Goal: Task Accomplishment & Management: Complete application form

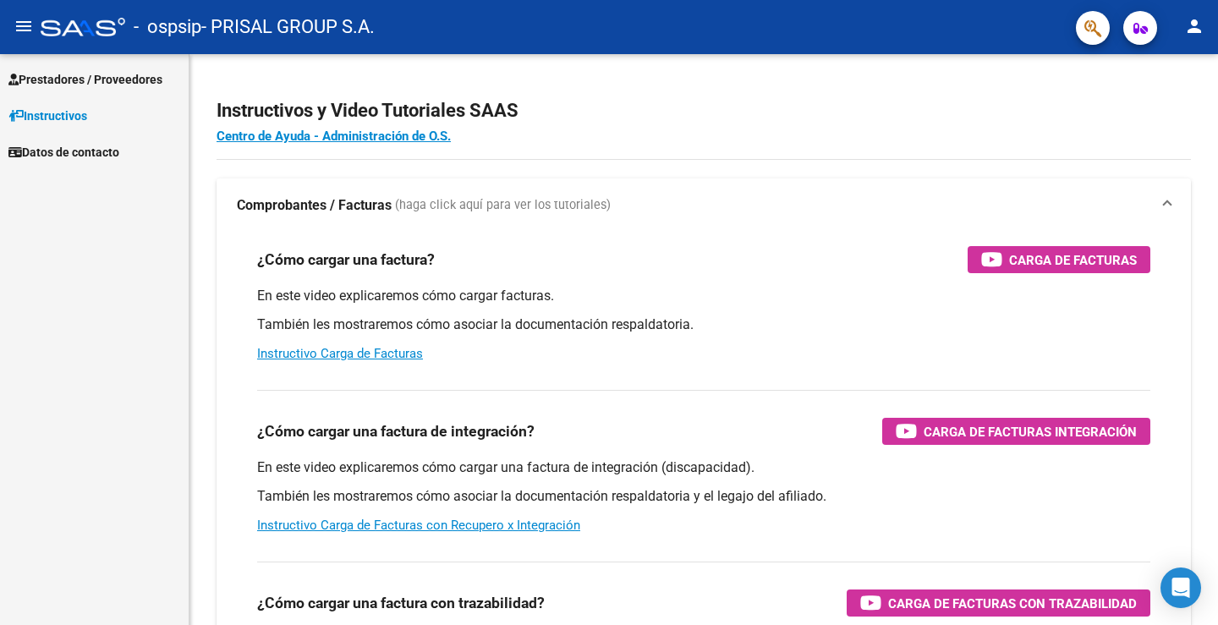
click at [128, 79] on span "Prestadores / Proveedores" at bounding box center [85, 79] width 154 height 19
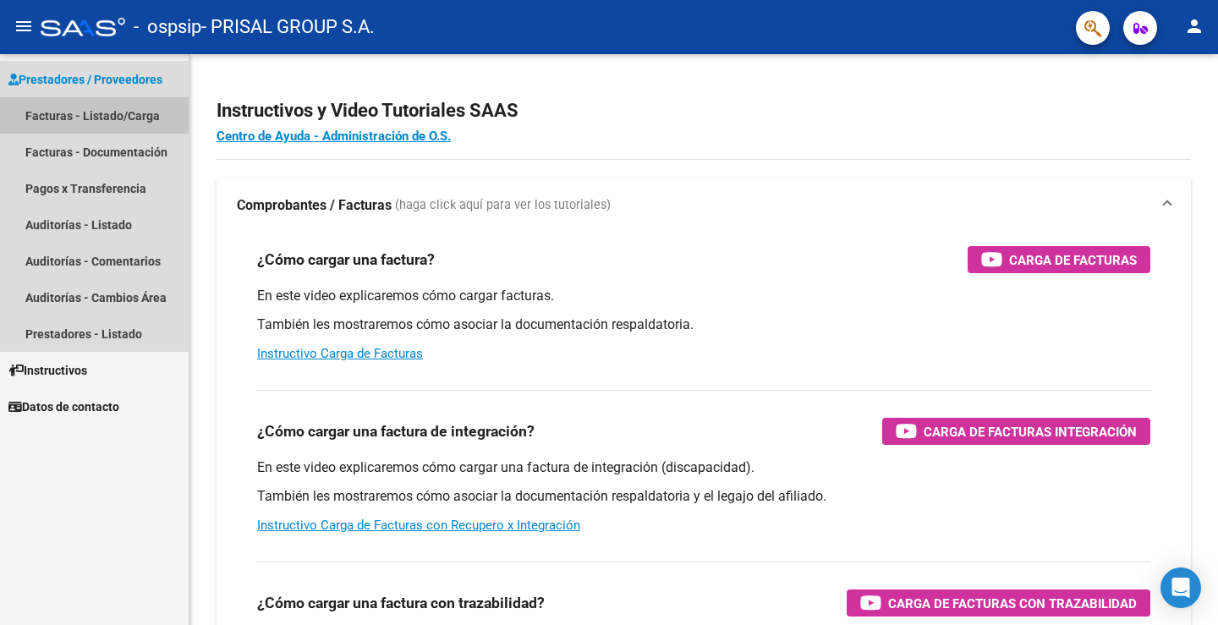
click at [110, 118] on link "Facturas - Listado/Carga" at bounding box center [94, 115] width 189 height 36
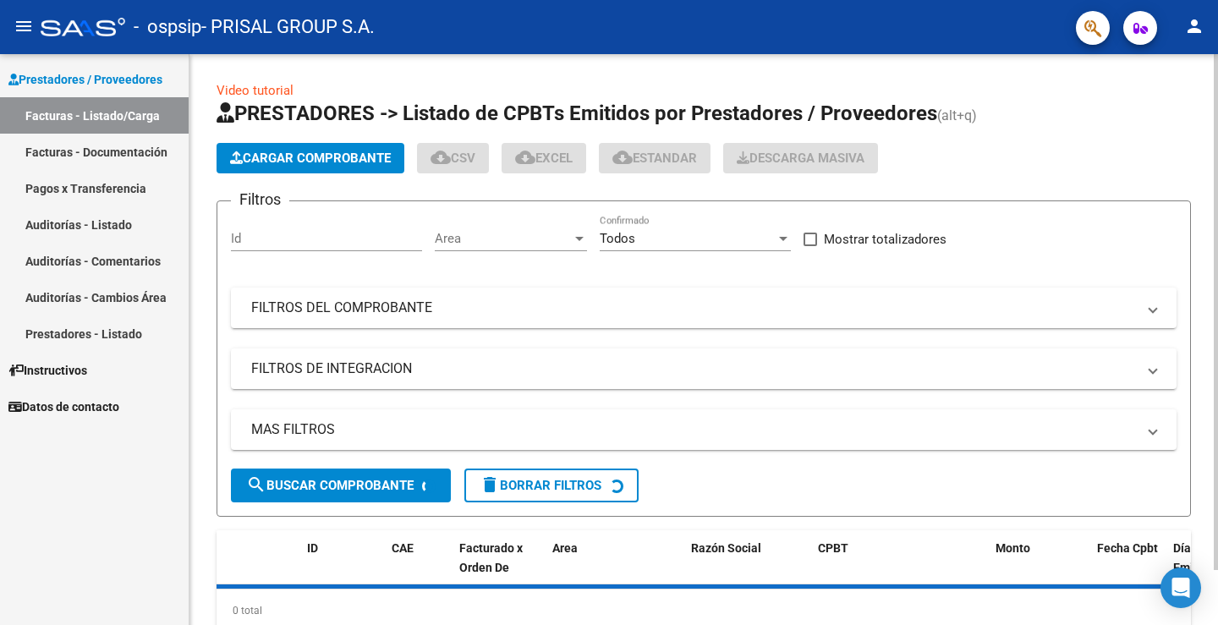
click at [371, 155] on span "Cargar Comprobante" at bounding box center [310, 158] width 161 height 15
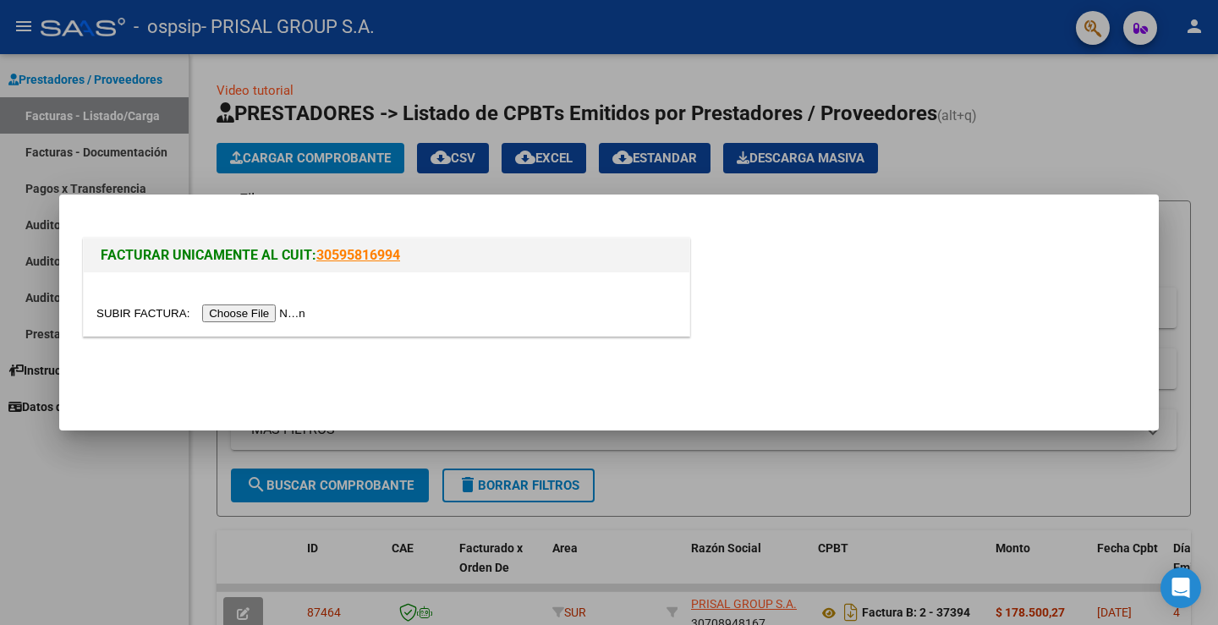
click at [284, 312] on input "file" at bounding box center [203, 314] width 214 height 18
click at [285, 314] on input "file" at bounding box center [203, 314] width 214 height 18
click at [259, 316] on input "file" at bounding box center [203, 314] width 214 height 18
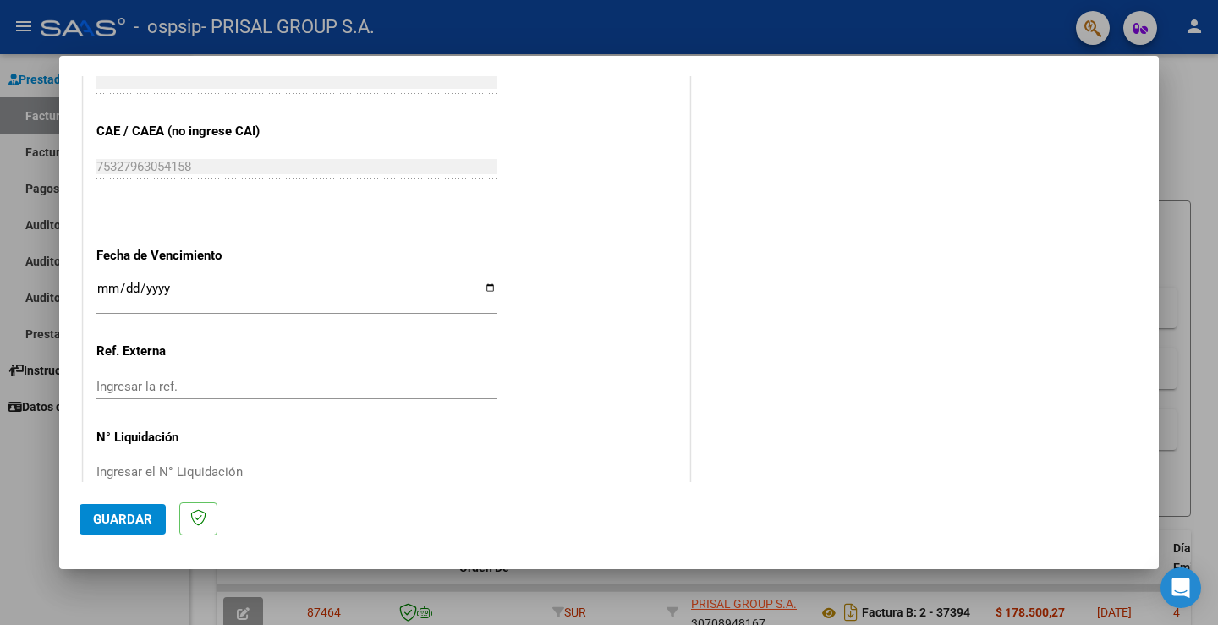
scroll to position [882, 0]
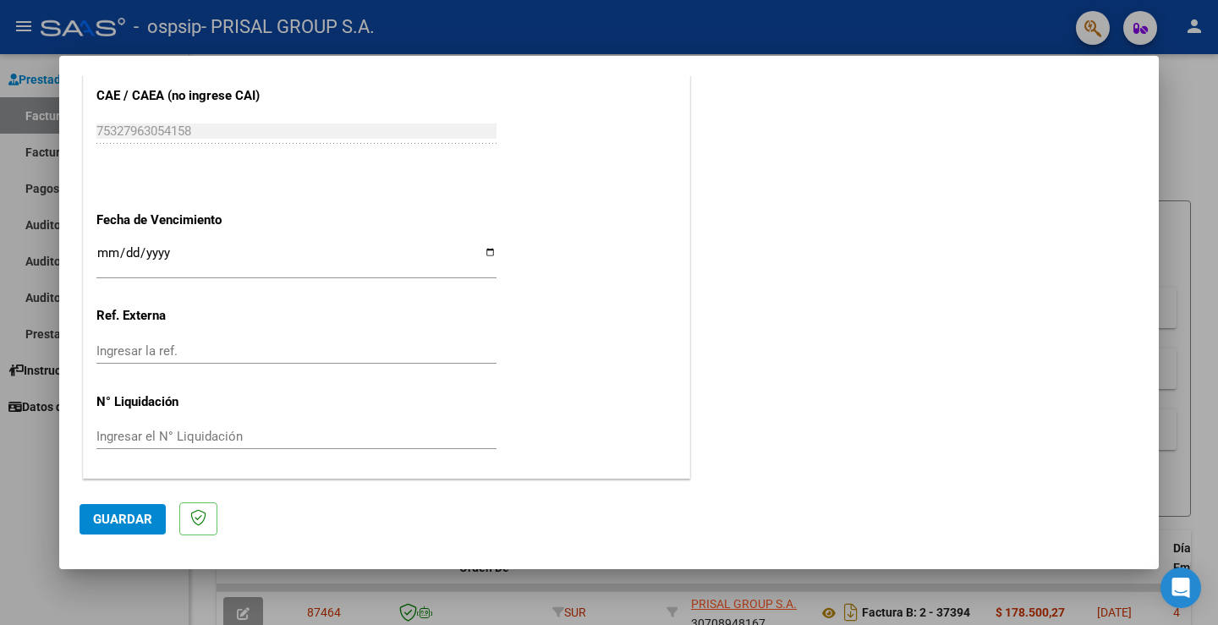
click at [104, 256] on input "Ingresar la fecha" at bounding box center [296, 259] width 400 height 27
type input "[DATE]"
click at [124, 520] on span "Guardar" at bounding box center [122, 519] width 59 height 15
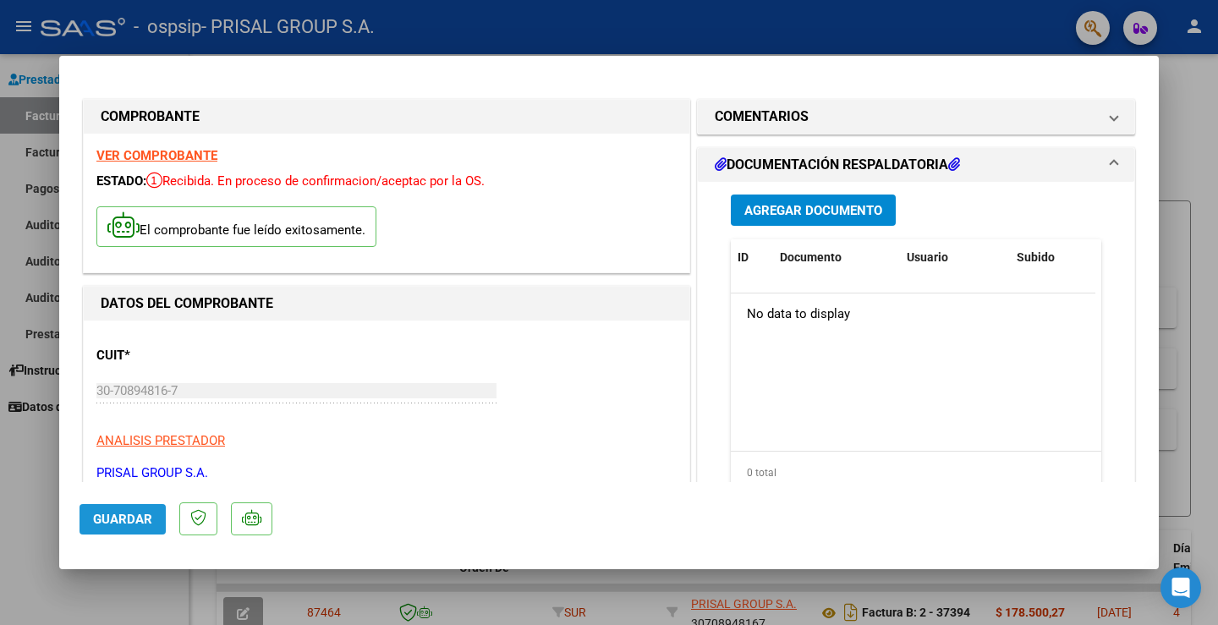
click at [107, 520] on span "Guardar" at bounding box center [122, 519] width 59 height 15
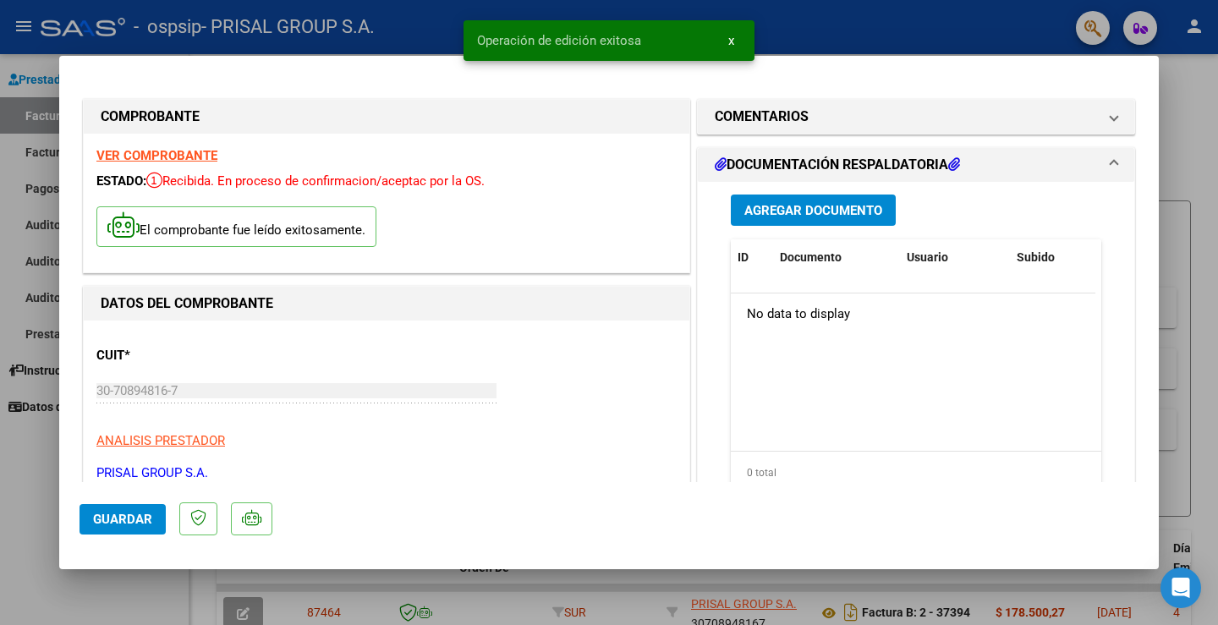
click at [30, 470] on div at bounding box center [609, 312] width 1218 height 625
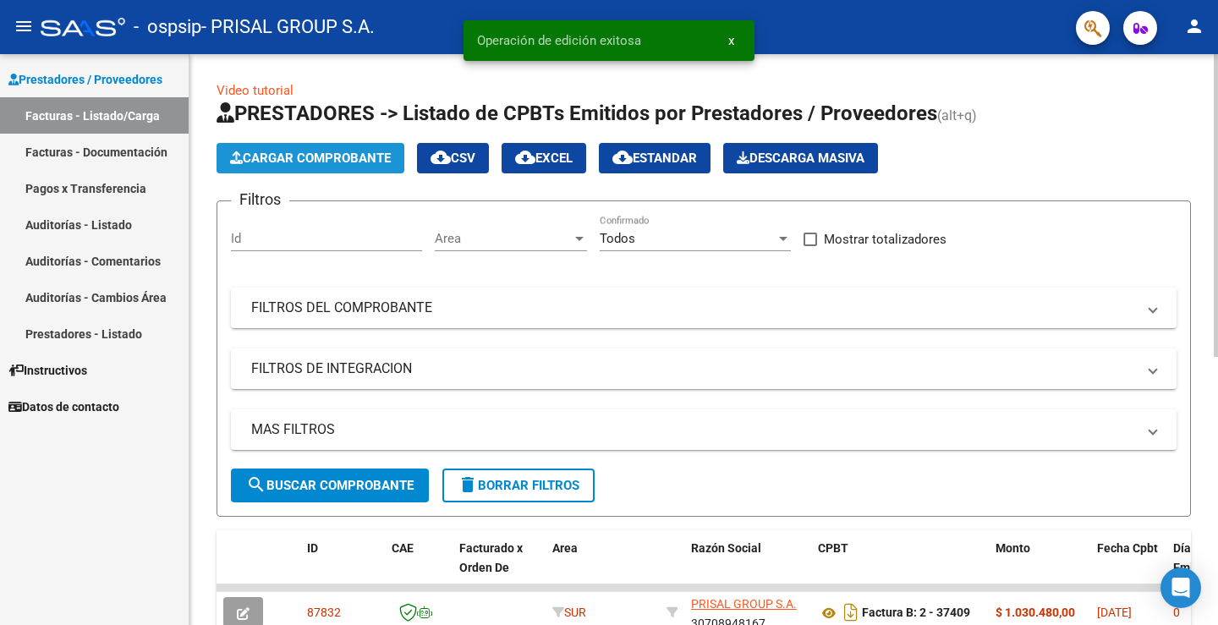
click at [331, 160] on span "Cargar Comprobante" at bounding box center [310, 158] width 161 height 15
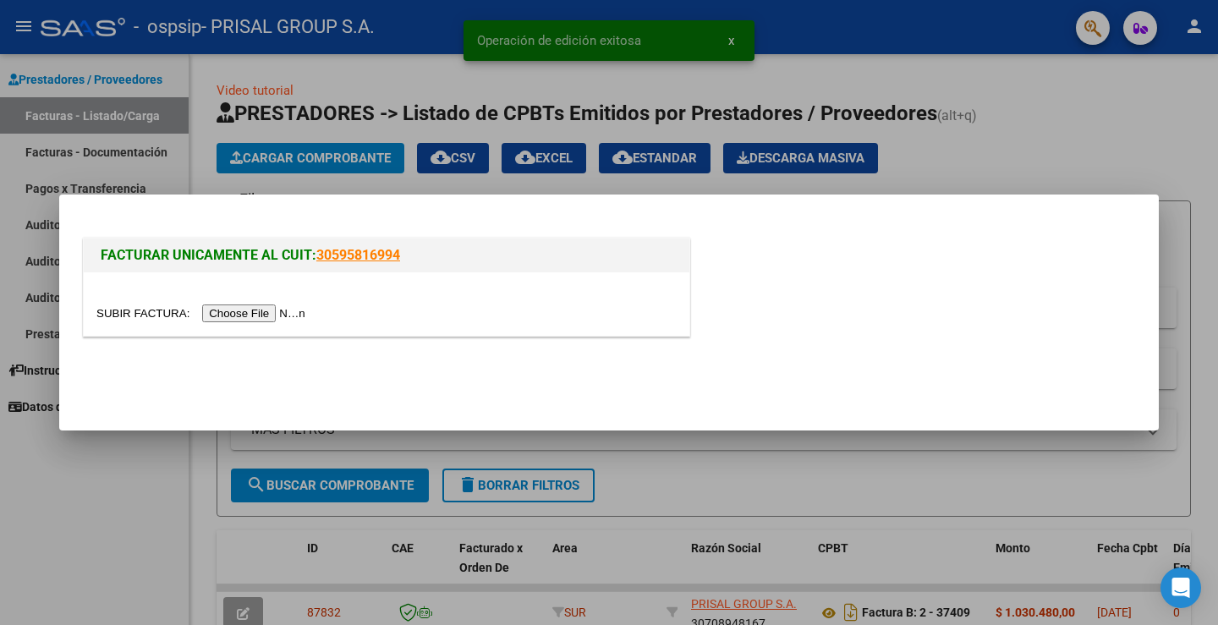
click at [257, 325] on div at bounding box center [387, 303] width 606 height 63
click at [257, 312] on input "file" at bounding box center [203, 314] width 214 height 18
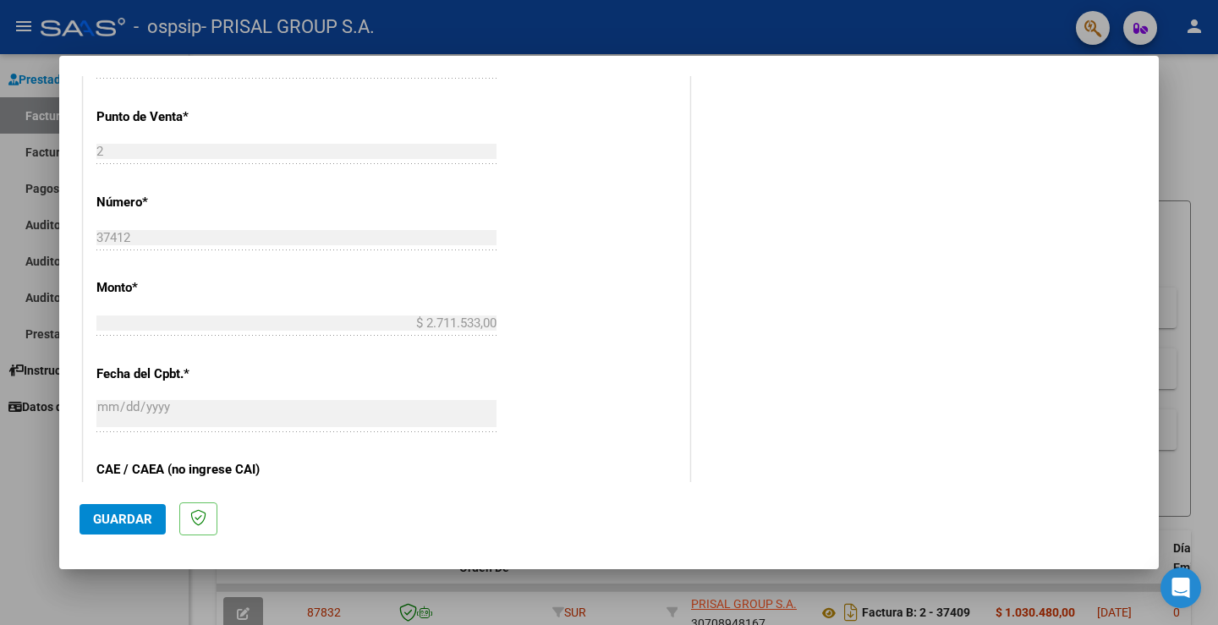
scroll to position [882, 0]
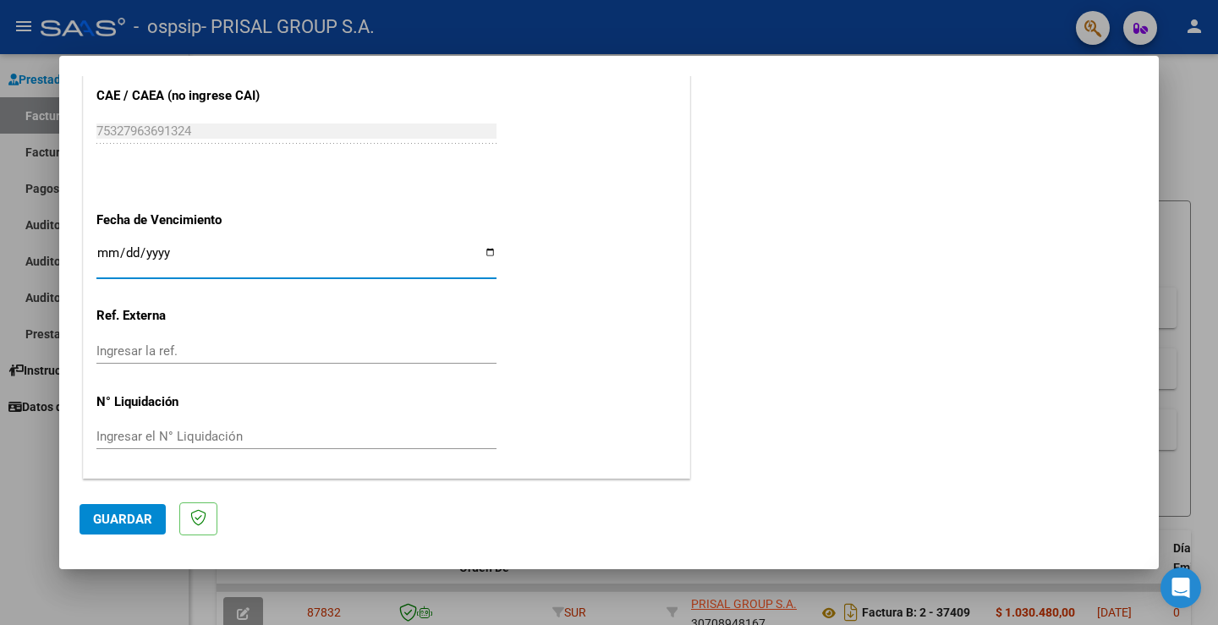
click at [108, 253] on input "Ingresar la fecha" at bounding box center [296, 259] width 400 height 27
type input "[DATE]"
click at [109, 514] on span "Guardar" at bounding box center [122, 519] width 59 height 15
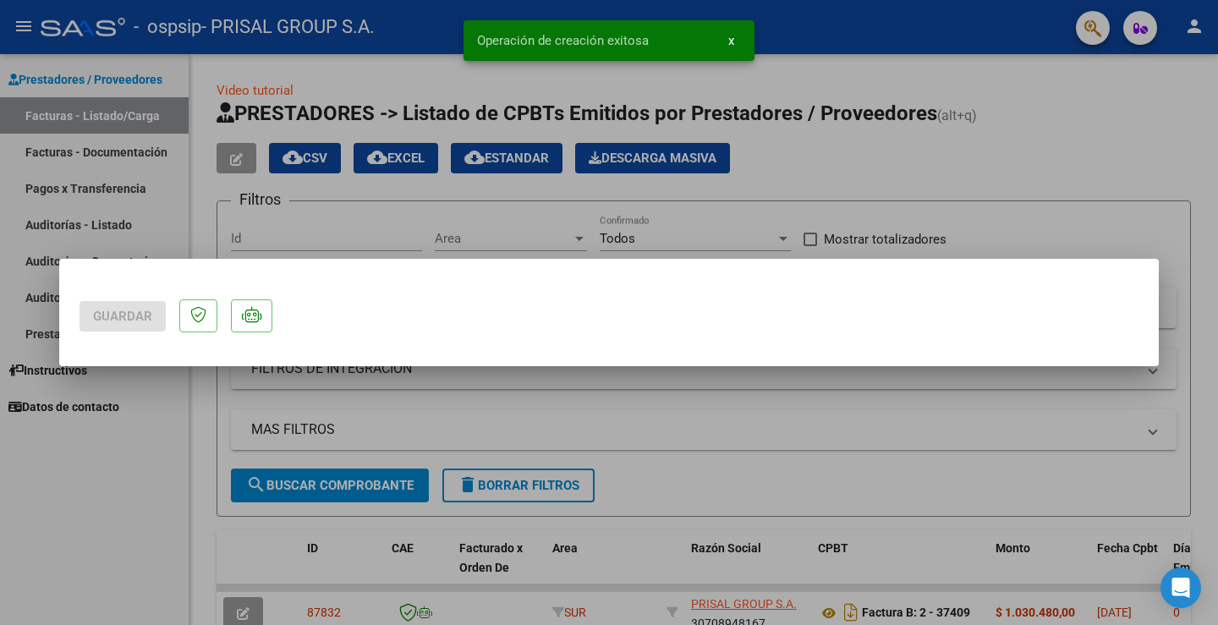
scroll to position [0, 0]
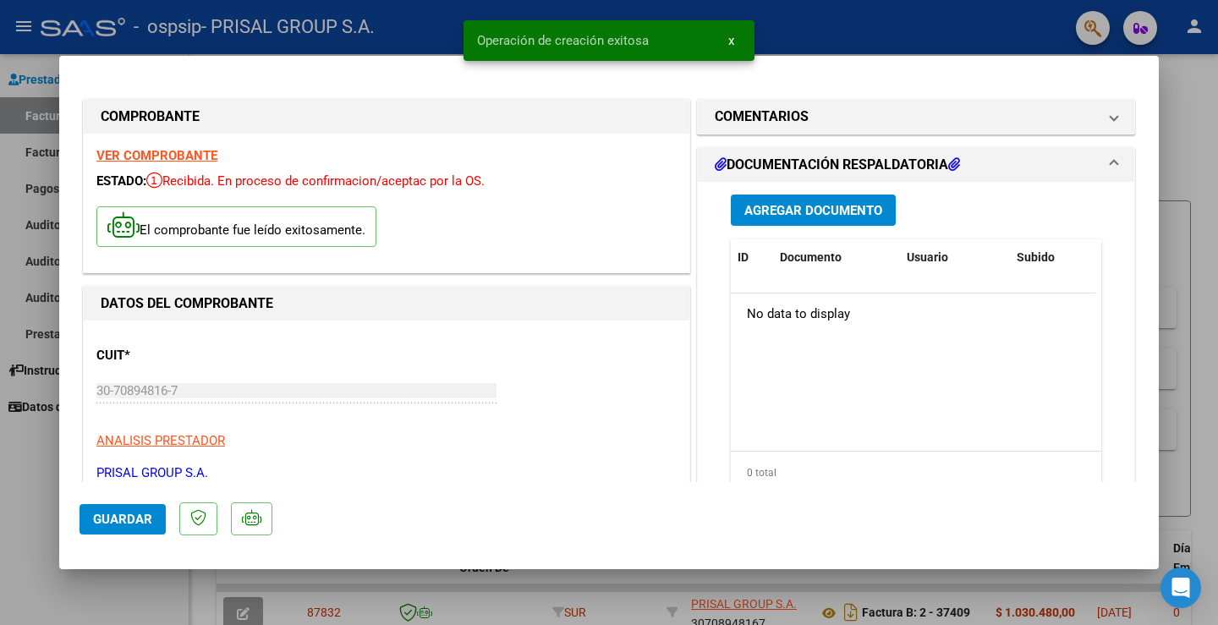
click at [146, 525] on span "Guardar" at bounding box center [122, 519] width 59 height 15
click at [38, 478] on div at bounding box center [609, 312] width 1218 height 625
type input "$ 0,00"
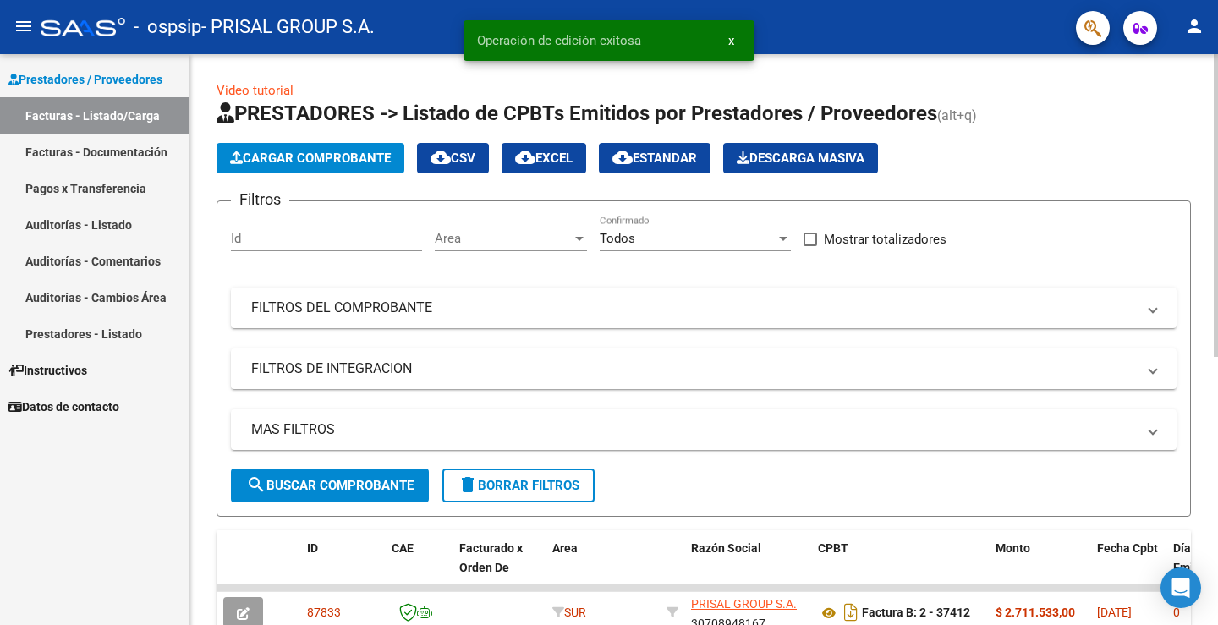
click at [315, 155] on span "Cargar Comprobante" at bounding box center [310, 158] width 161 height 15
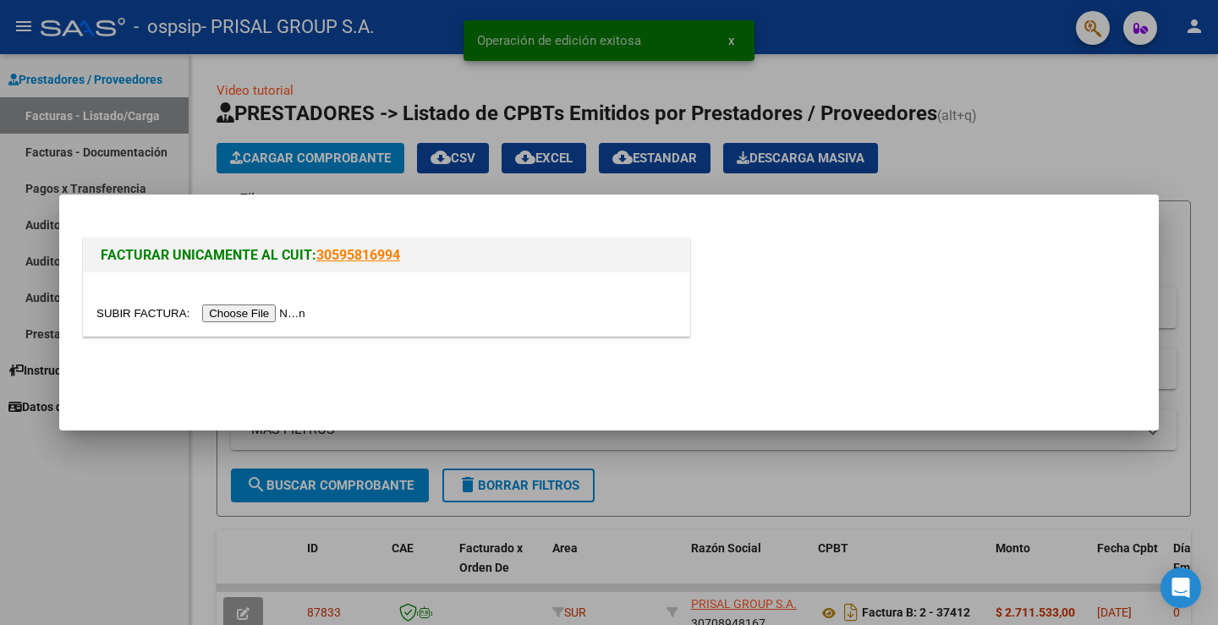
click at [257, 319] on input "file" at bounding box center [203, 314] width 214 height 18
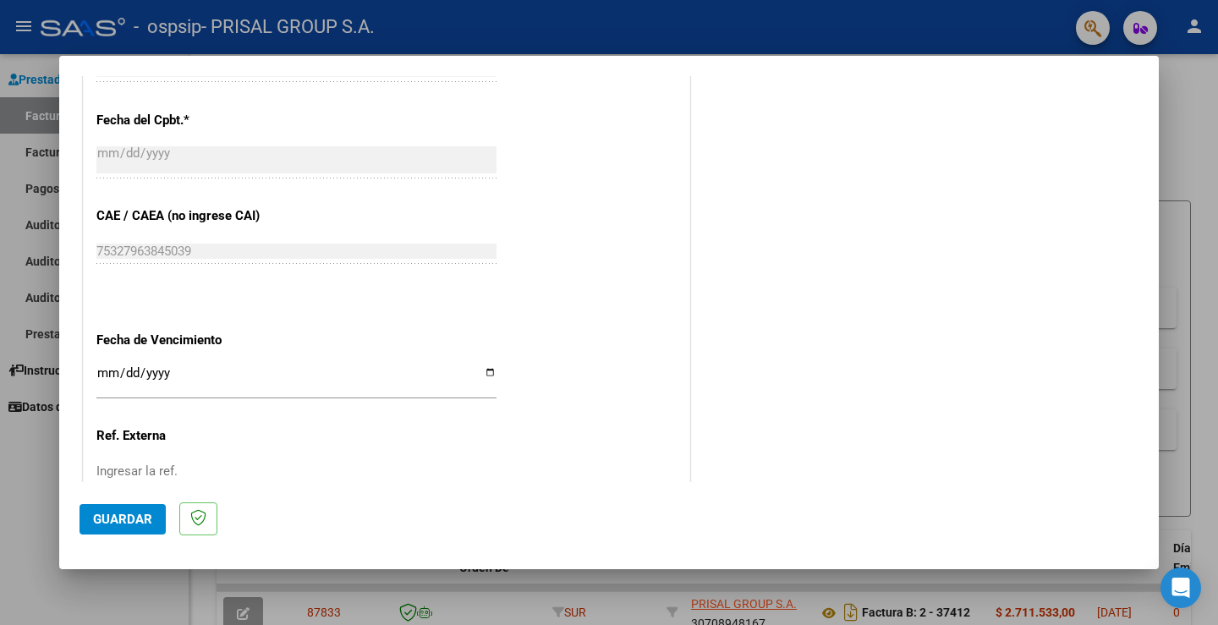
scroll to position [882, 0]
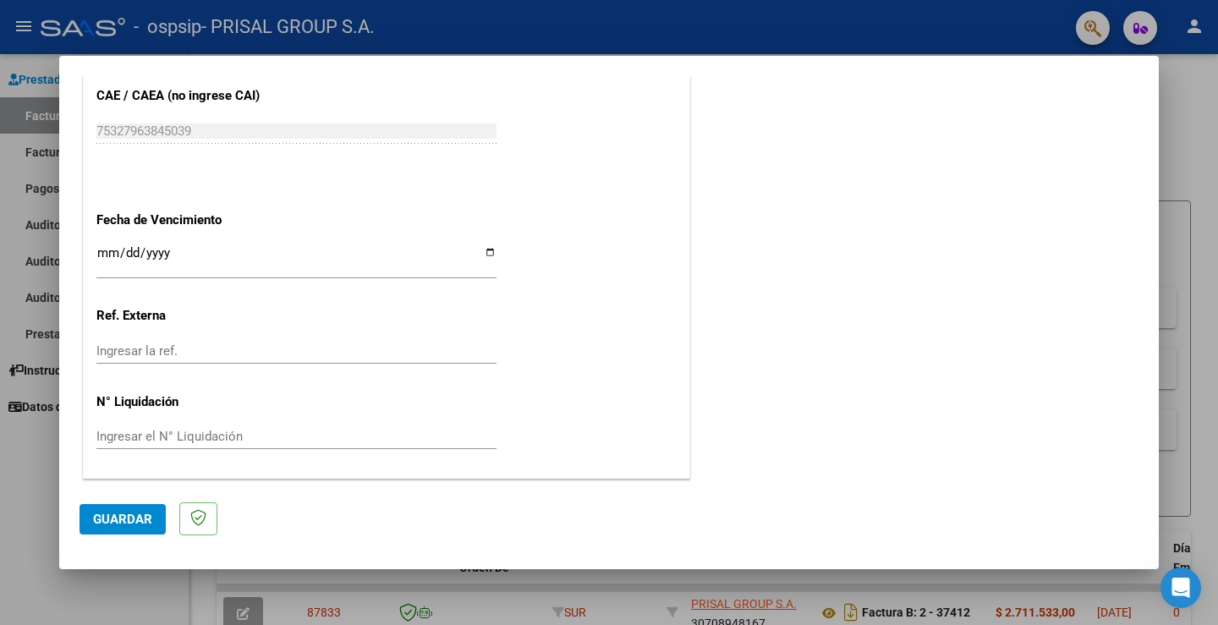
click at [101, 253] on input "Ingresar la fecha" at bounding box center [296, 259] width 400 height 27
type input "[DATE]"
click at [118, 520] on span "Guardar" at bounding box center [122, 519] width 59 height 15
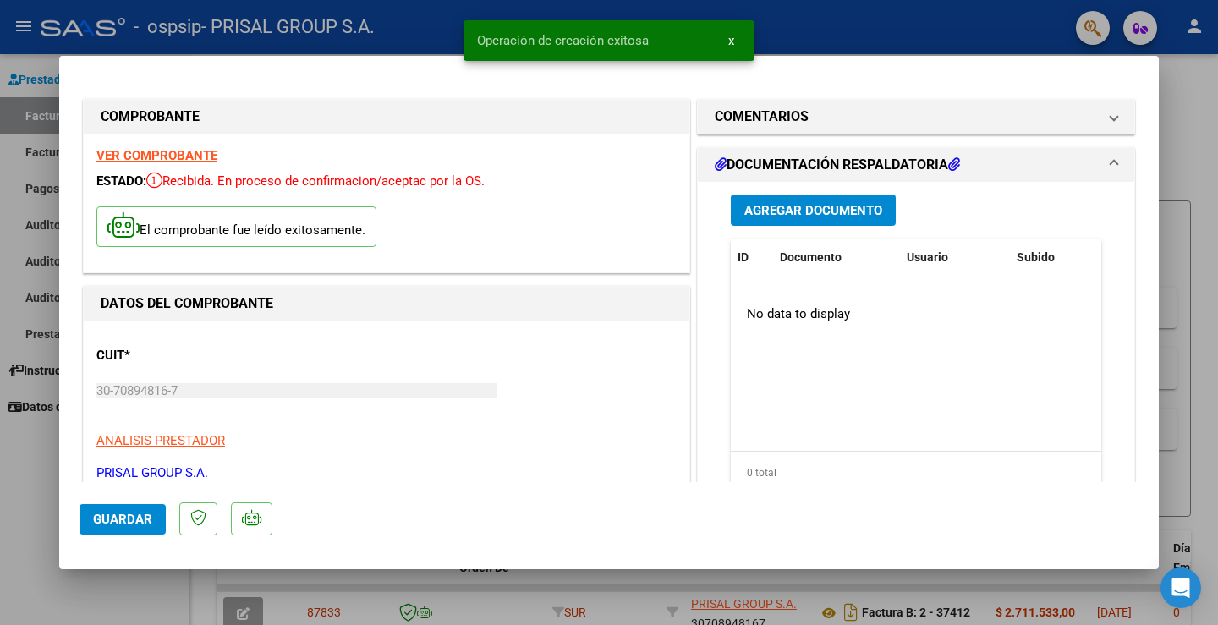
click at [33, 463] on div at bounding box center [609, 312] width 1218 height 625
type input "$ 0,00"
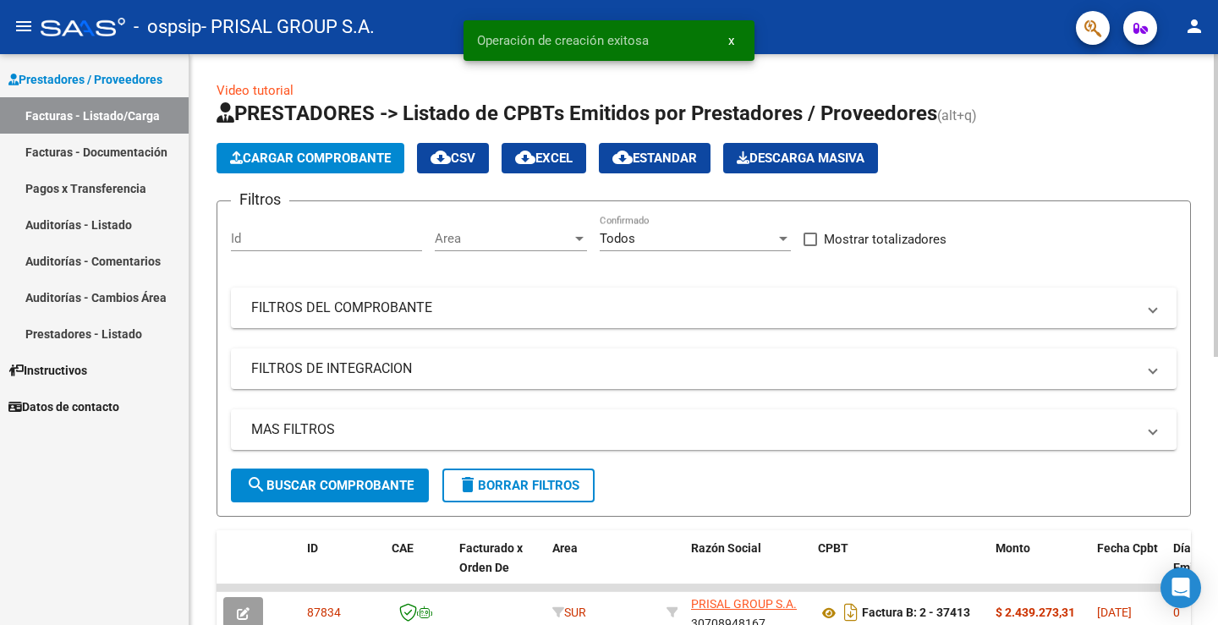
click at [353, 162] on span "Cargar Comprobante" at bounding box center [310, 158] width 161 height 15
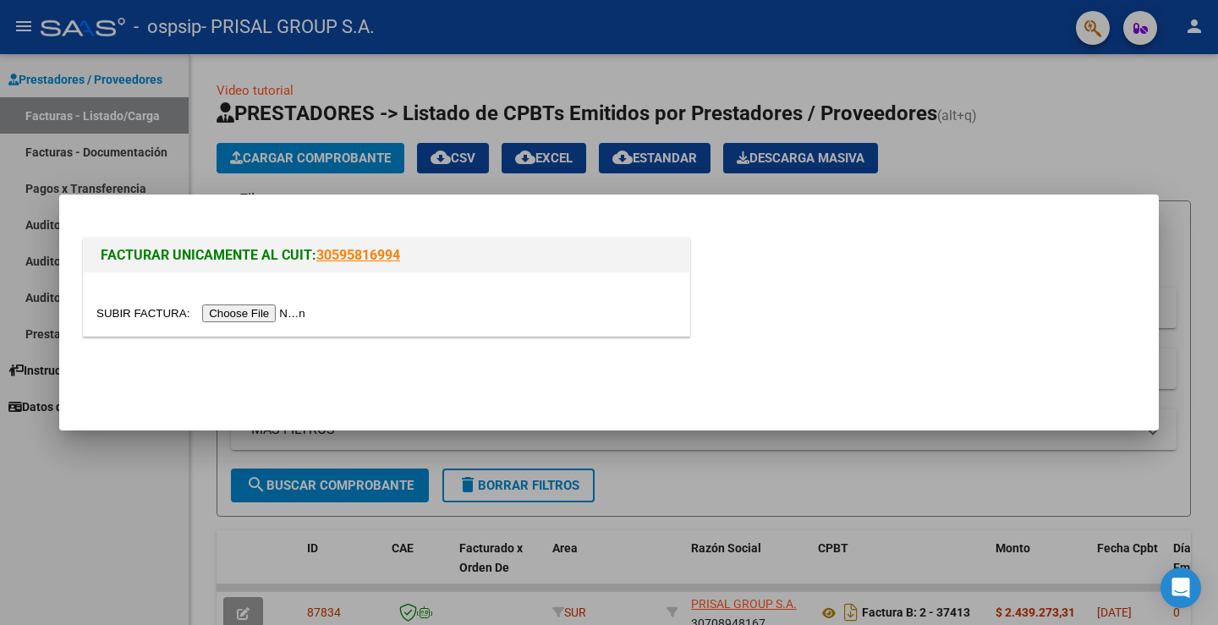
click at [297, 312] on input "file" at bounding box center [203, 314] width 214 height 18
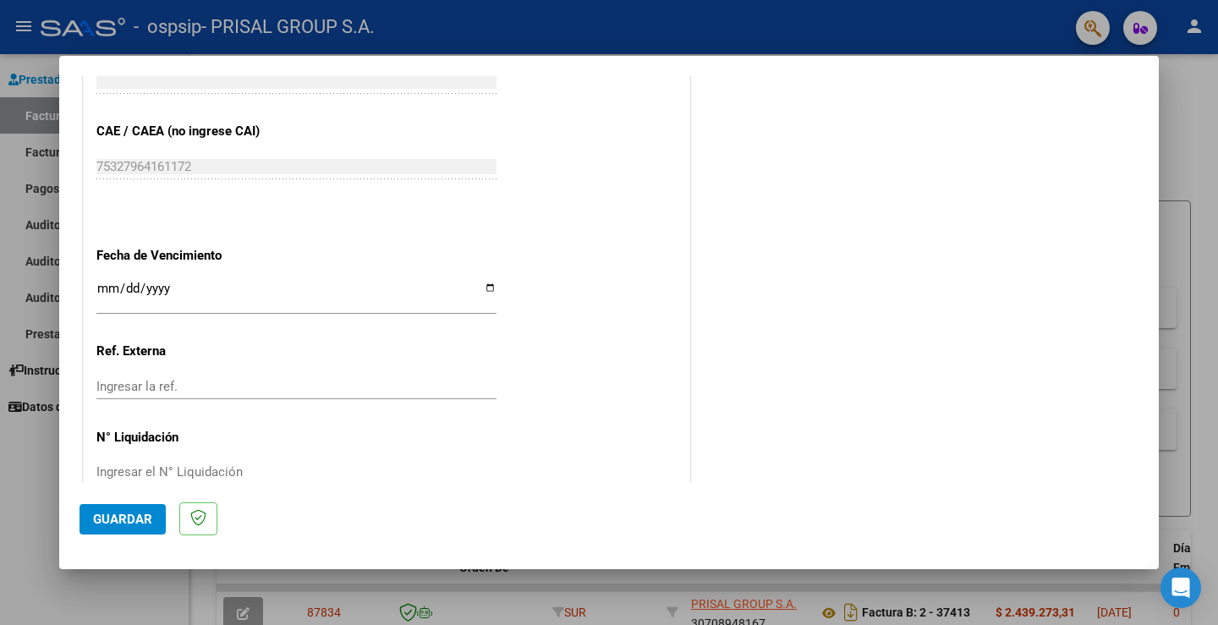
scroll to position [882, 0]
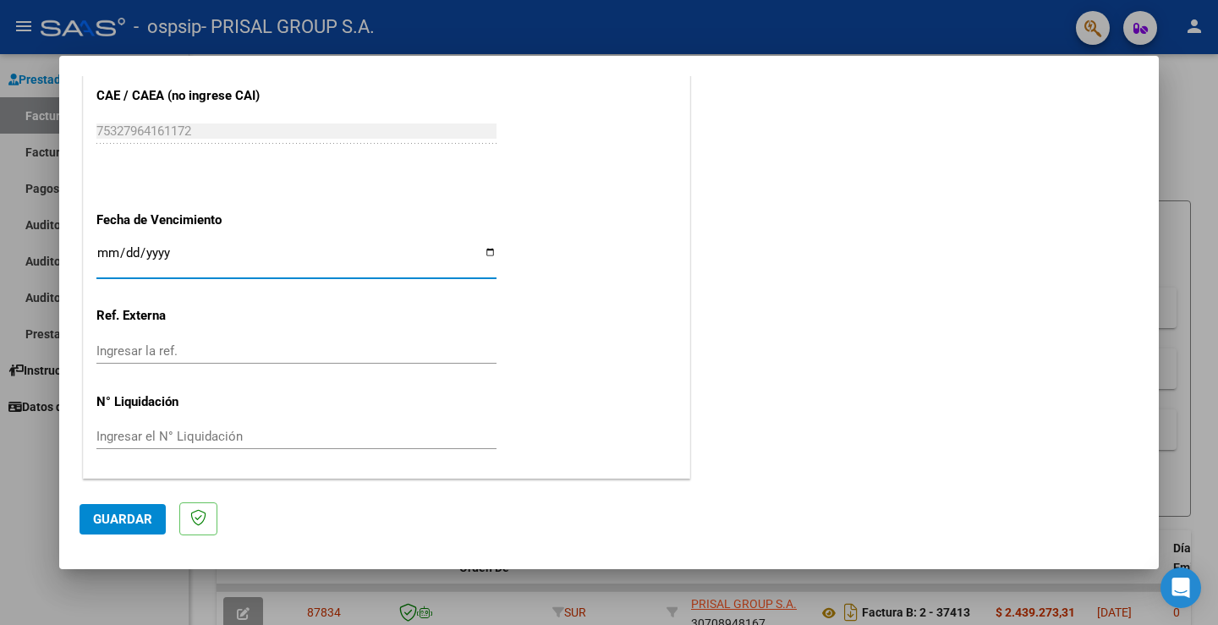
click at [113, 257] on input "Ingresar la fecha" at bounding box center [296, 259] width 400 height 27
type input "[DATE]"
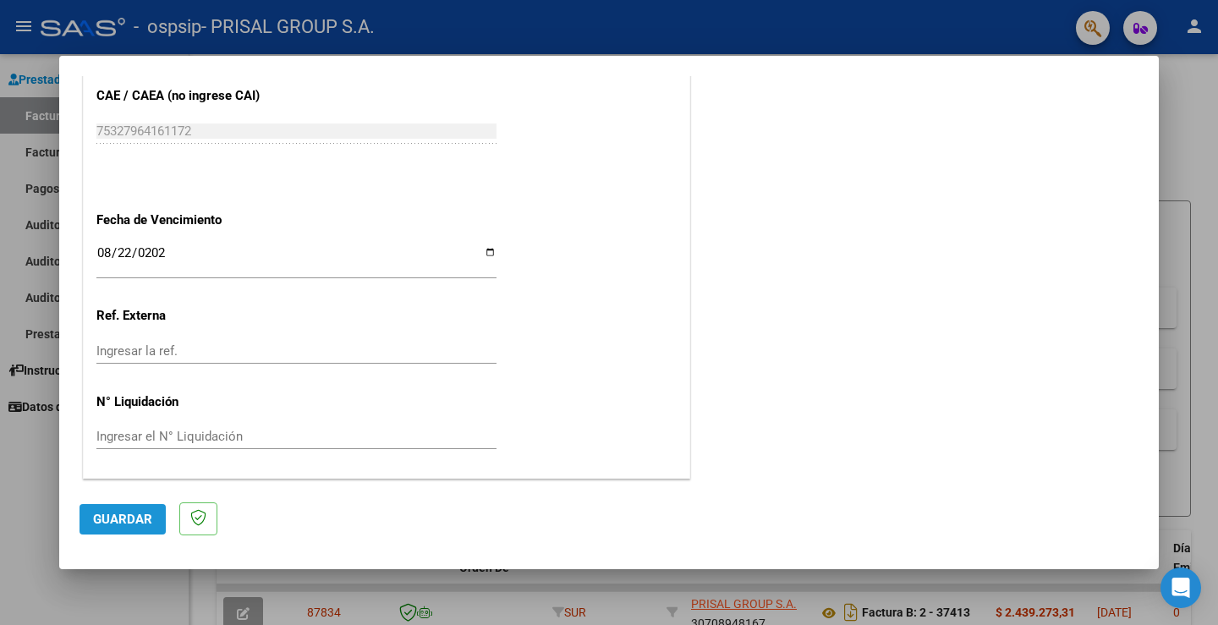
click at [124, 508] on button "Guardar" at bounding box center [123, 519] width 86 height 30
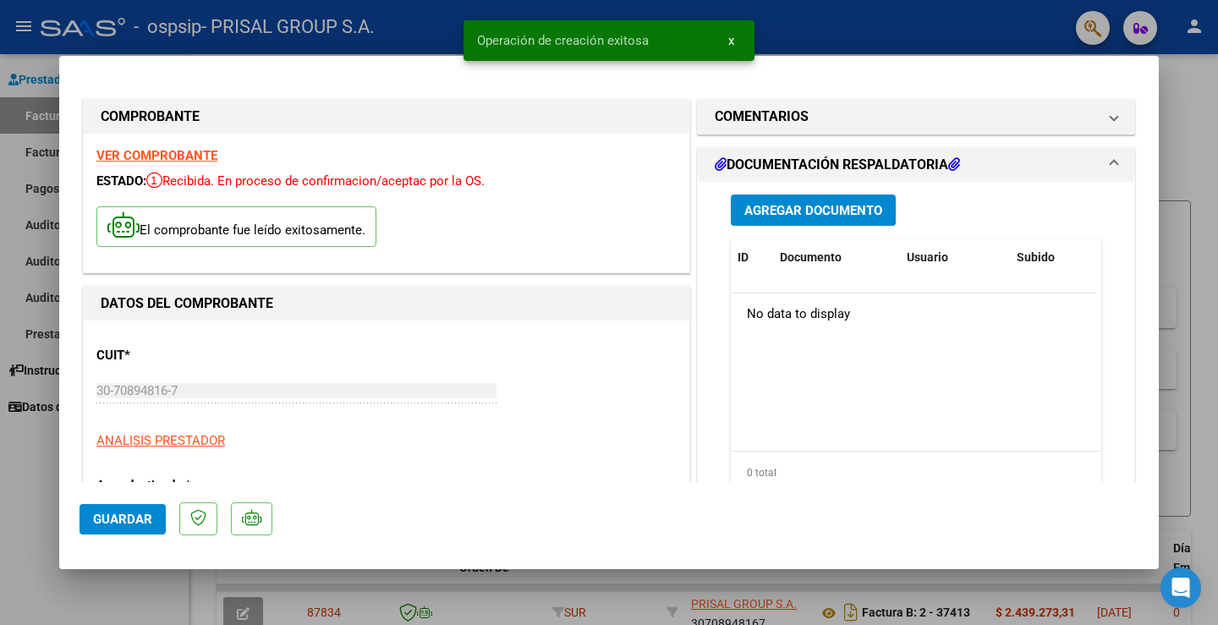
click at [25, 469] on div at bounding box center [609, 312] width 1218 height 625
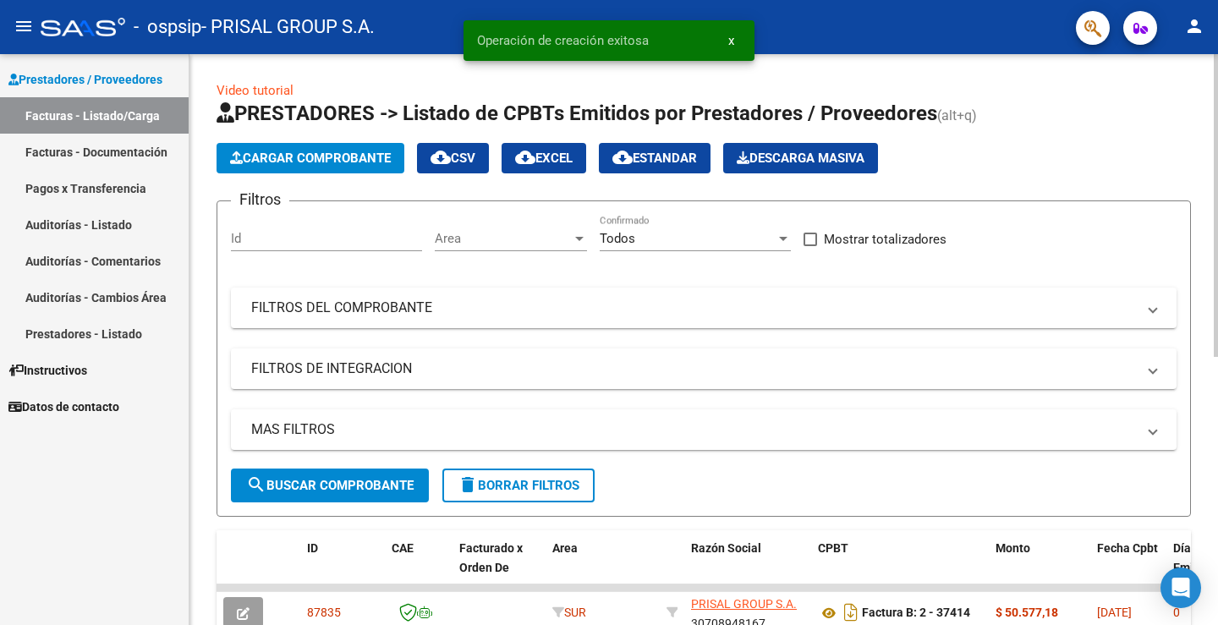
click at [290, 166] on button "Cargar Comprobante" at bounding box center [311, 158] width 188 height 30
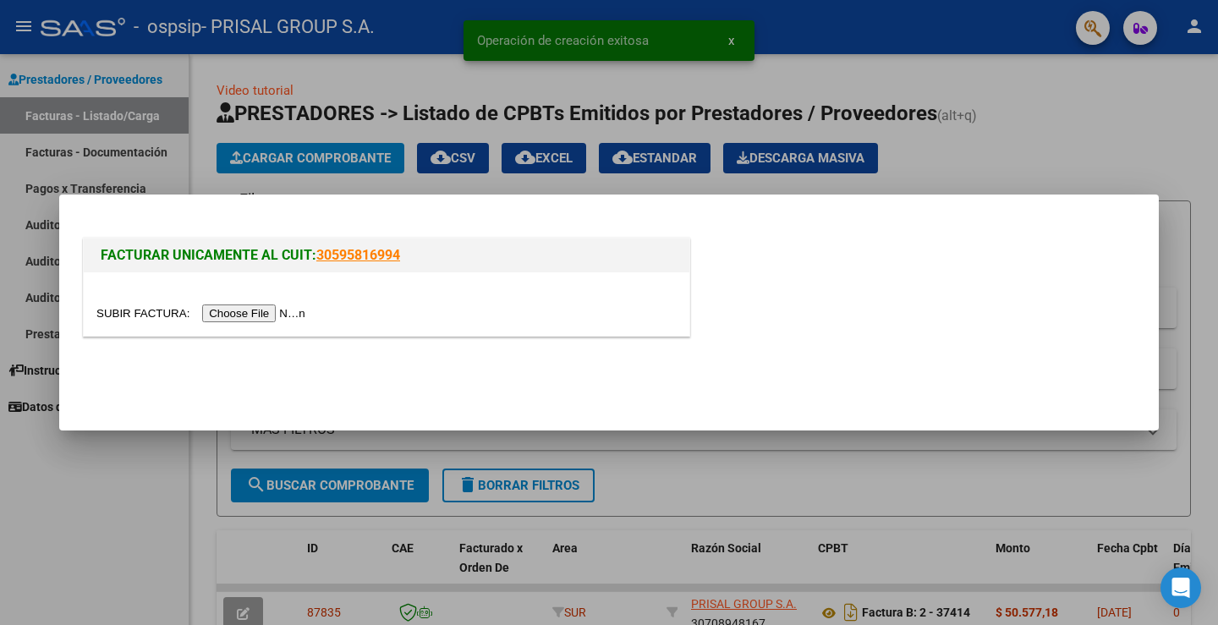
click at [303, 318] on input "file" at bounding box center [203, 314] width 214 height 18
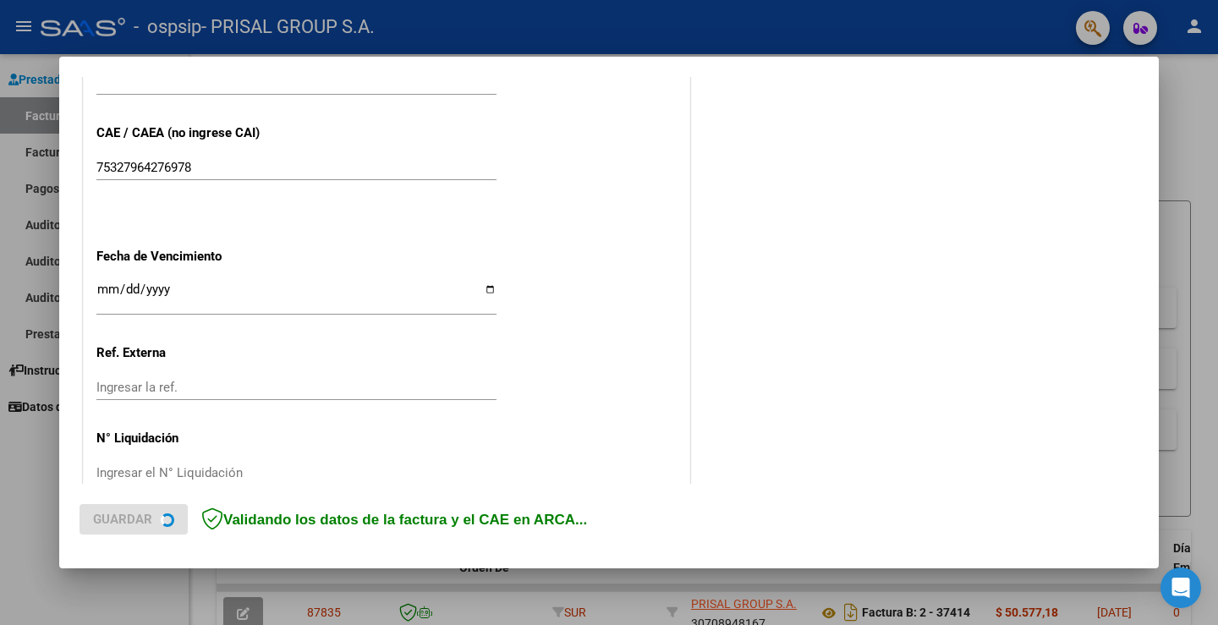
scroll to position [881, 0]
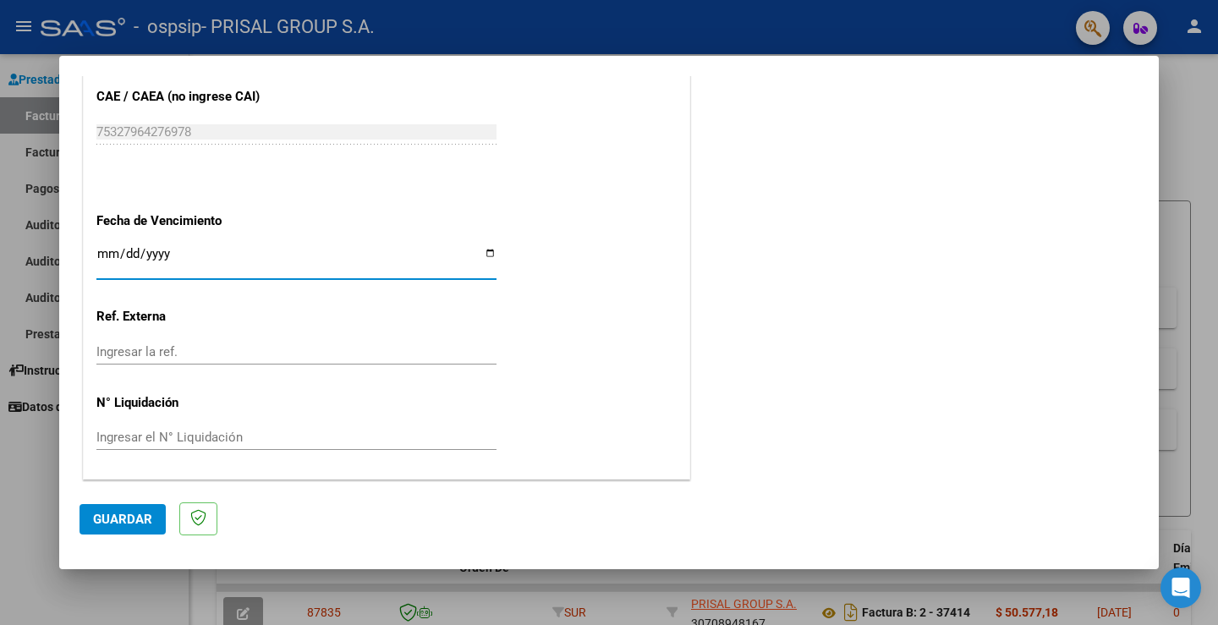
click at [104, 257] on input "Ingresar la fecha" at bounding box center [296, 260] width 400 height 27
type input "[DATE]"
click at [152, 522] on button "Guardar" at bounding box center [123, 519] width 86 height 30
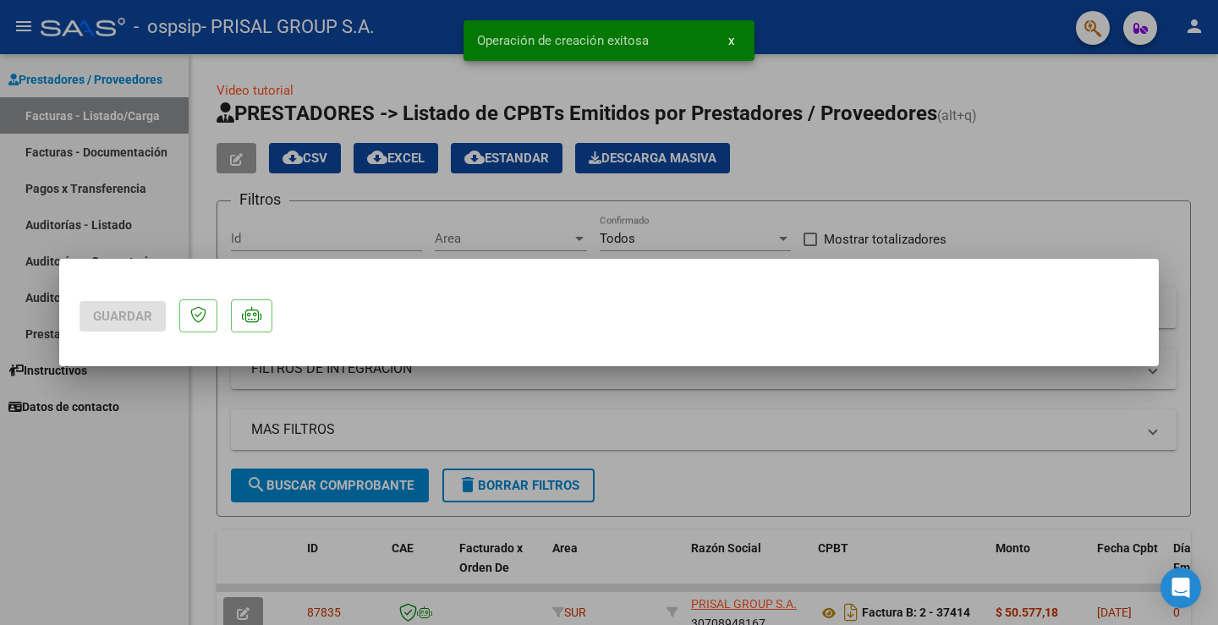
scroll to position [0, 0]
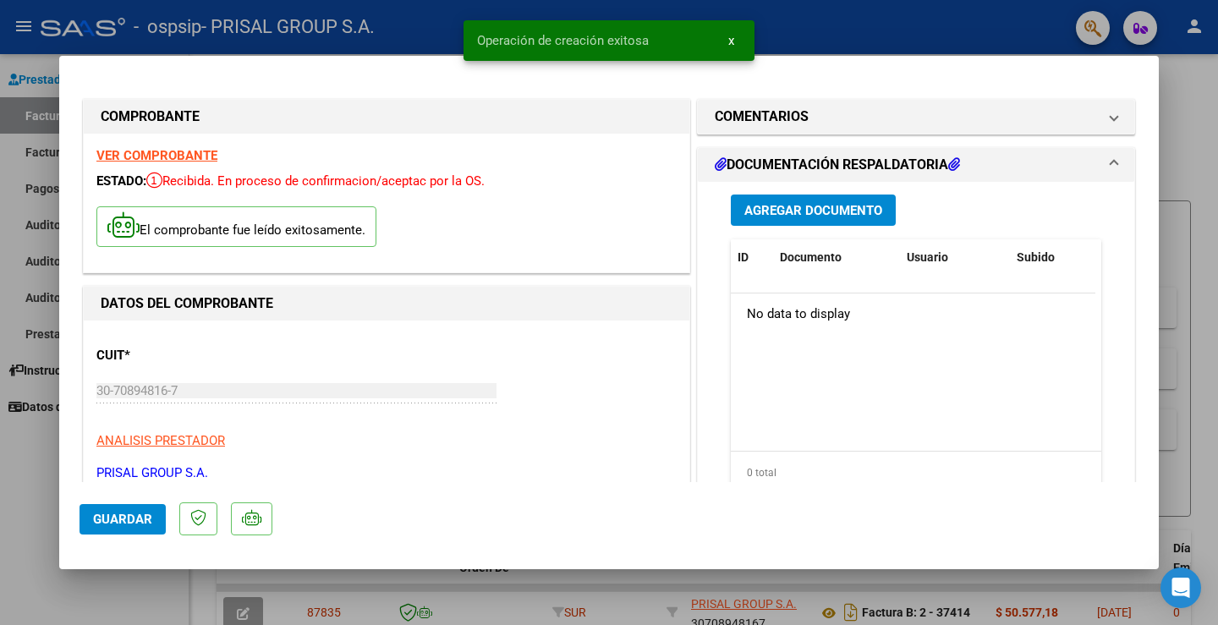
click at [3, 488] on div at bounding box center [609, 312] width 1218 height 625
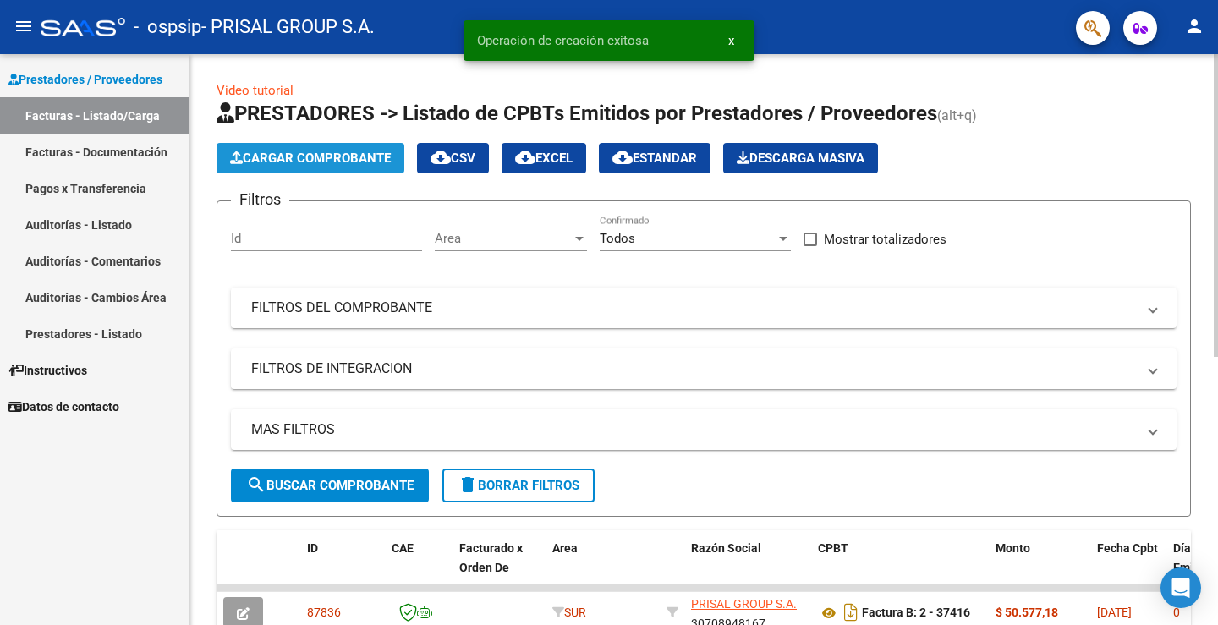
click at [321, 167] on button "Cargar Comprobante" at bounding box center [311, 158] width 188 height 30
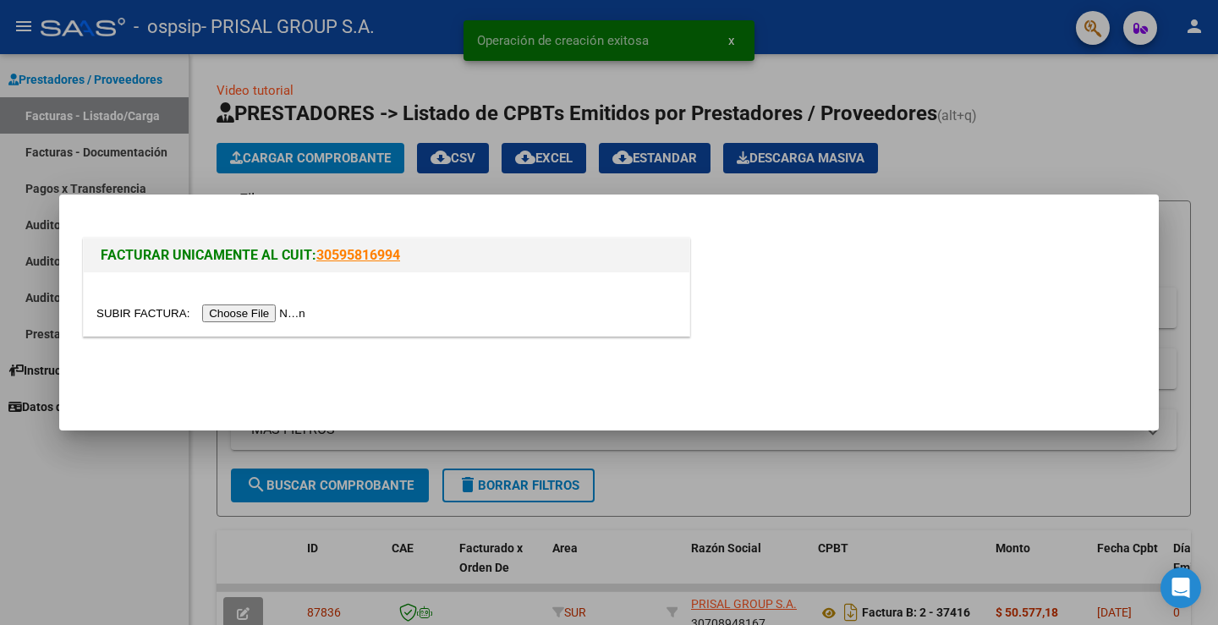
click at [289, 311] on input "file" at bounding box center [203, 314] width 214 height 18
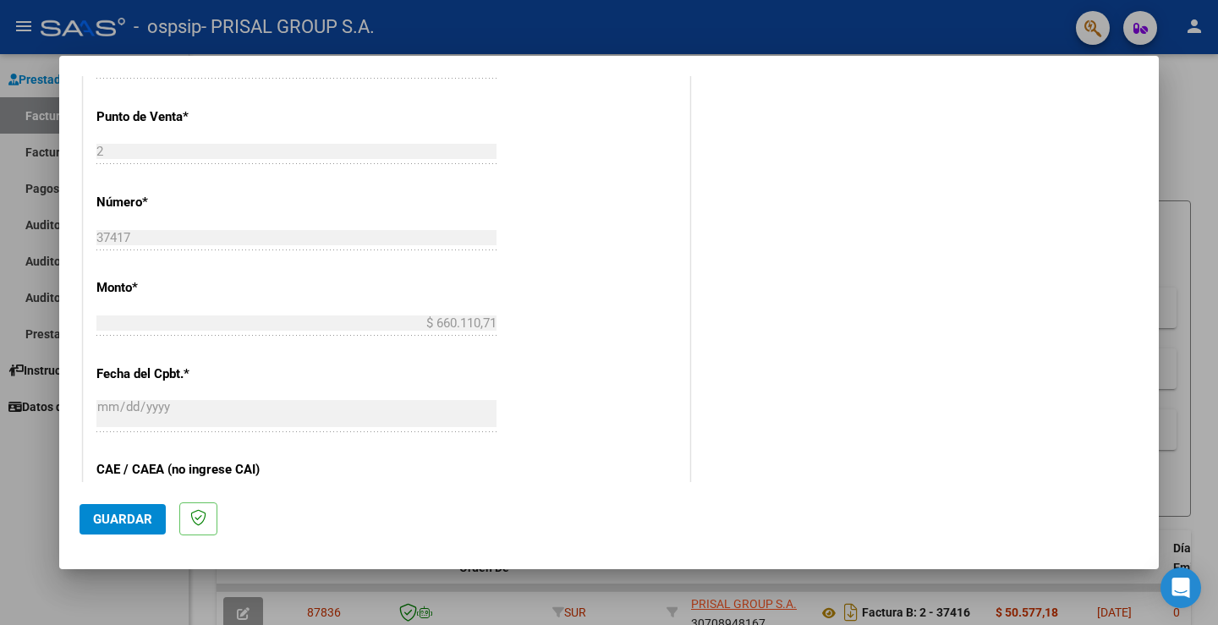
scroll to position [882, 0]
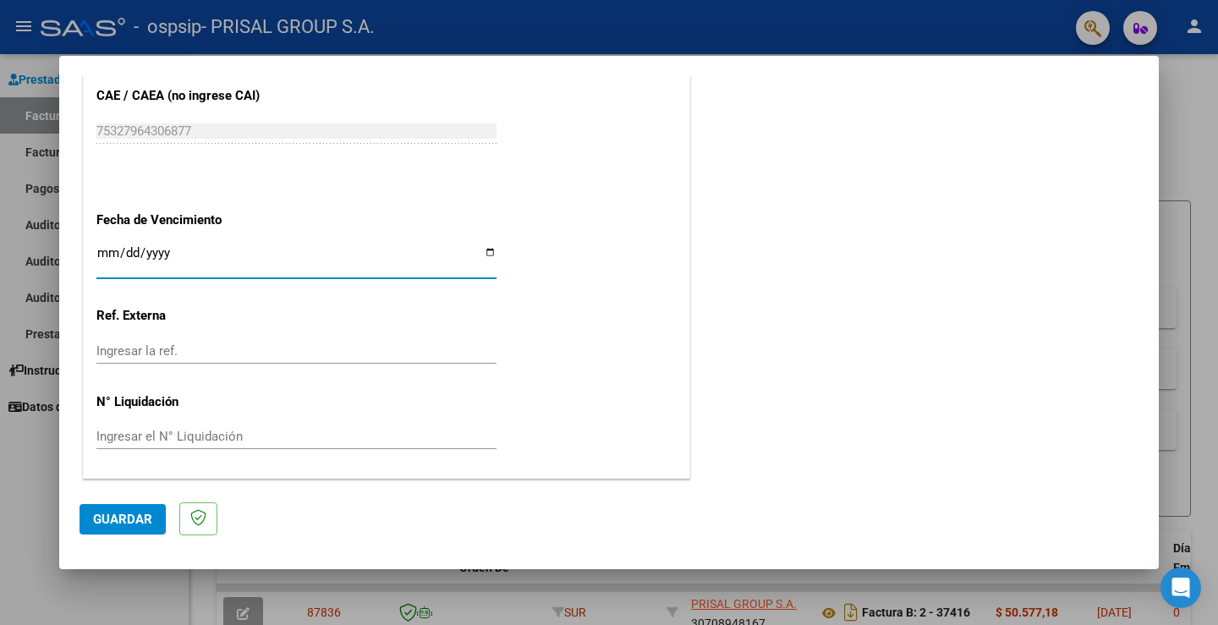
click at [106, 252] on input "Ingresar la fecha" at bounding box center [296, 259] width 400 height 27
type input "[DATE]"
click at [137, 515] on span "Guardar" at bounding box center [122, 519] width 59 height 15
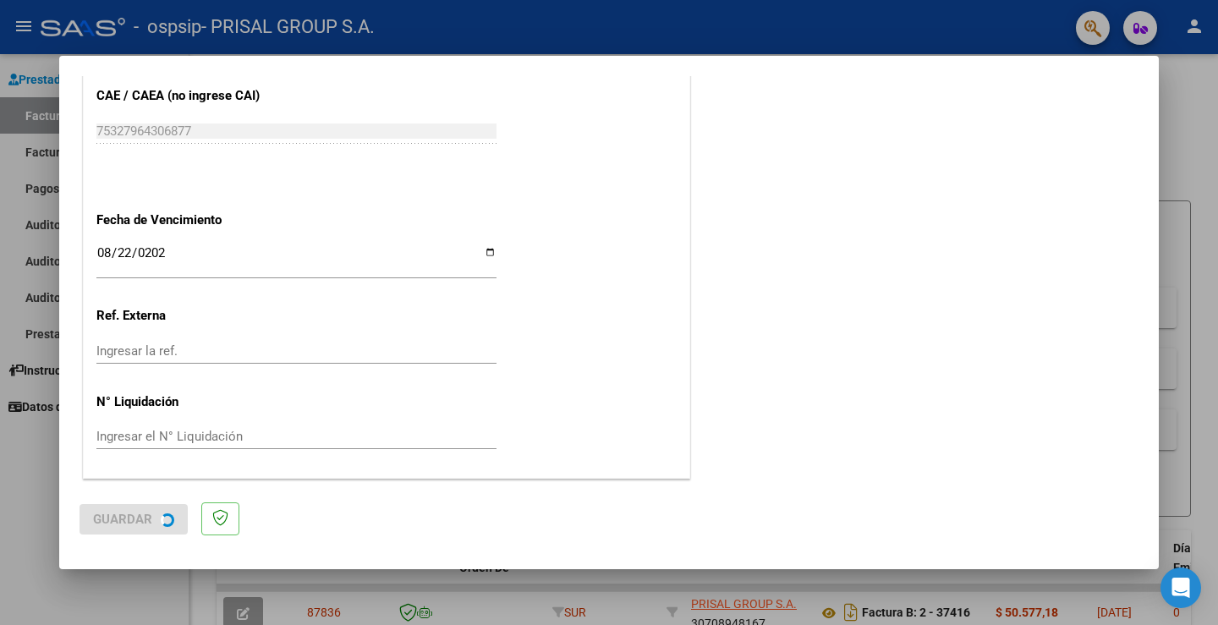
scroll to position [0, 0]
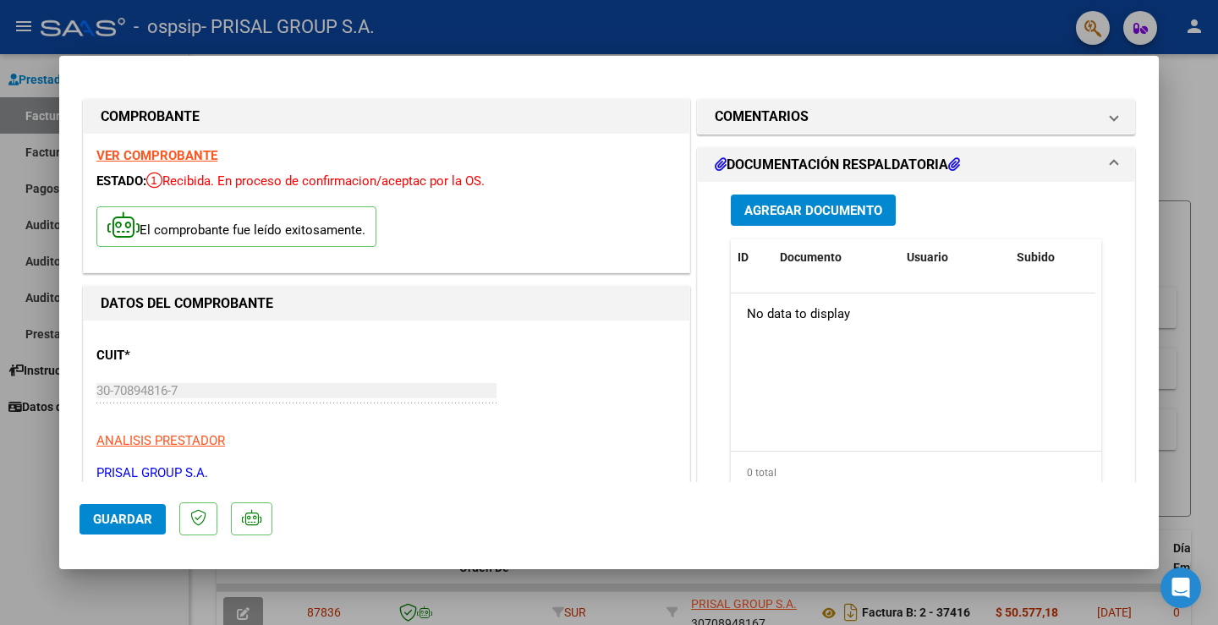
click at [126, 536] on mat-dialog-actions "Guardar" at bounding box center [609, 515] width 1059 height 67
click at [135, 519] on span "Guardar" at bounding box center [122, 519] width 59 height 15
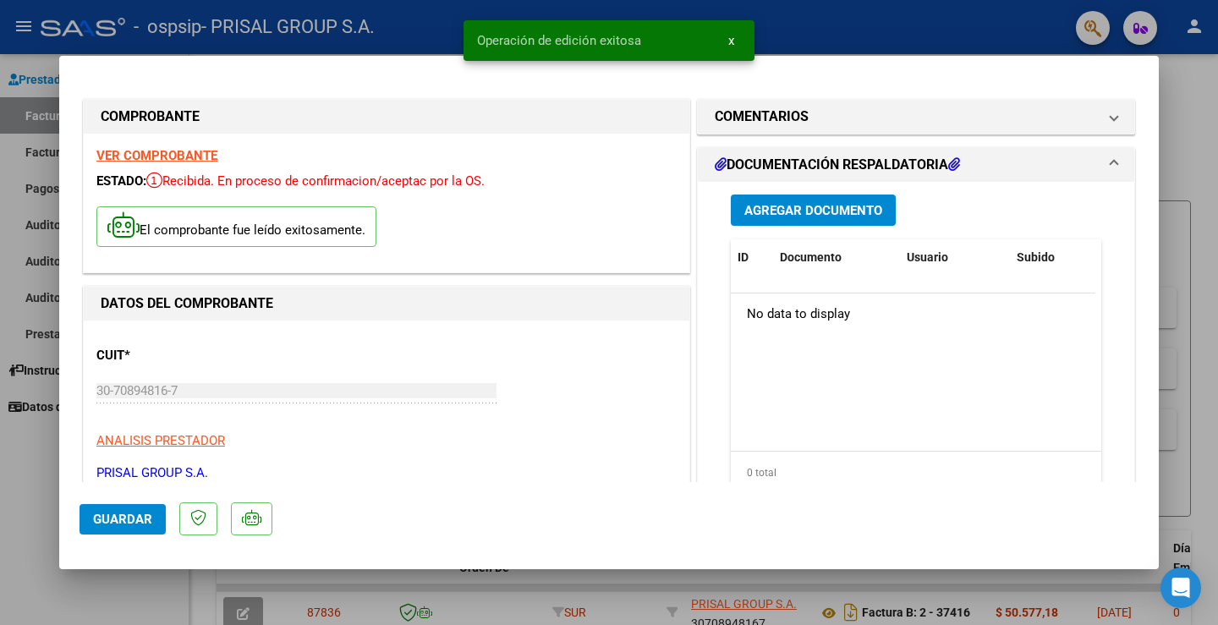
click at [37, 471] on div at bounding box center [609, 312] width 1218 height 625
type input "$ 0,00"
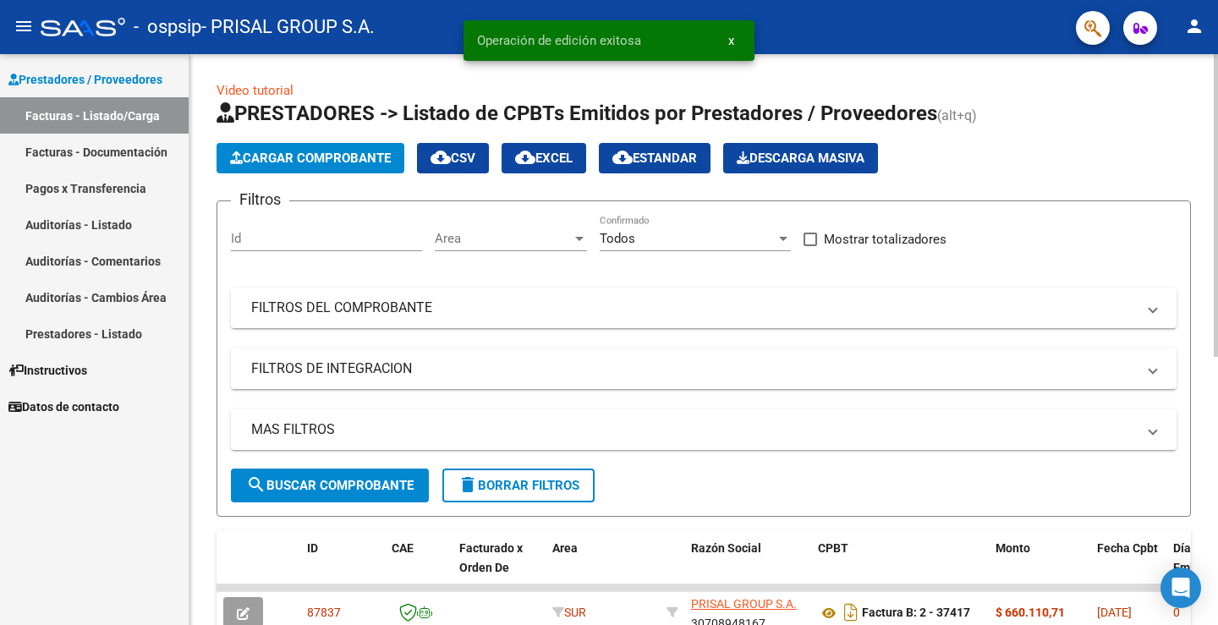
click at [289, 169] on button "Cargar Comprobante" at bounding box center [311, 158] width 188 height 30
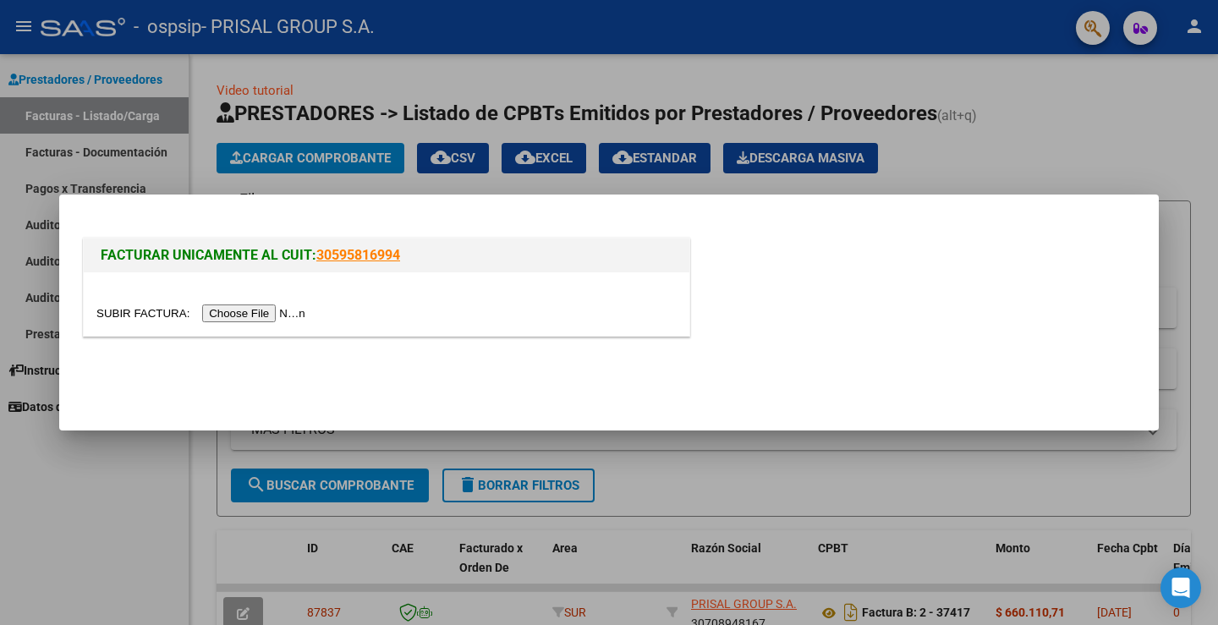
click at [289, 311] on input "file" at bounding box center [203, 314] width 214 height 18
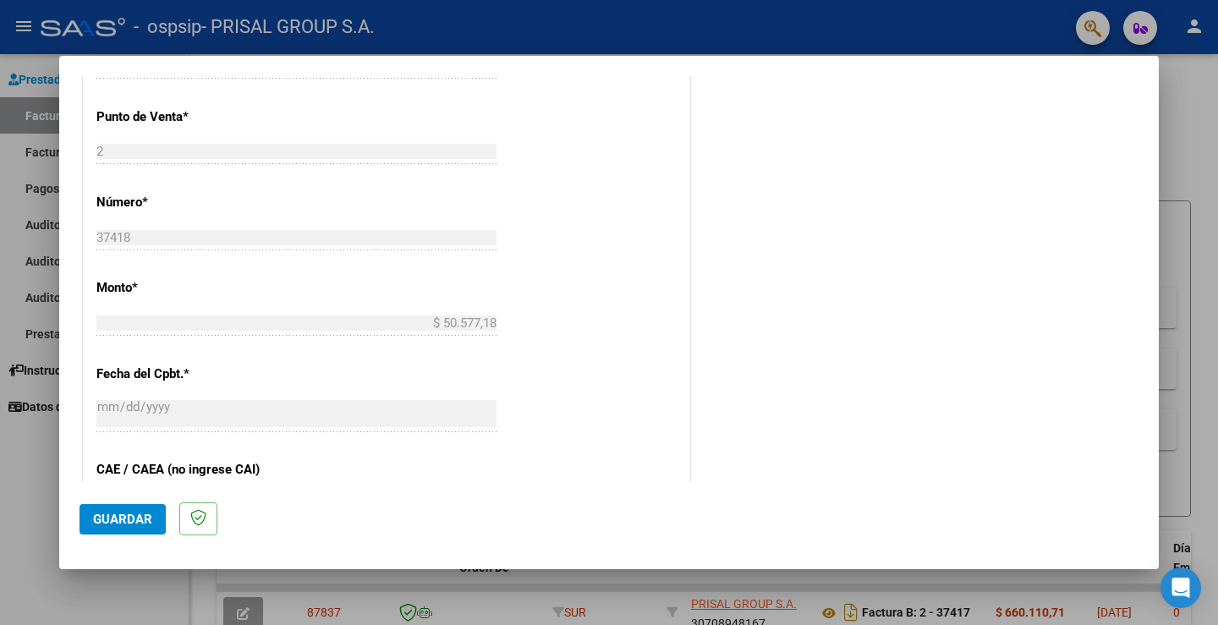
scroll to position [882, 0]
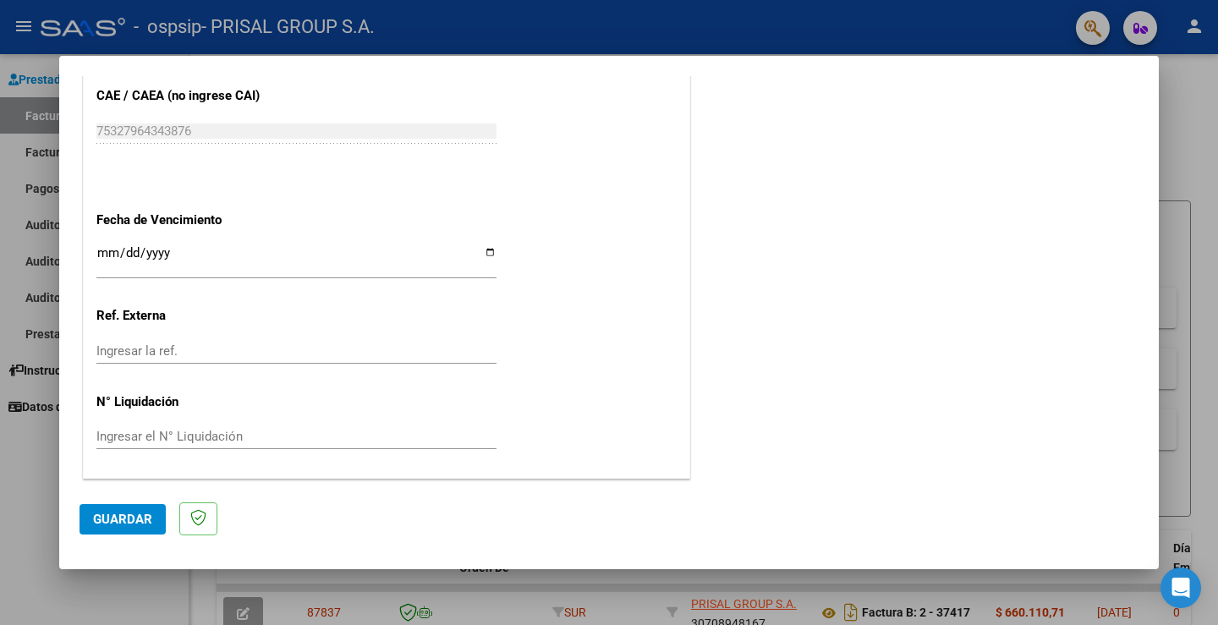
click at [105, 256] on input "Ingresar la fecha" at bounding box center [296, 259] width 400 height 27
type input "[DATE]"
click at [121, 523] on span "Guardar" at bounding box center [122, 519] width 59 height 15
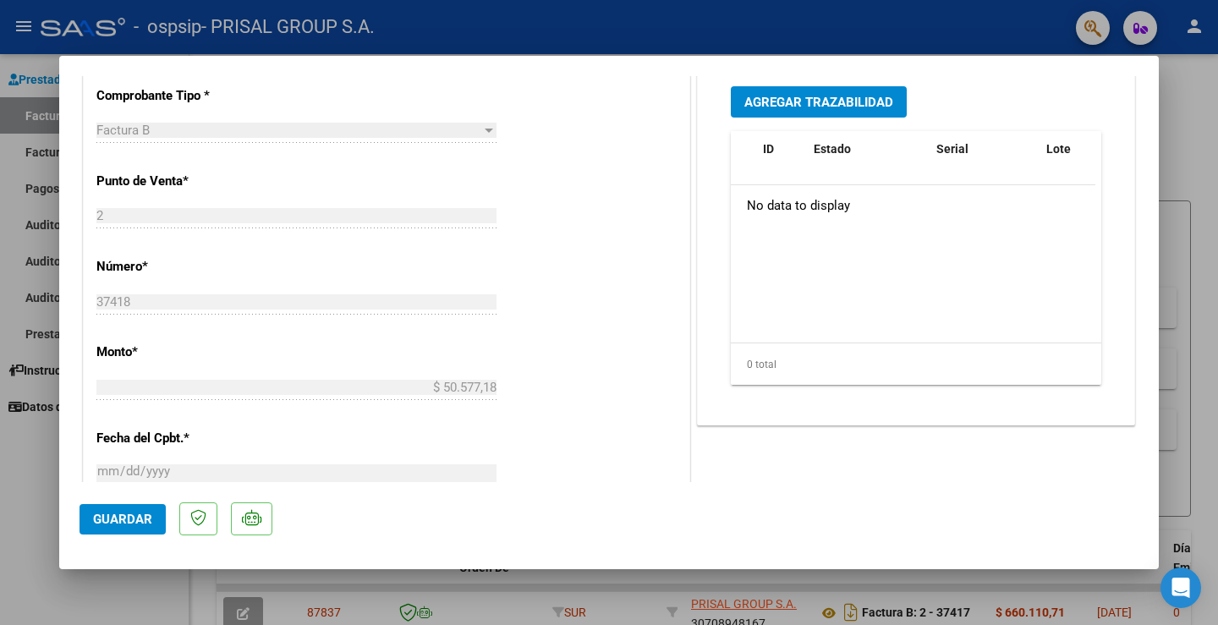
scroll to position [946, 0]
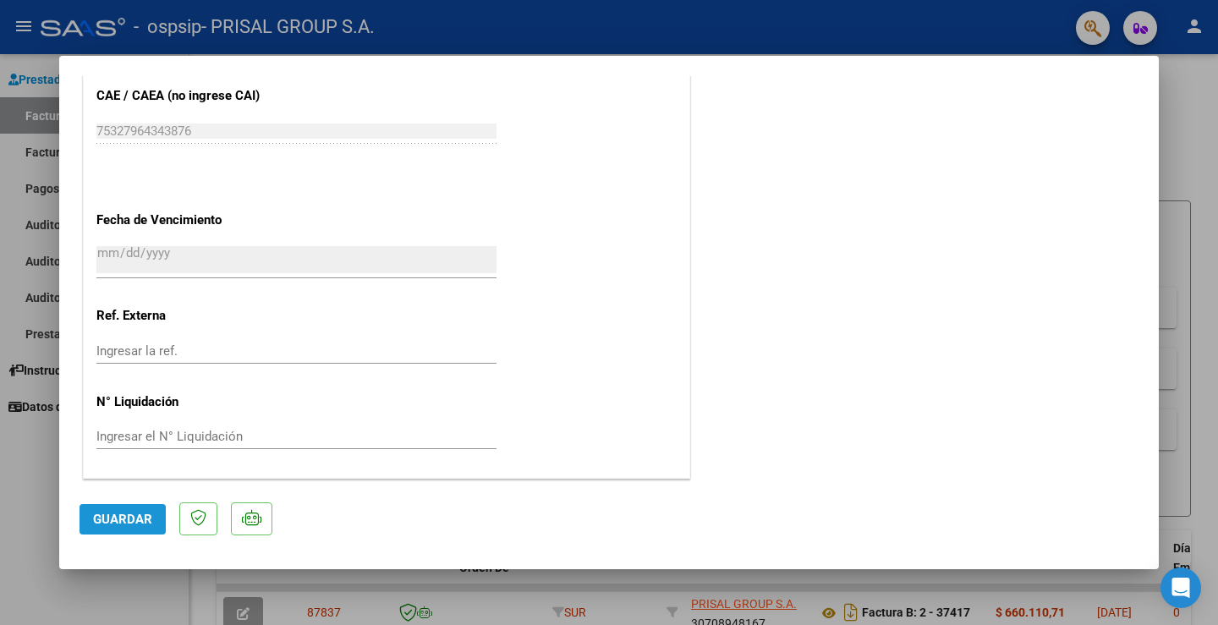
click at [108, 522] on span "Guardar" at bounding box center [122, 519] width 59 height 15
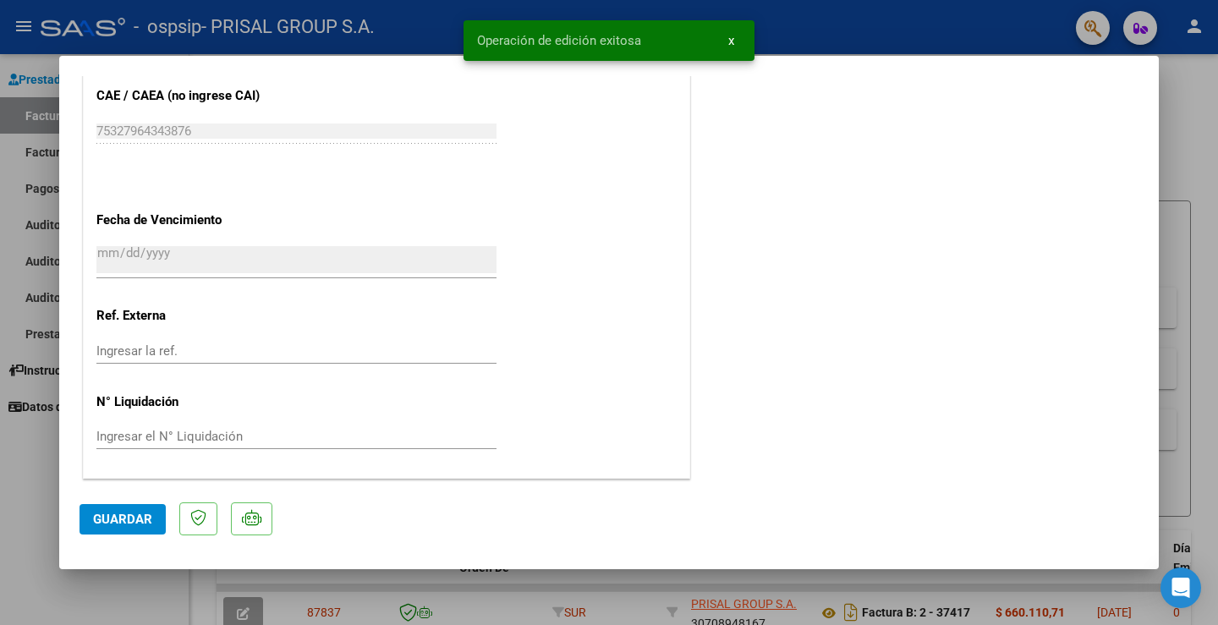
click at [9, 458] on div at bounding box center [609, 312] width 1218 height 625
type input "$ 0,00"
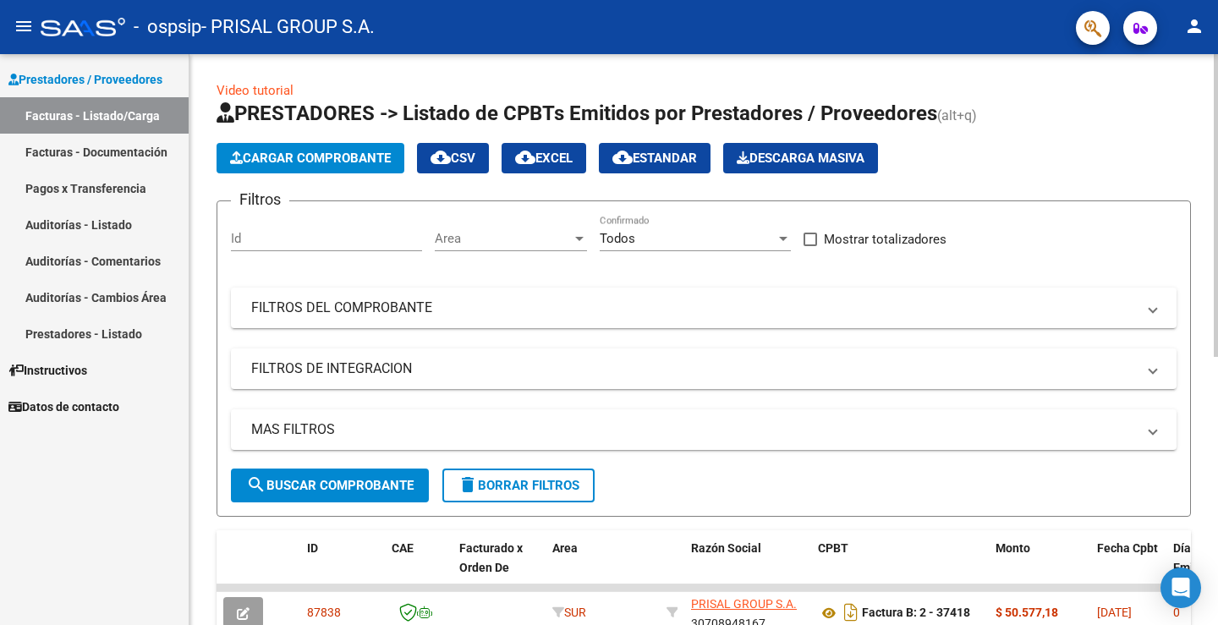
click at [368, 157] on span "Cargar Comprobante" at bounding box center [310, 158] width 161 height 15
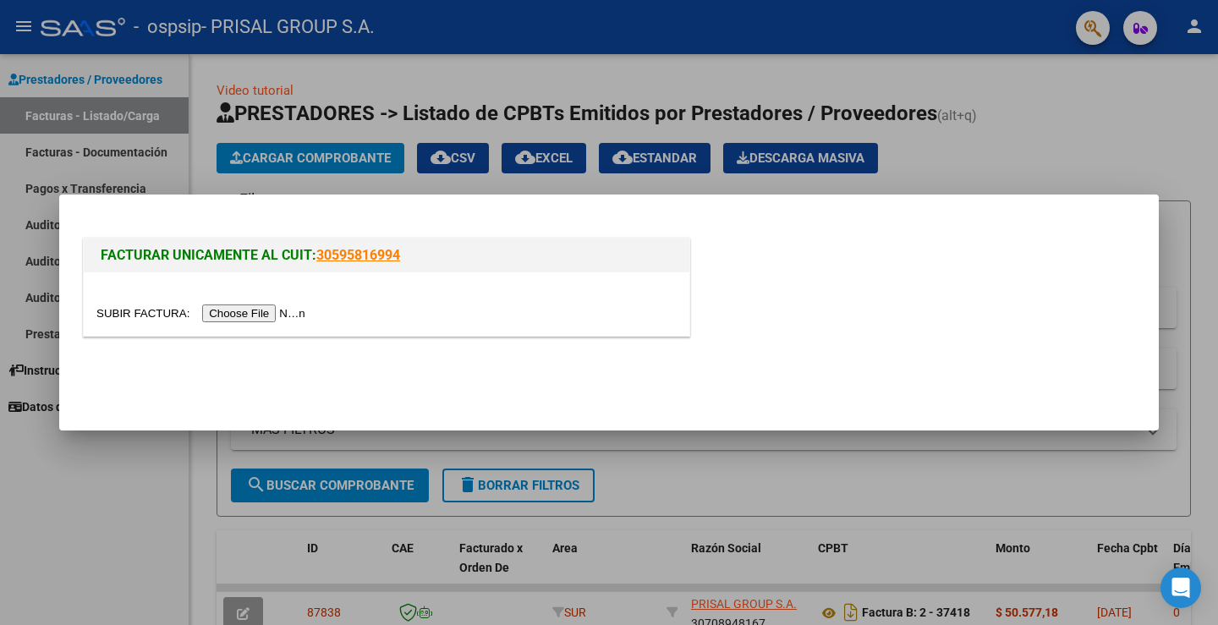
click at [249, 318] on input "file" at bounding box center [203, 314] width 214 height 18
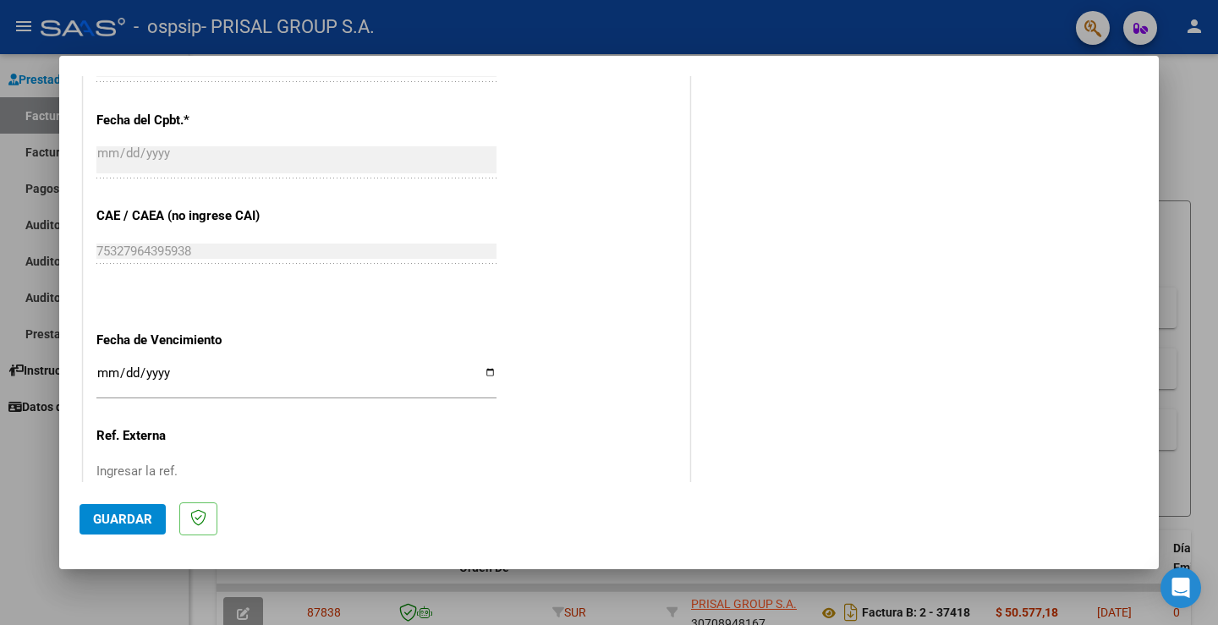
scroll to position [882, 0]
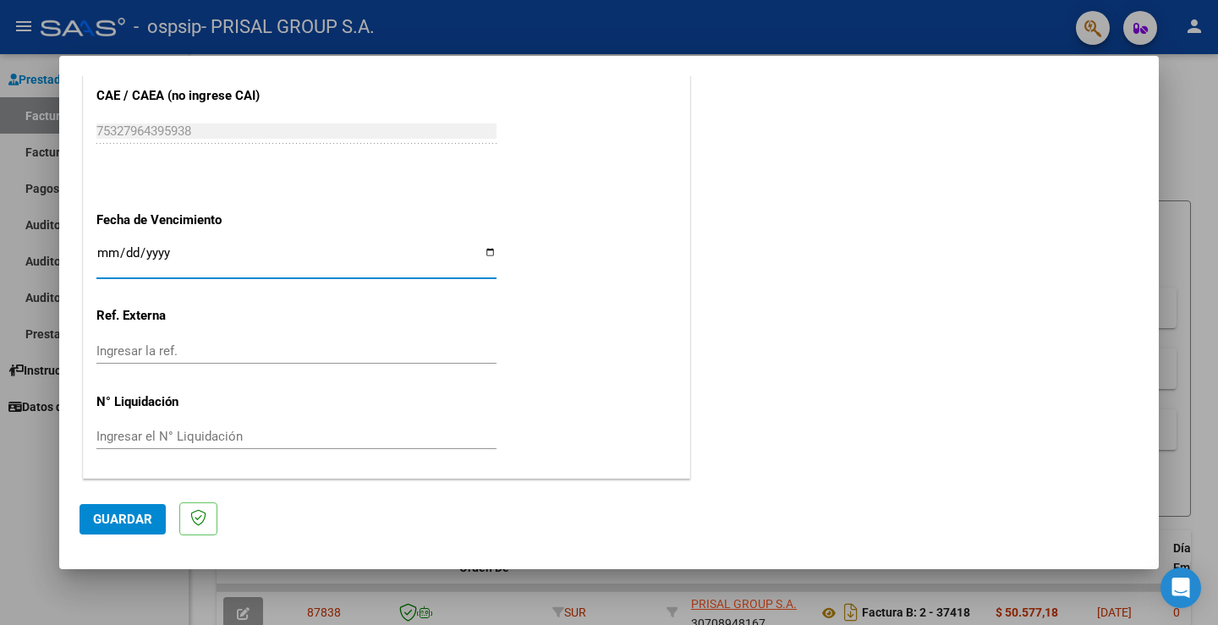
click at [100, 247] on input "Ingresar la fecha" at bounding box center [296, 259] width 400 height 27
type input "[DATE]"
click at [124, 520] on span "Guardar" at bounding box center [122, 519] width 59 height 15
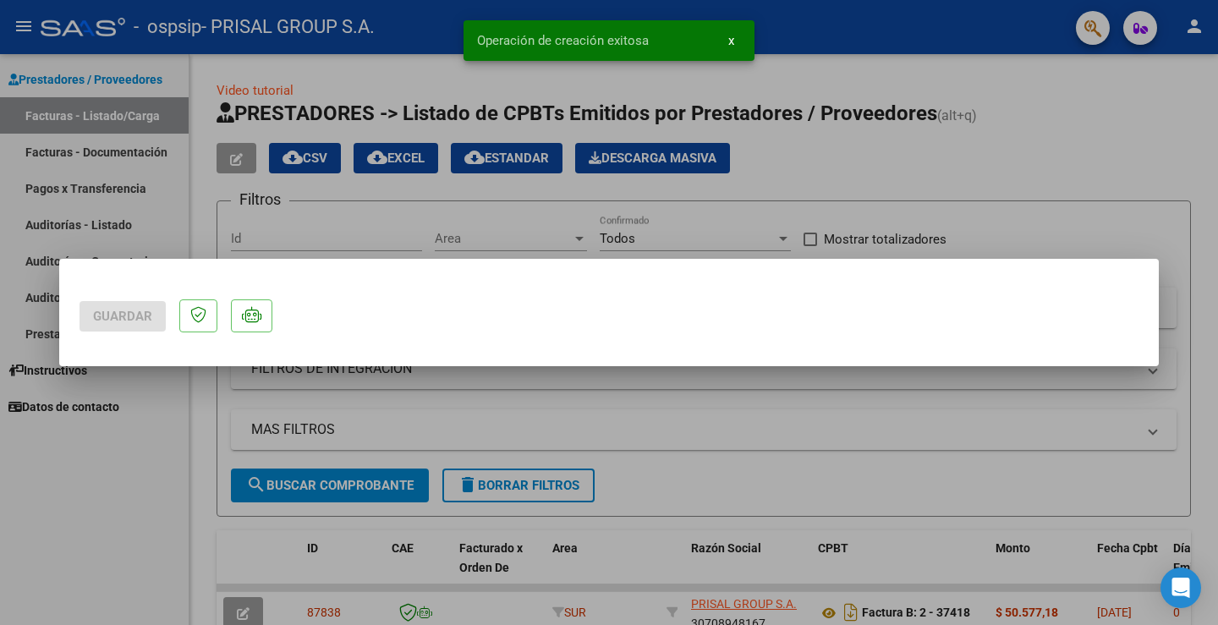
scroll to position [0, 0]
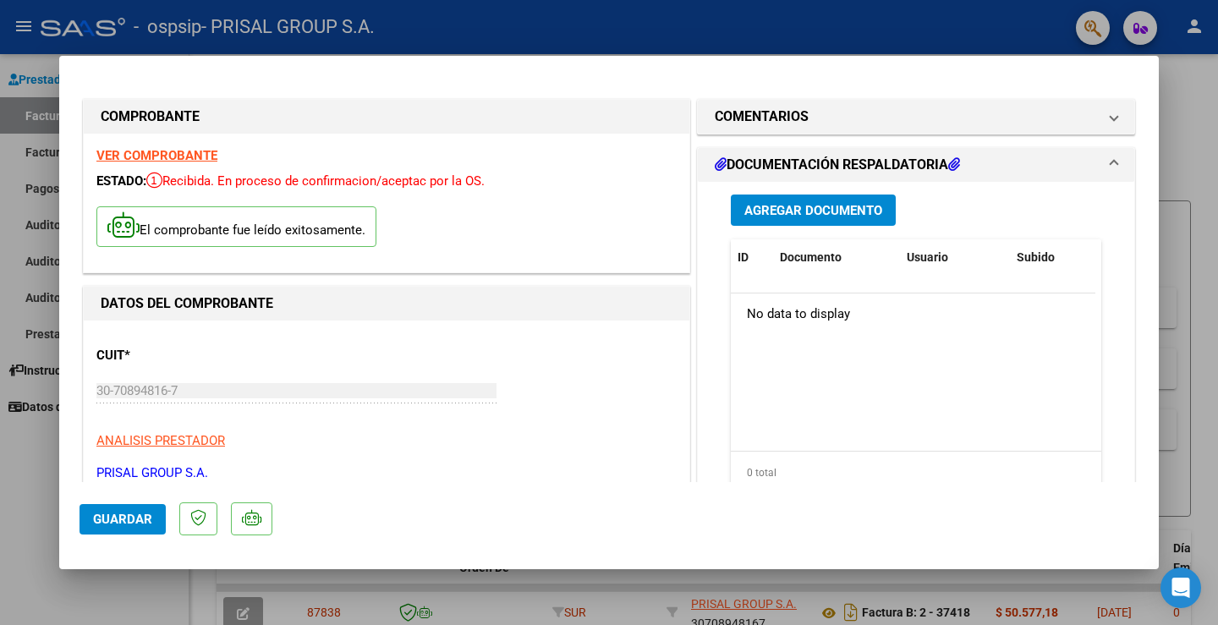
click at [116, 517] on span "Guardar" at bounding box center [122, 519] width 59 height 15
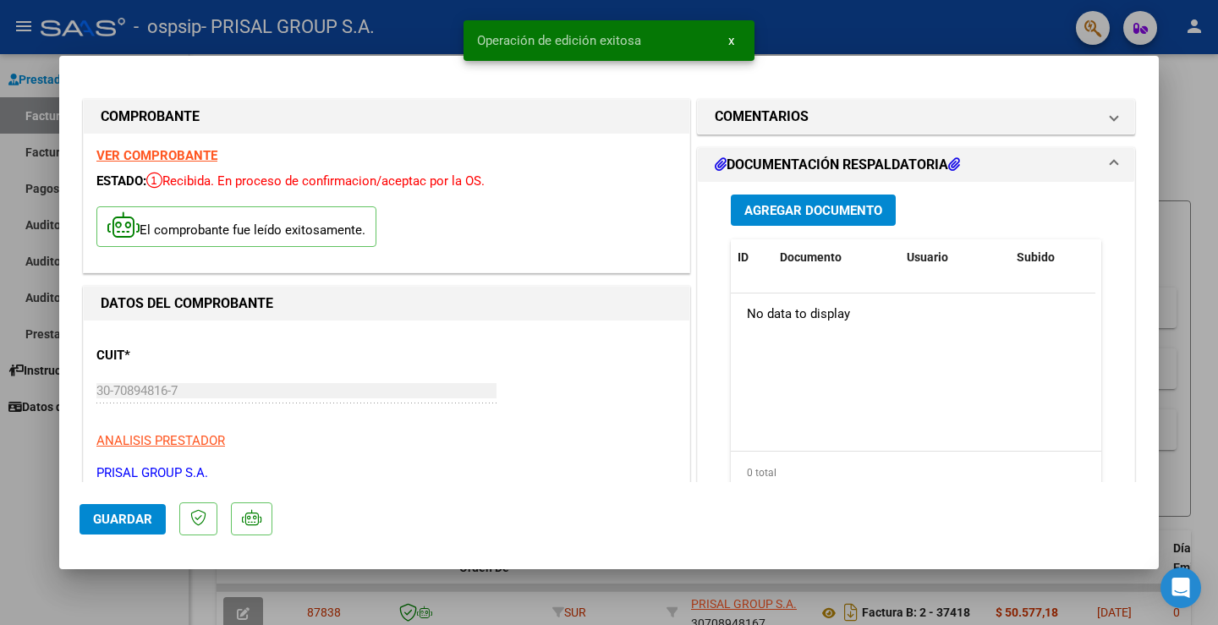
click at [36, 472] on div at bounding box center [609, 312] width 1218 height 625
type input "$ 0,00"
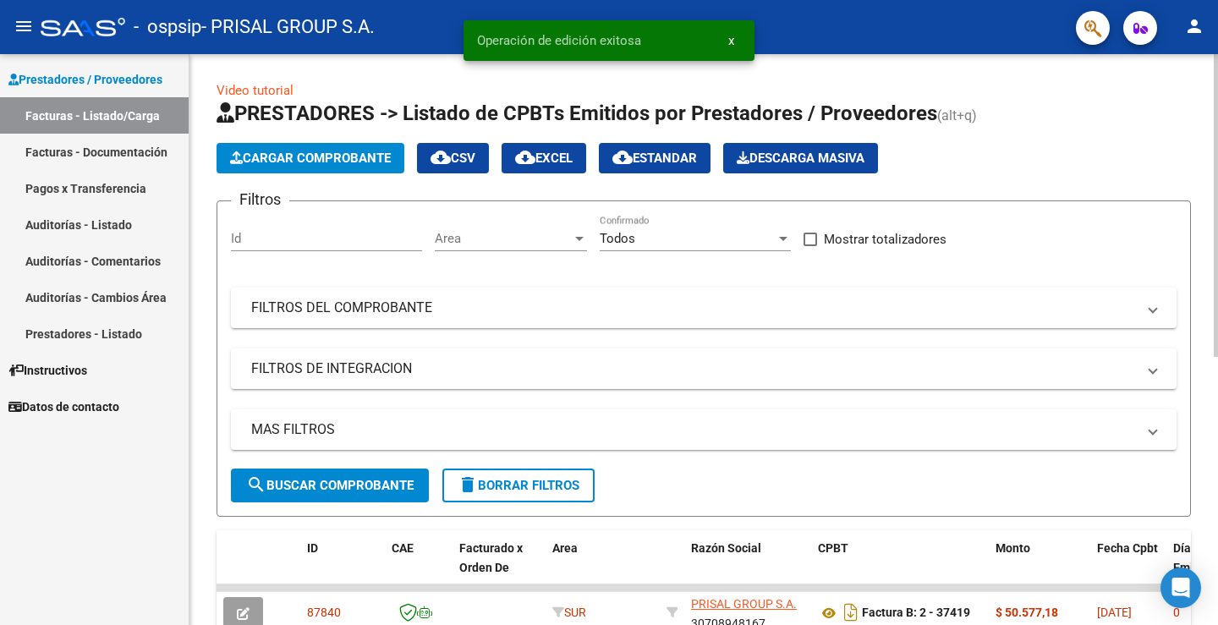
click at [358, 145] on button "Cargar Comprobante" at bounding box center [311, 158] width 188 height 30
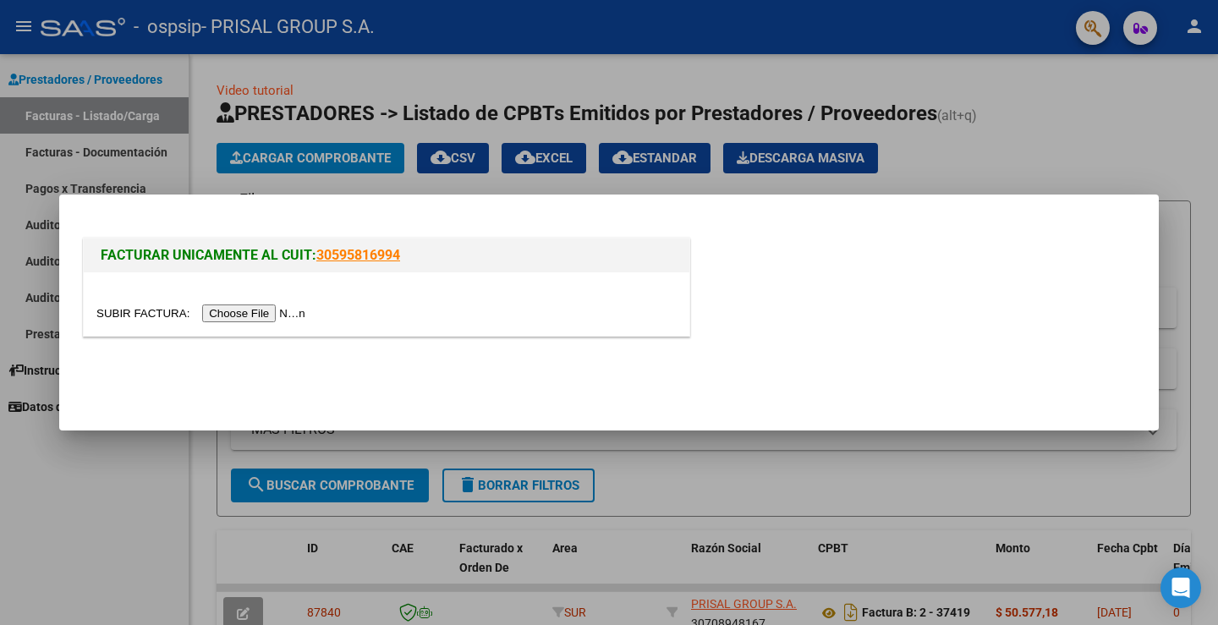
click at [289, 305] on input "file" at bounding box center [203, 314] width 214 height 18
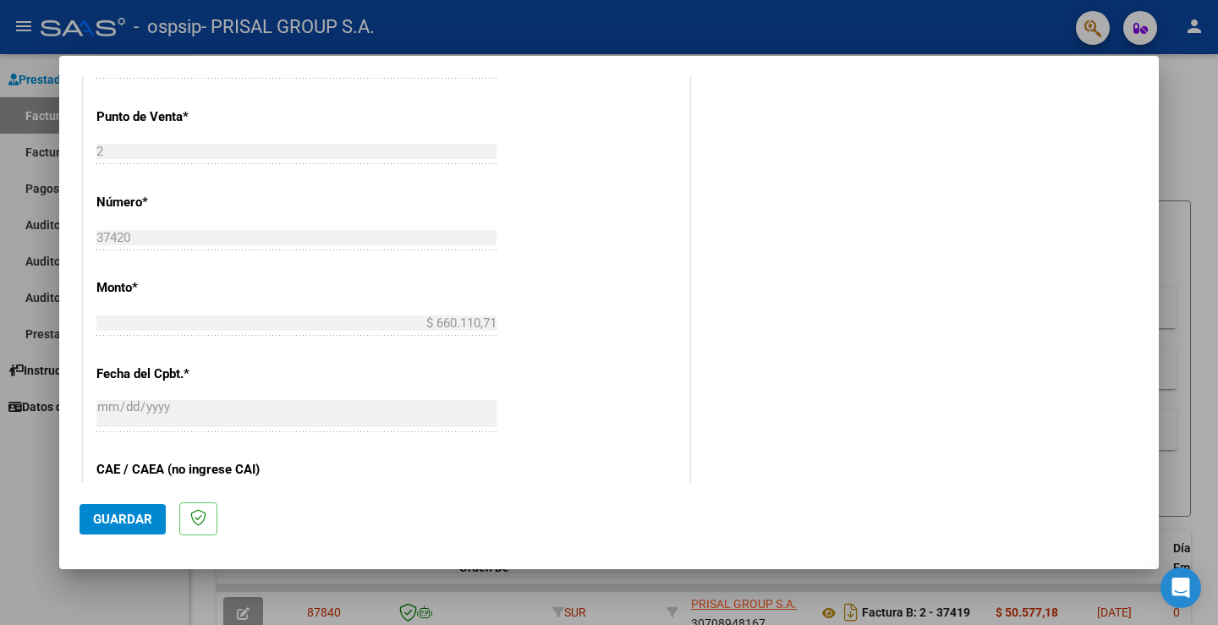
scroll to position [882, 0]
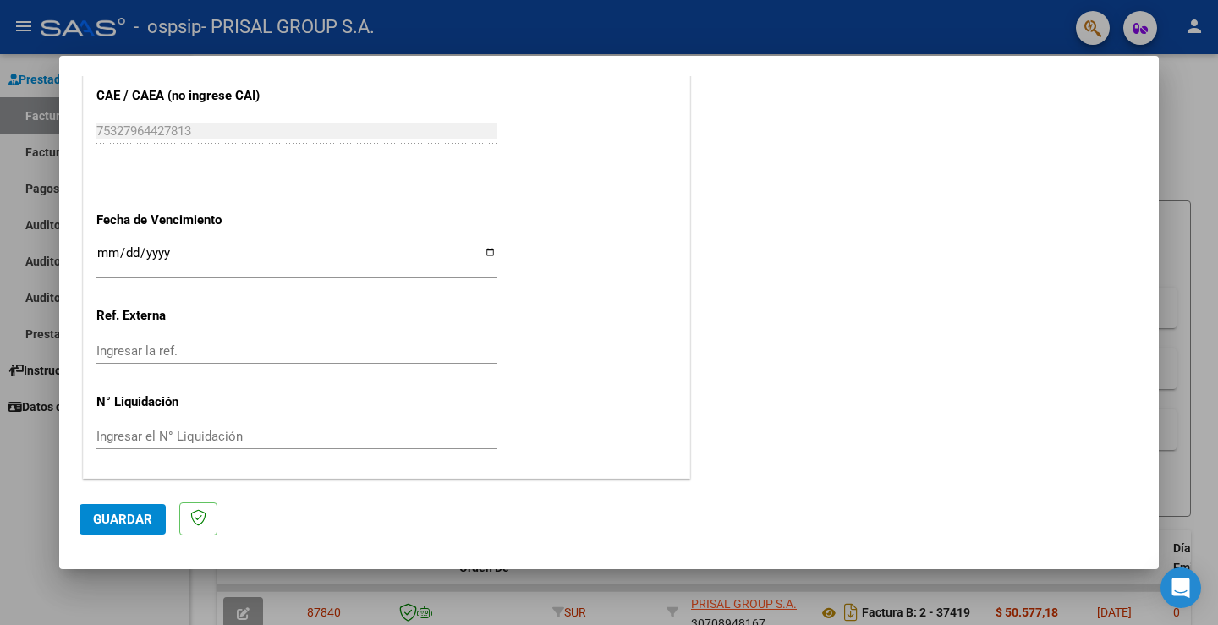
click at [103, 259] on input "Ingresar la fecha" at bounding box center [296, 259] width 400 height 27
type input "[DATE]"
click at [106, 515] on span "Guardar" at bounding box center [122, 519] width 59 height 15
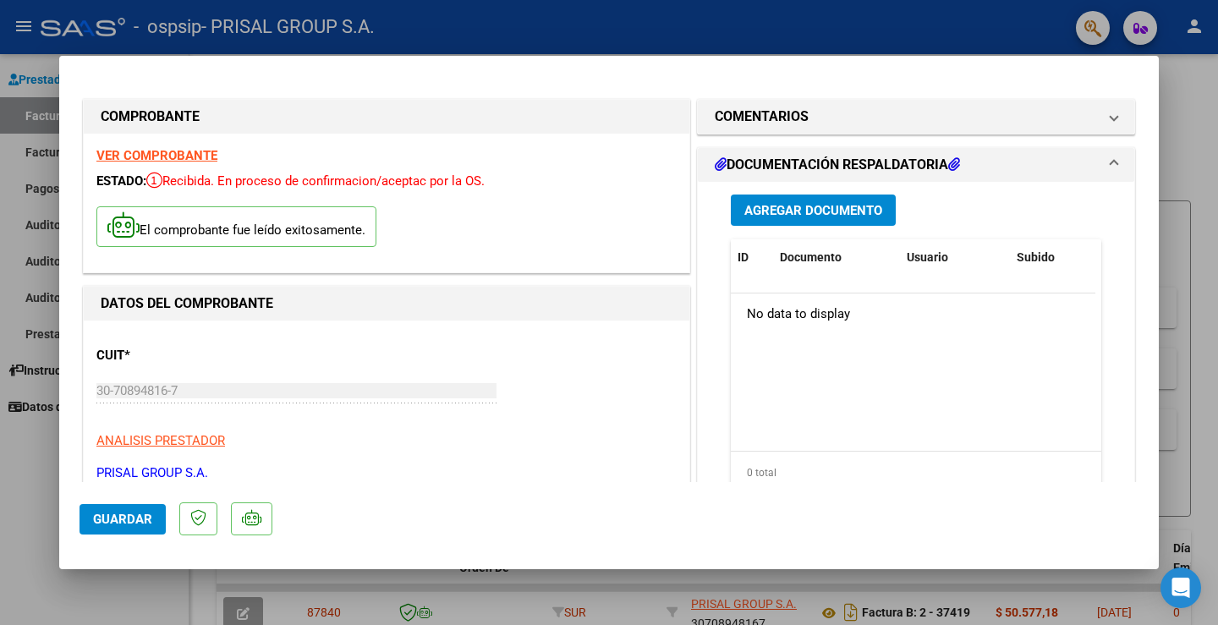
click at [146, 512] on span "Guardar" at bounding box center [122, 519] width 59 height 15
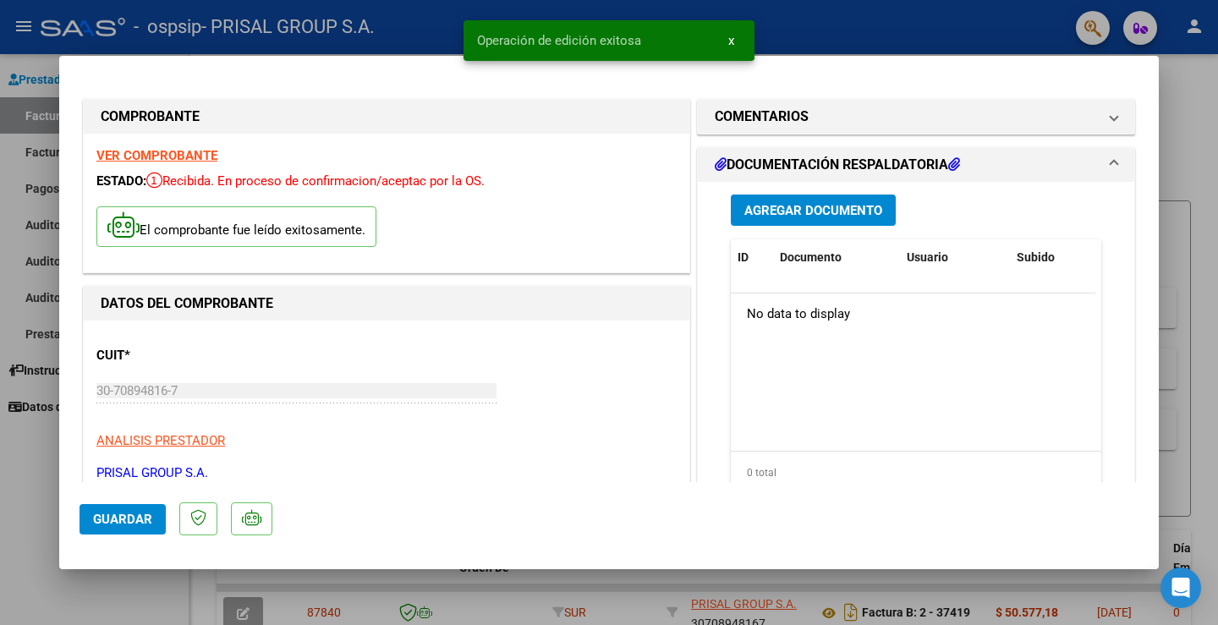
click at [52, 487] on div at bounding box center [609, 312] width 1218 height 625
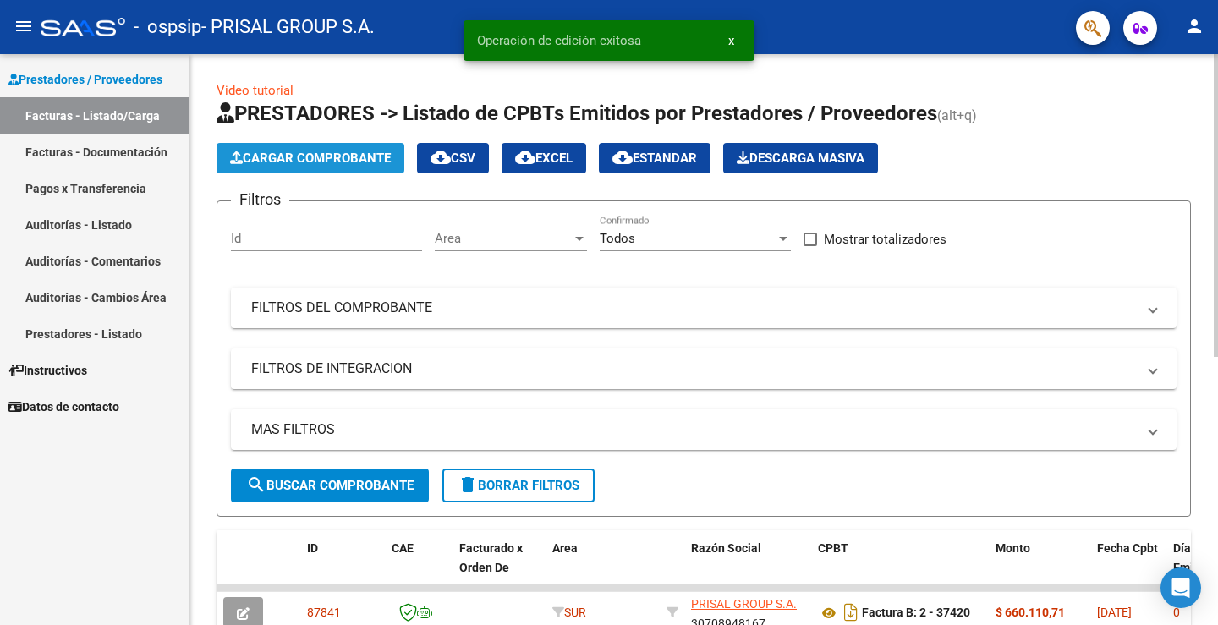
click at [331, 157] on span "Cargar Comprobante" at bounding box center [310, 158] width 161 height 15
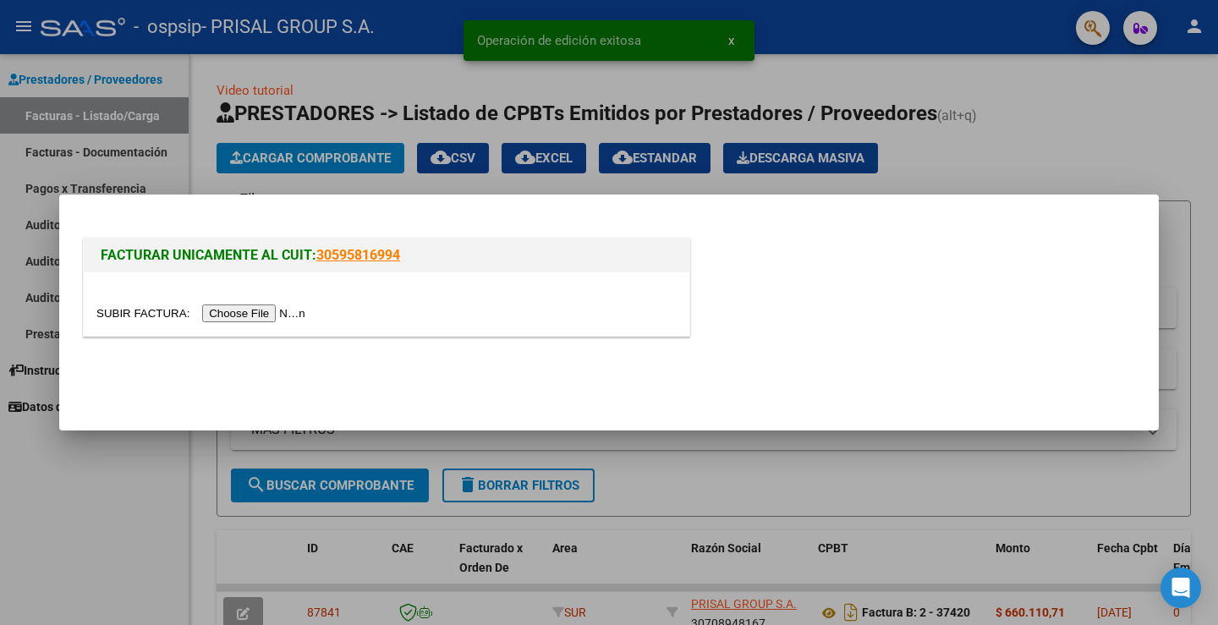
click at [297, 311] on input "file" at bounding box center [203, 314] width 214 height 18
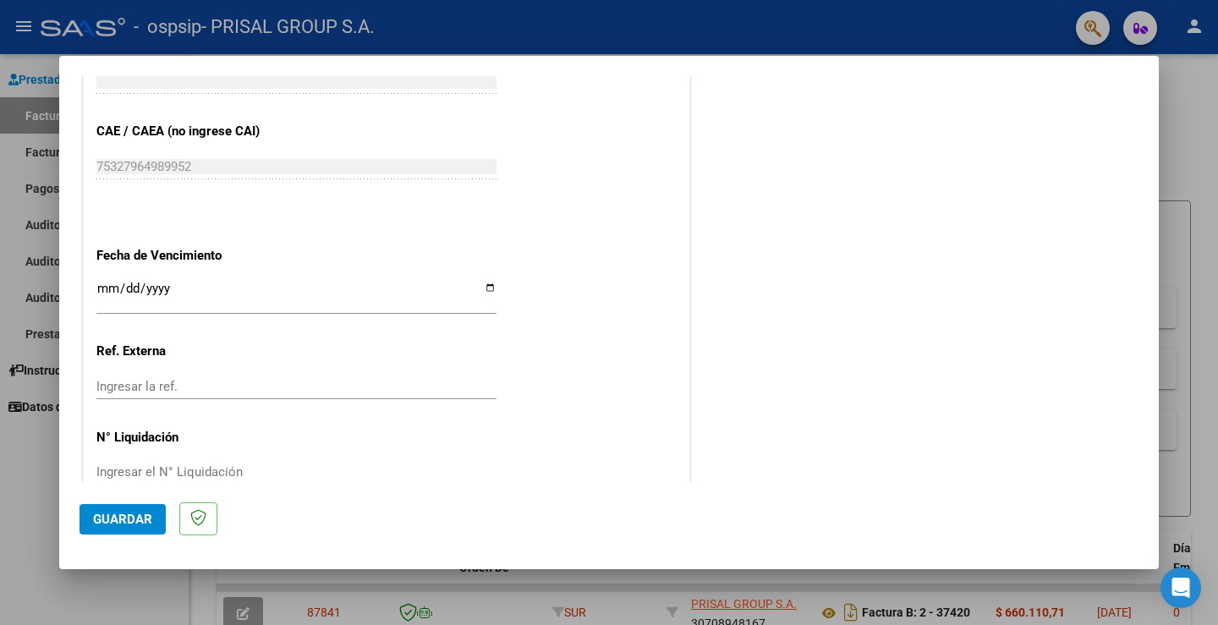
scroll to position [882, 0]
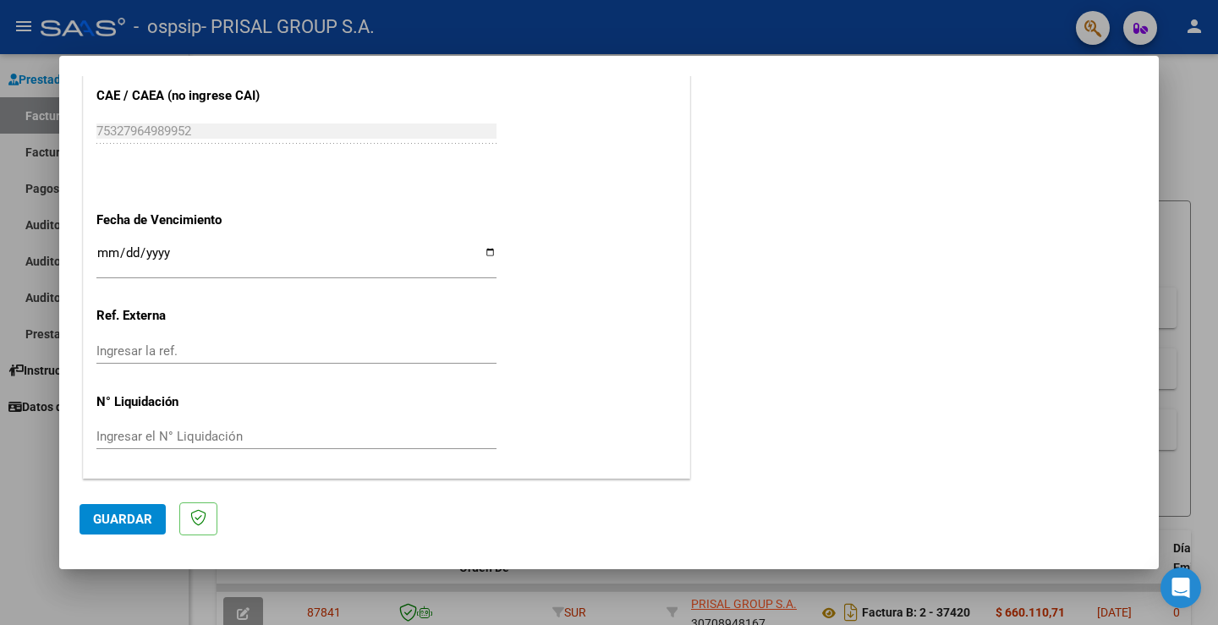
click at [119, 261] on input "Ingresar la fecha" at bounding box center [296, 259] width 400 height 27
type input "[DATE]"
click at [129, 512] on span "Guardar" at bounding box center [122, 519] width 59 height 15
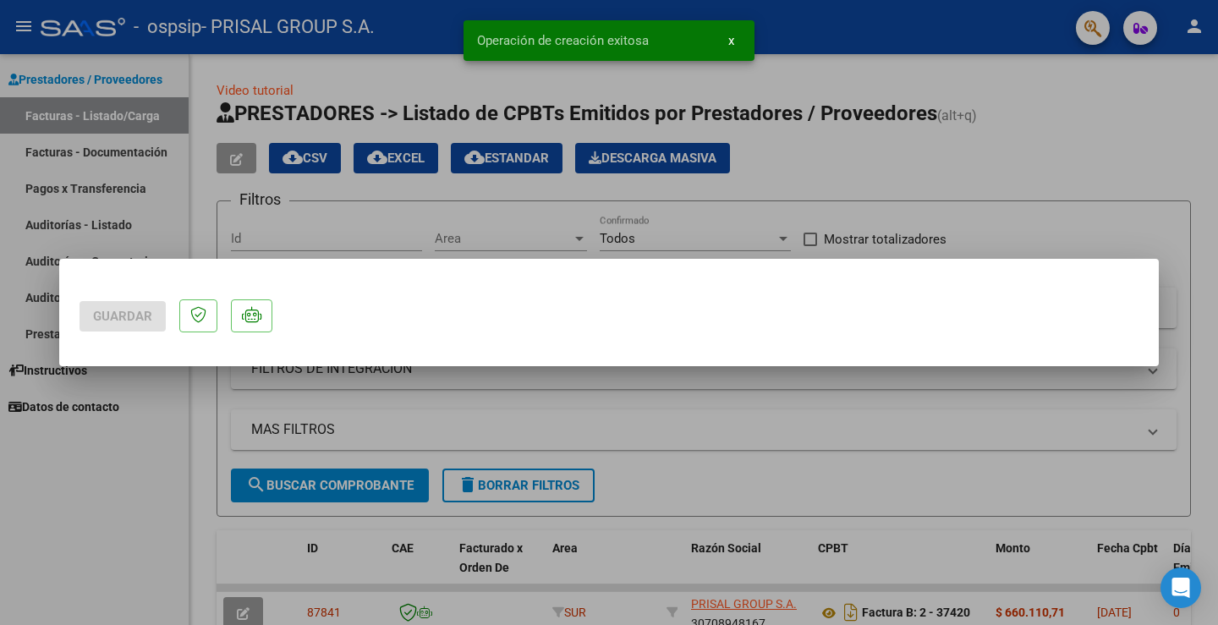
scroll to position [0, 0]
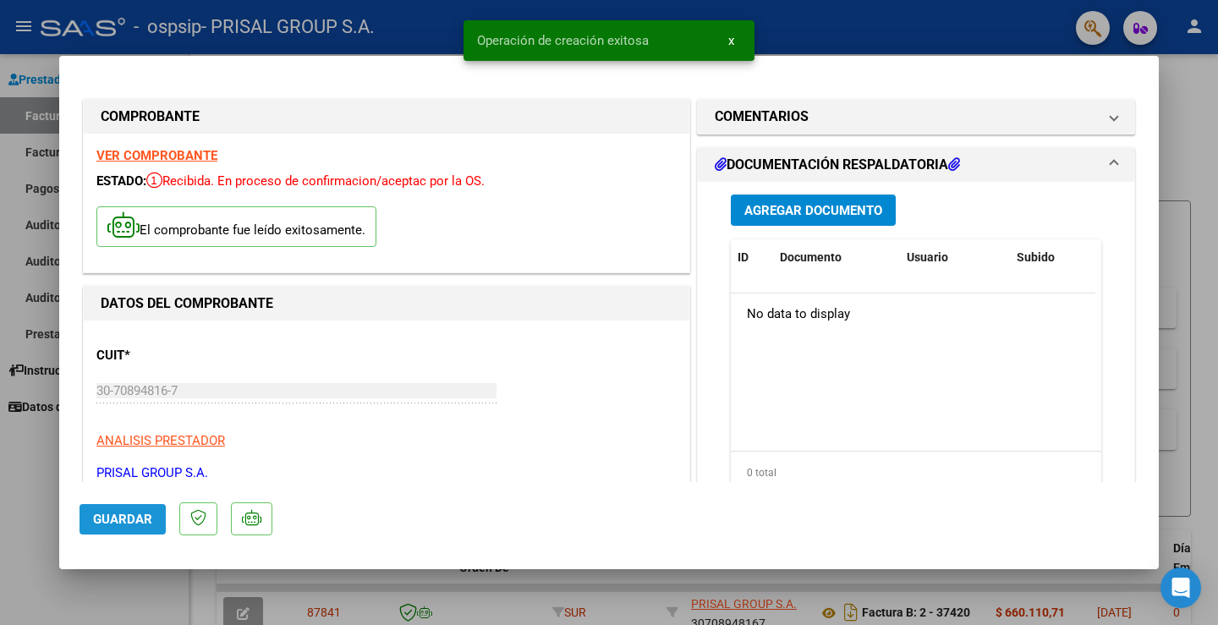
drag, startPoint x: 105, startPoint y: 531, endPoint x: 102, endPoint y: 520, distance: 12.1
click at [104, 531] on button "Guardar" at bounding box center [123, 519] width 86 height 30
click at [39, 494] on div at bounding box center [609, 312] width 1218 height 625
type input "$ 0,00"
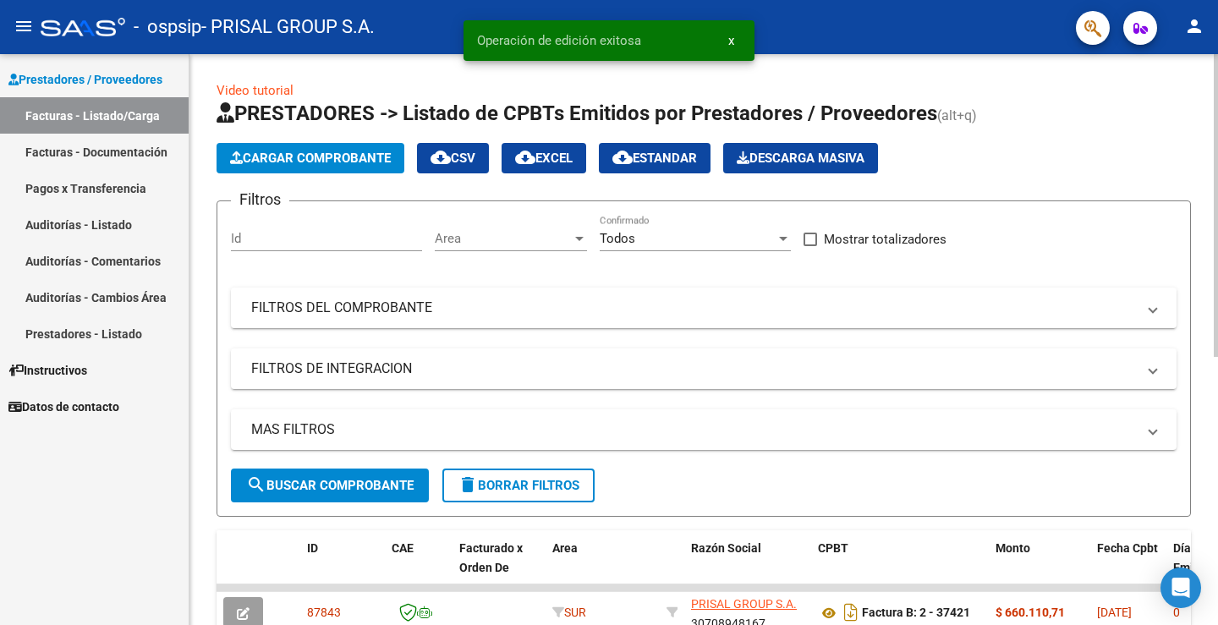
click at [350, 163] on span "Cargar Comprobante" at bounding box center [310, 158] width 161 height 15
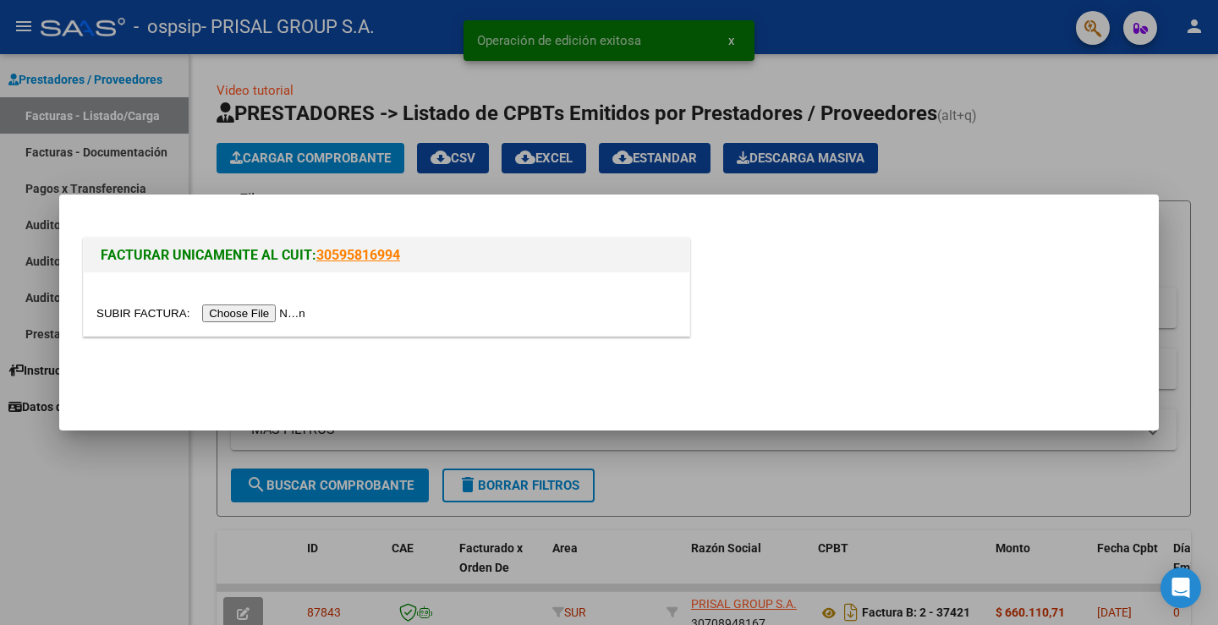
click at [297, 312] on input "file" at bounding box center [203, 314] width 214 height 18
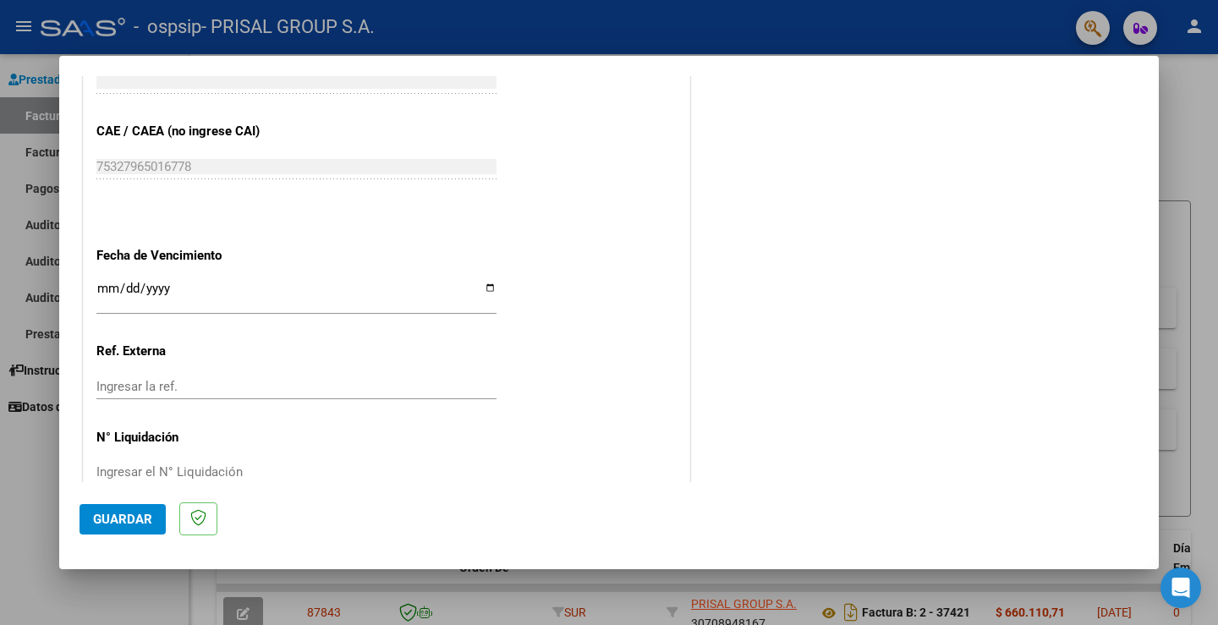
scroll to position [882, 0]
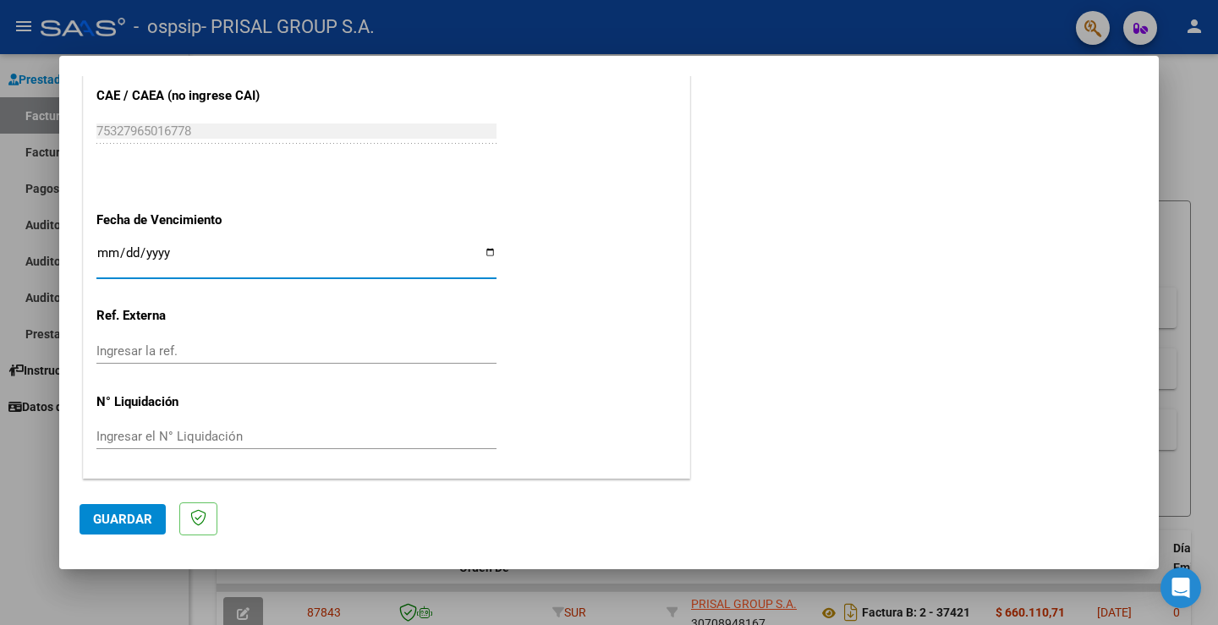
click at [103, 250] on input "Ingresar la fecha" at bounding box center [296, 259] width 400 height 27
type input "[DATE]"
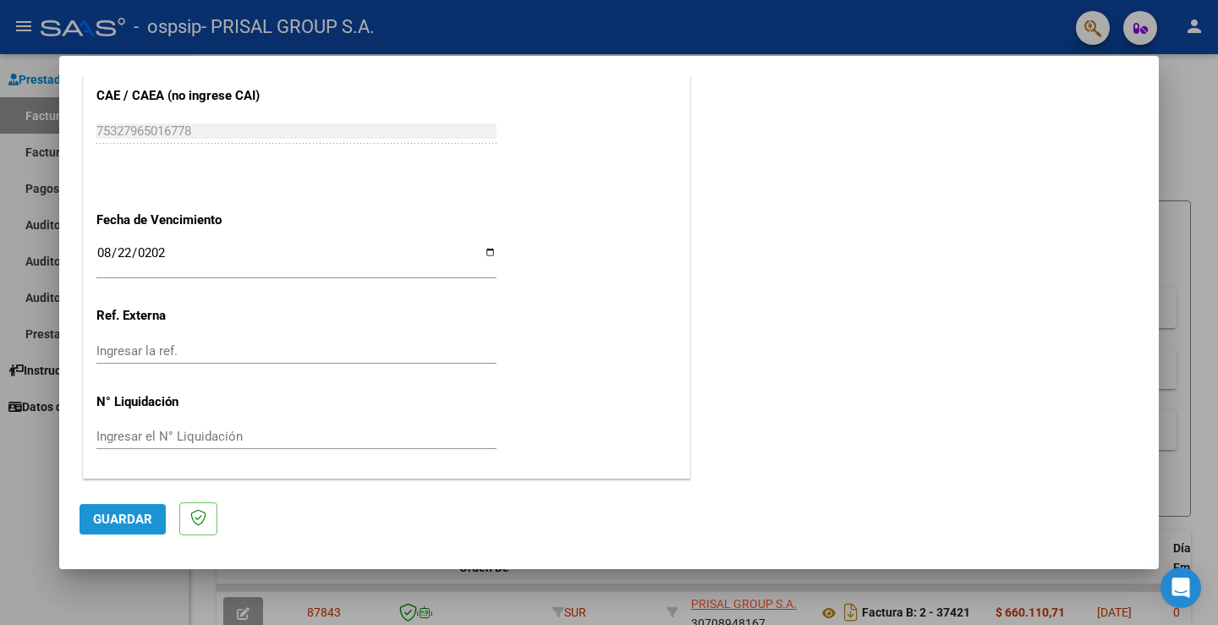
click at [123, 518] on span "Guardar" at bounding box center [122, 519] width 59 height 15
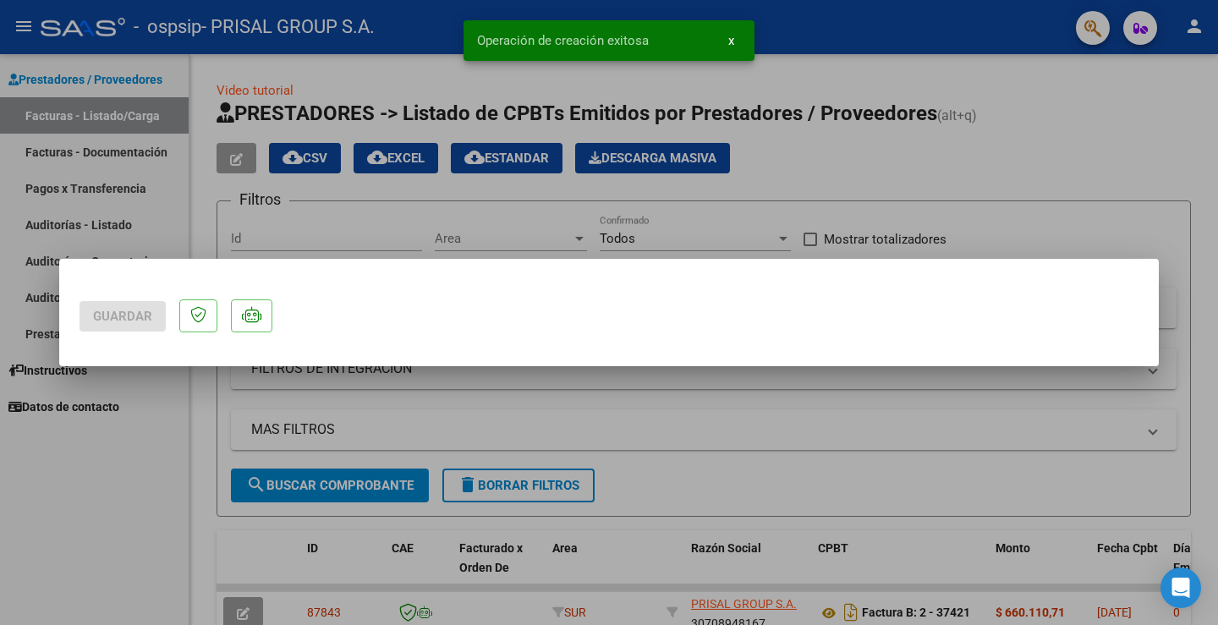
scroll to position [0, 0]
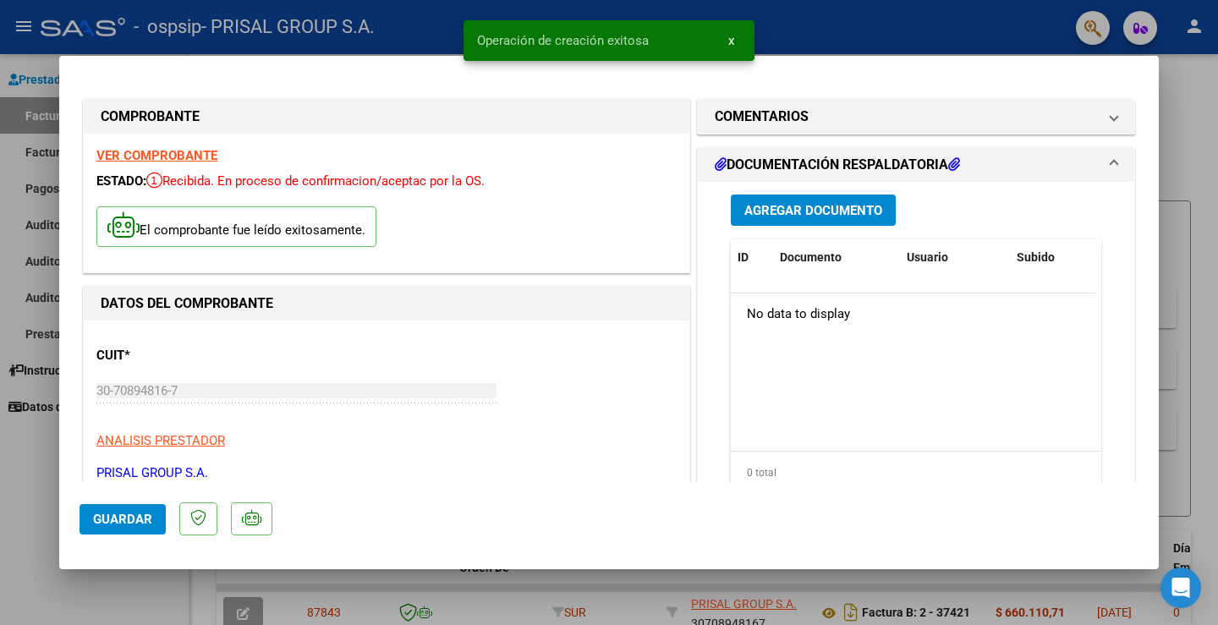
click at [94, 508] on button "Guardar" at bounding box center [123, 519] width 86 height 30
click at [47, 463] on div at bounding box center [609, 312] width 1218 height 625
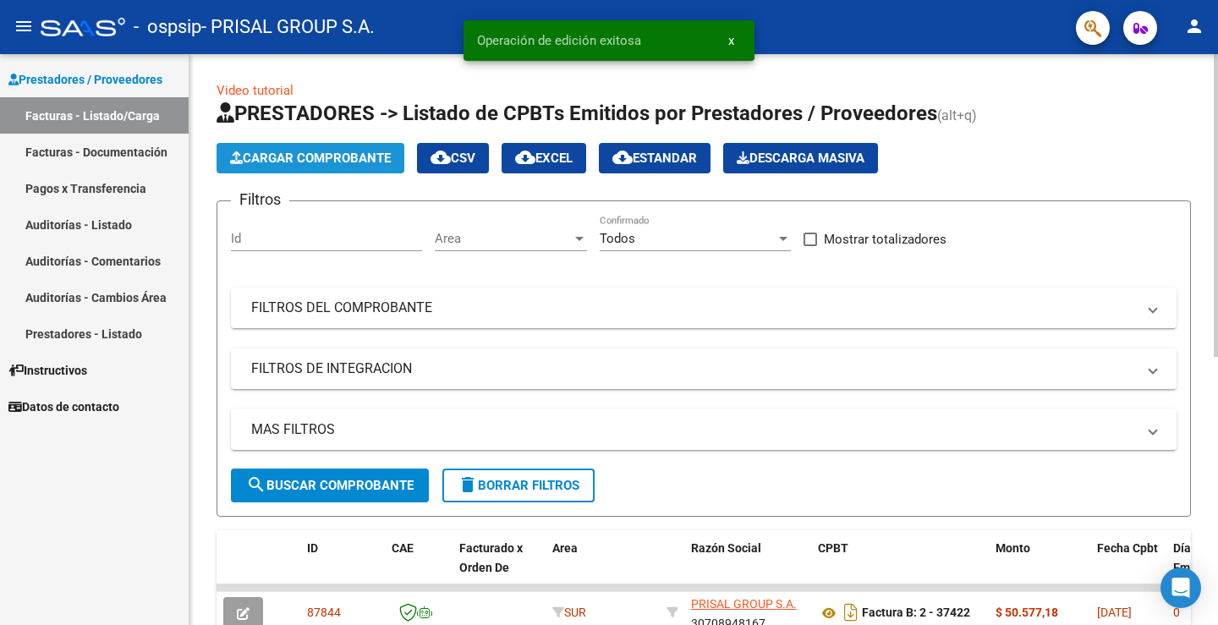
click at [267, 151] on span "Cargar Comprobante" at bounding box center [310, 158] width 161 height 15
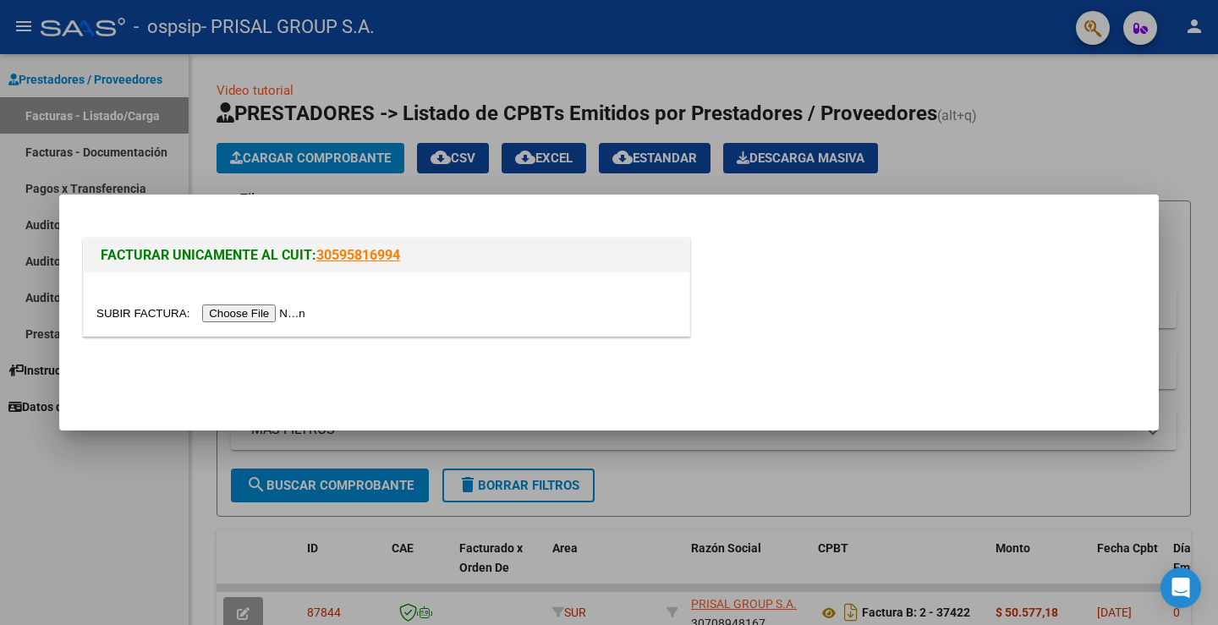
click at [296, 314] on input "file" at bounding box center [203, 314] width 214 height 18
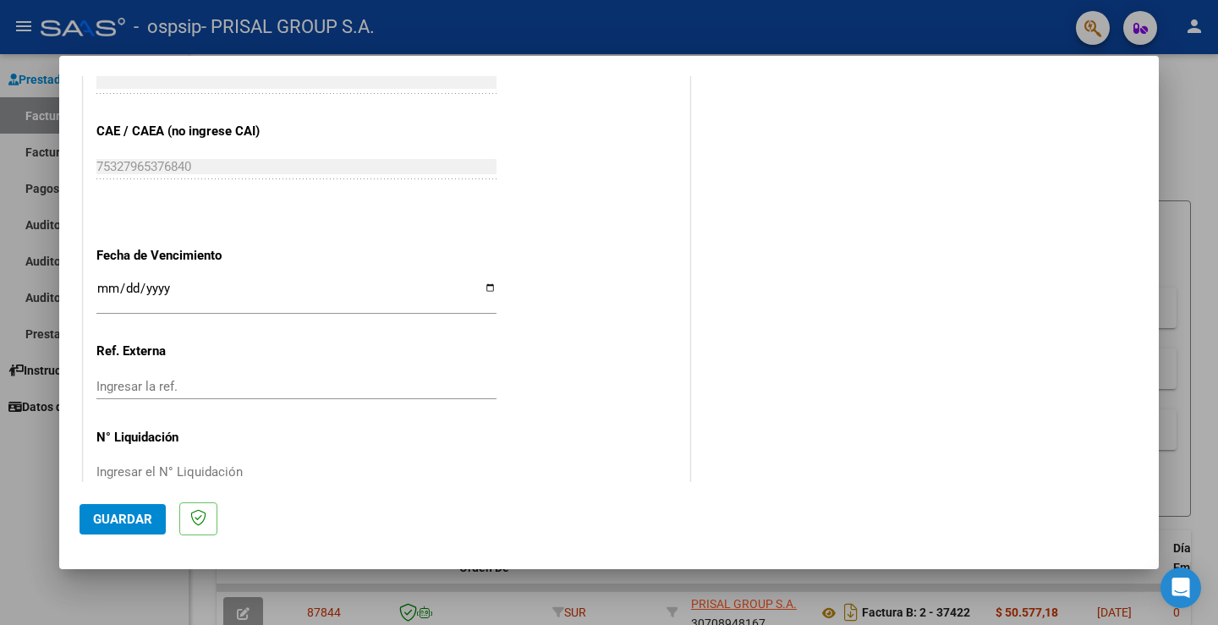
scroll to position [882, 0]
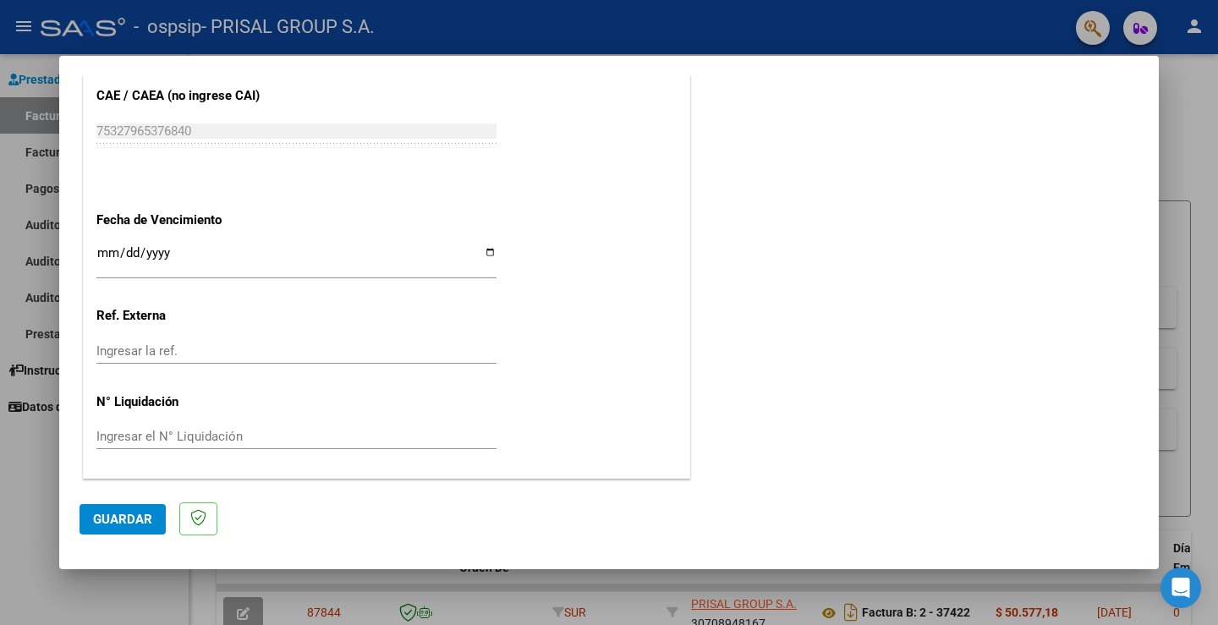
click at [100, 255] on input "Ingresar la fecha" at bounding box center [296, 259] width 400 height 27
type input "[DATE]"
click at [120, 512] on span "Guardar" at bounding box center [122, 519] width 59 height 15
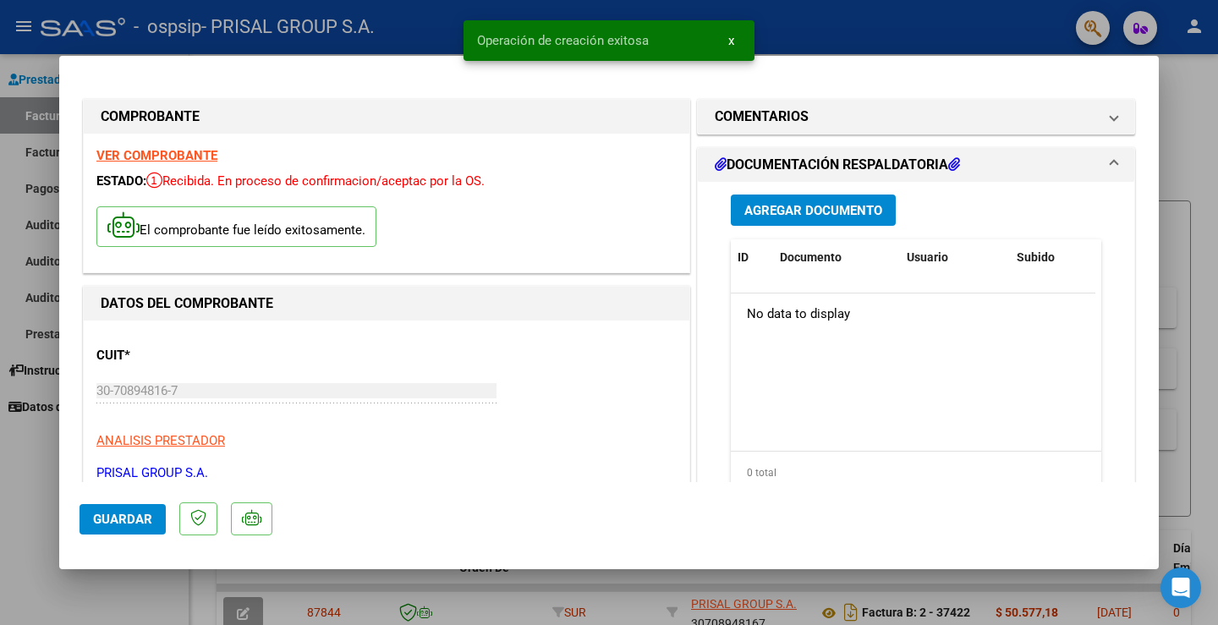
click at [108, 518] on span "Guardar" at bounding box center [122, 519] width 59 height 15
click at [36, 467] on div at bounding box center [609, 312] width 1218 height 625
type input "$ 0,00"
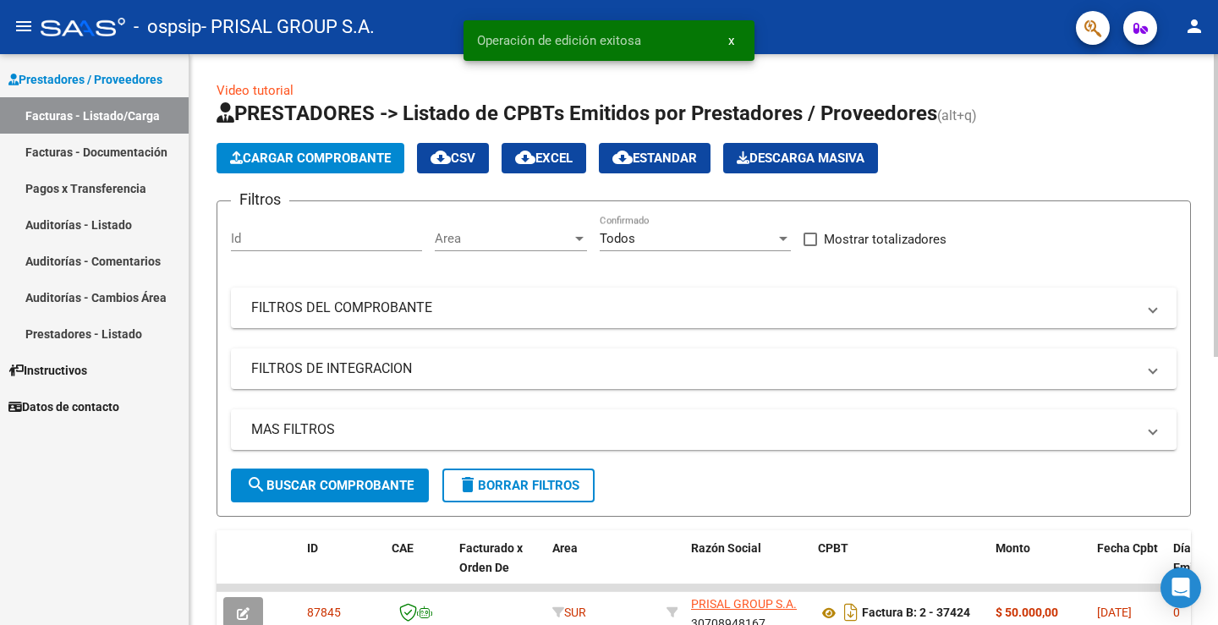
click at [341, 162] on span "Cargar Comprobante" at bounding box center [310, 158] width 161 height 15
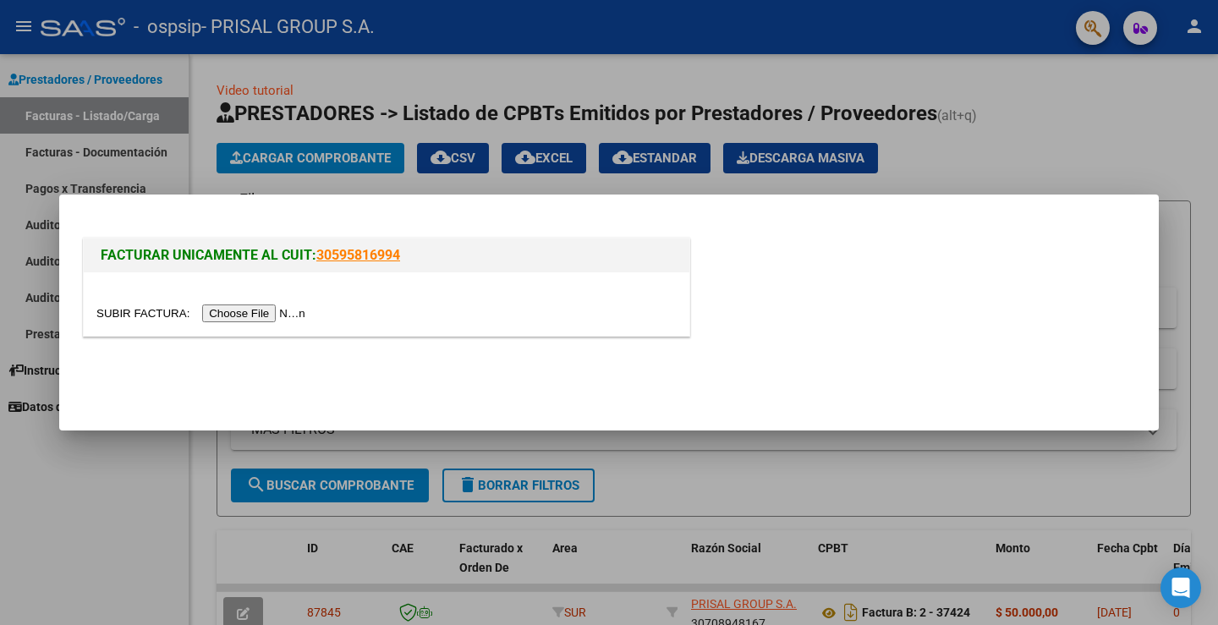
click at [287, 309] on input "file" at bounding box center [203, 314] width 214 height 18
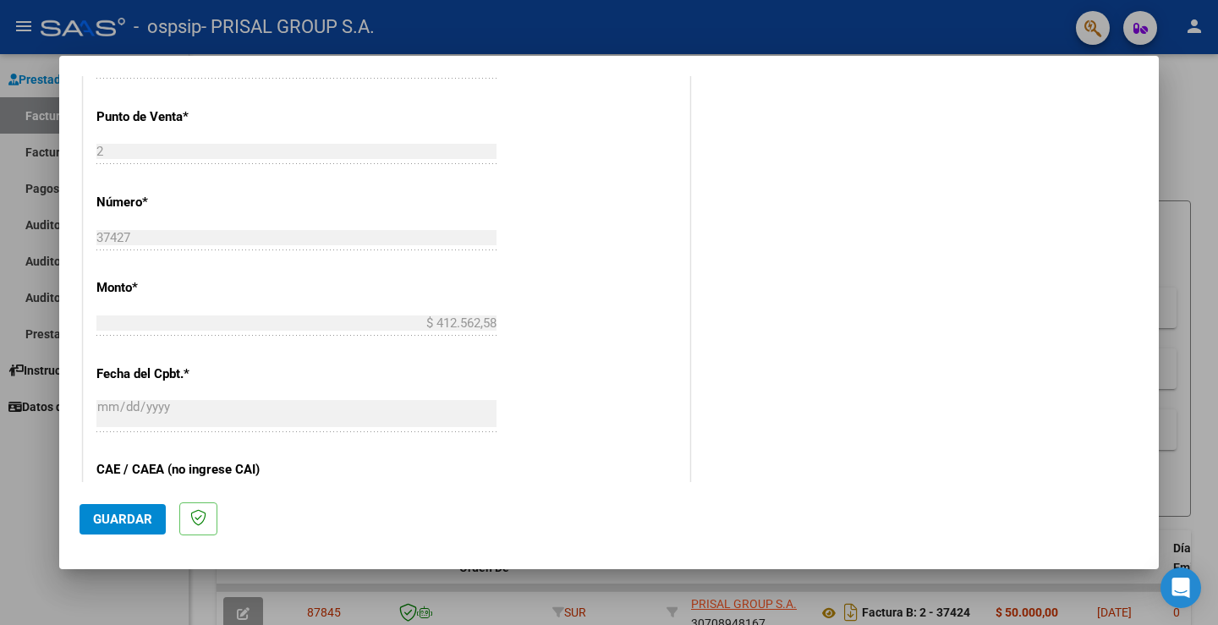
scroll to position [882, 0]
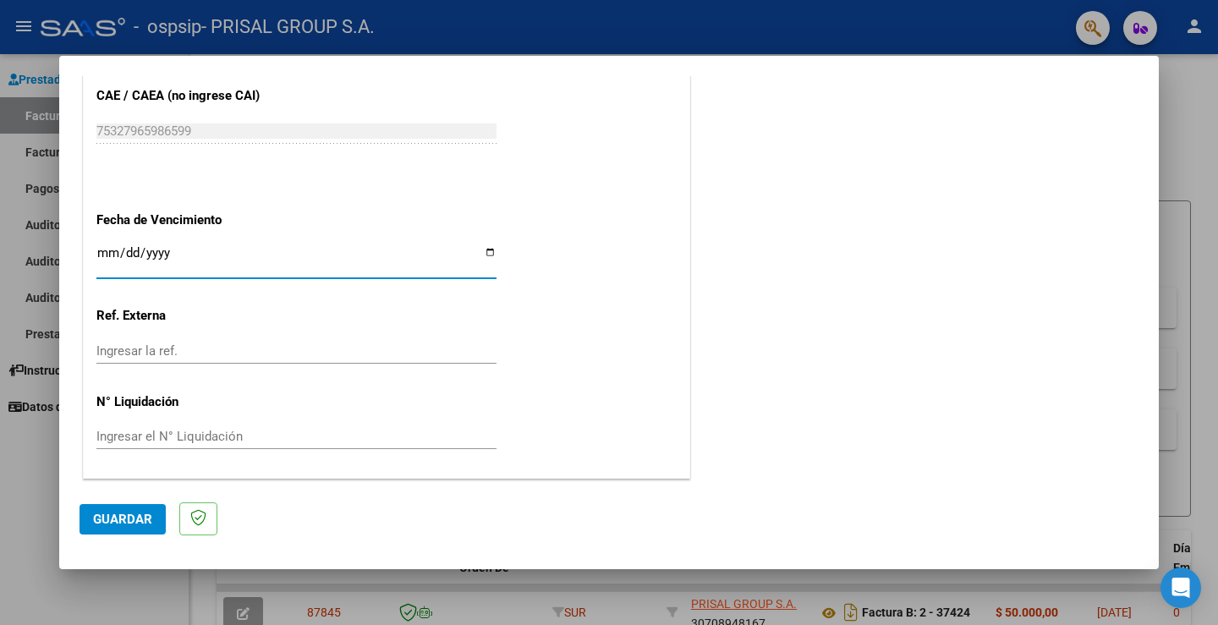
click at [102, 250] on input "Ingresar la fecha" at bounding box center [296, 259] width 400 height 27
type input "[DATE]"
click at [136, 521] on span "Guardar" at bounding box center [122, 519] width 59 height 15
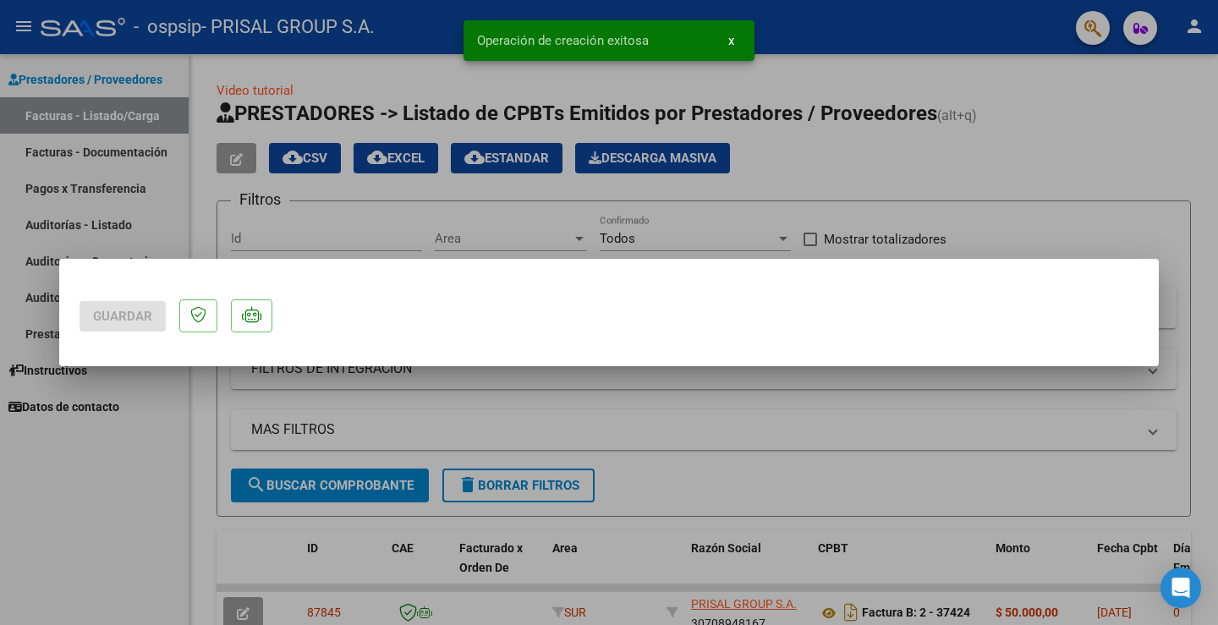
scroll to position [0, 0]
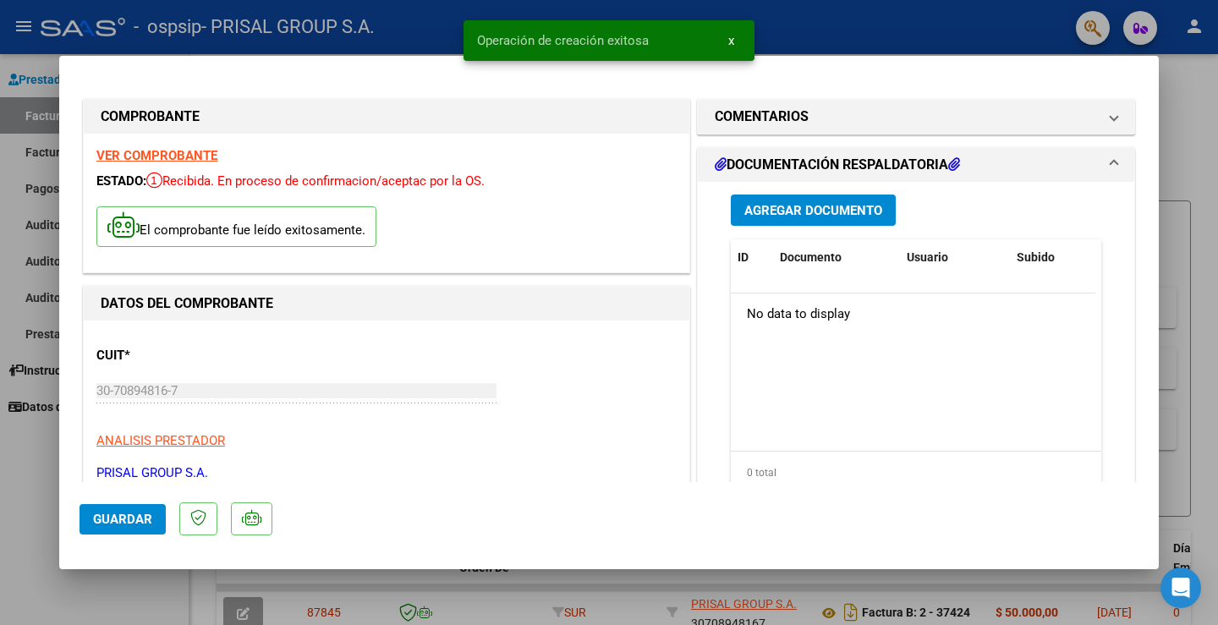
click at [118, 514] on span "Guardar" at bounding box center [122, 519] width 59 height 15
click at [31, 449] on div at bounding box center [609, 312] width 1218 height 625
type input "$ 0,00"
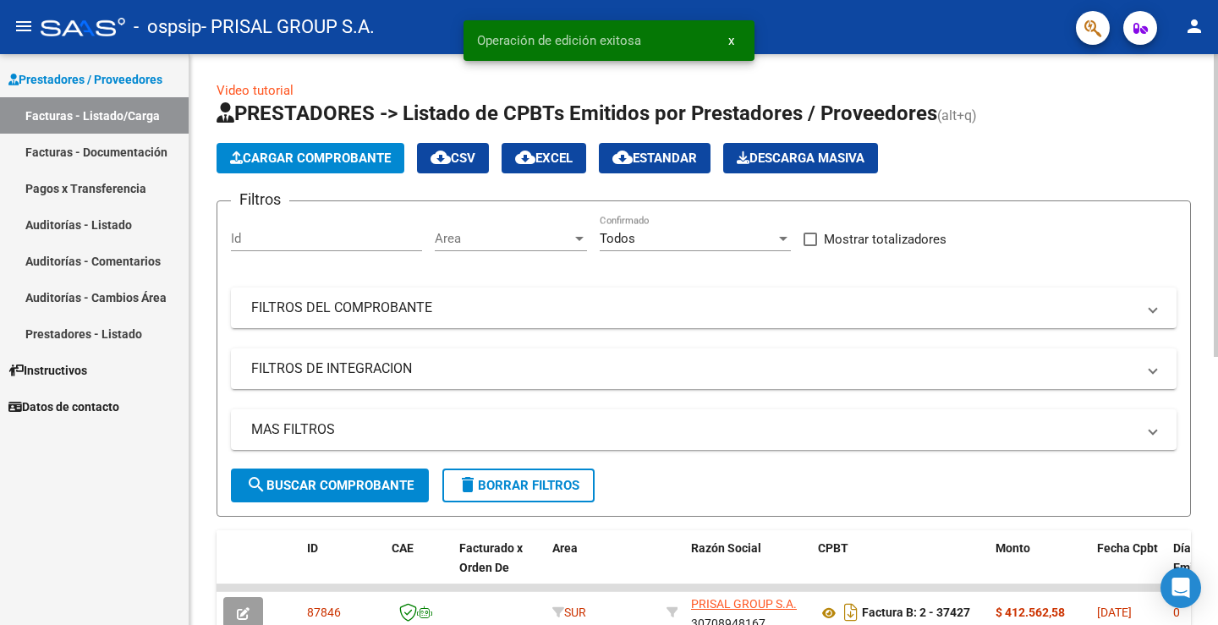
click at [325, 150] on button "Cargar Comprobante" at bounding box center [311, 158] width 188 height 30
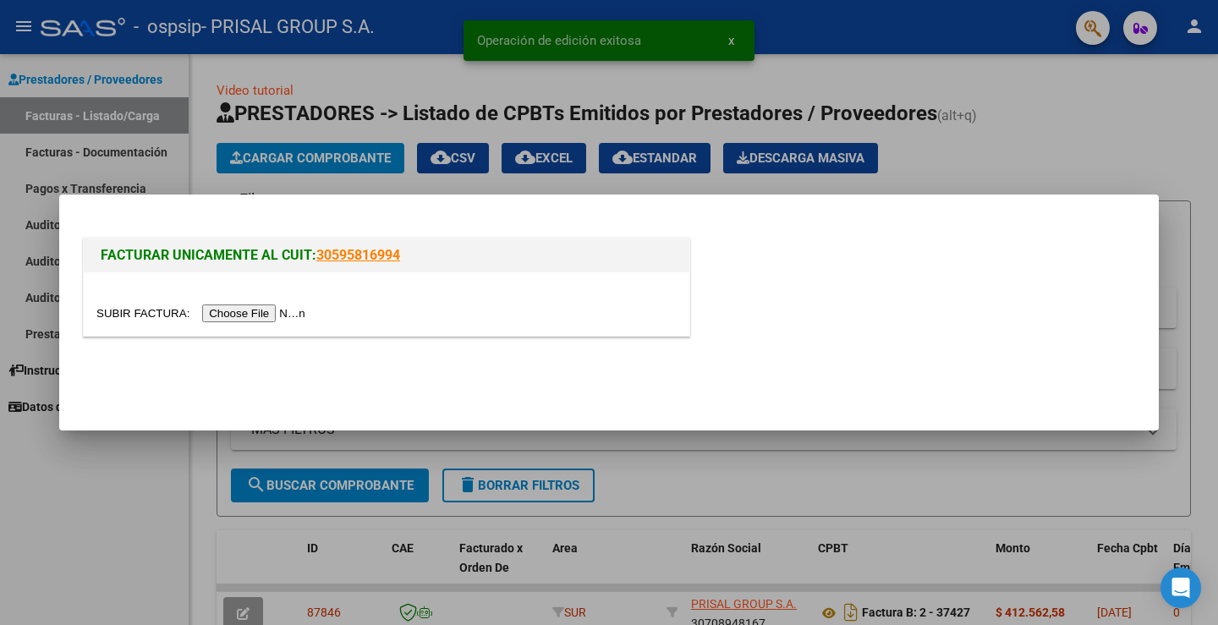
click at [284, 316] on input "file" at bounding box center [203, 314] width 214 height 18
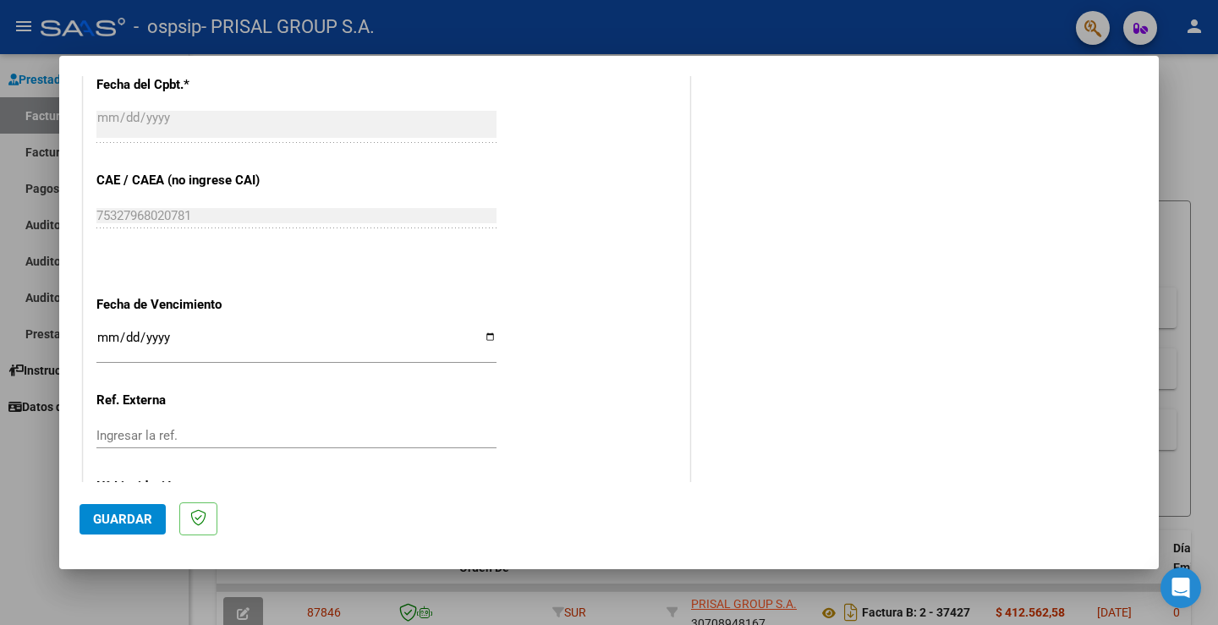
scroll to position [882, 0]
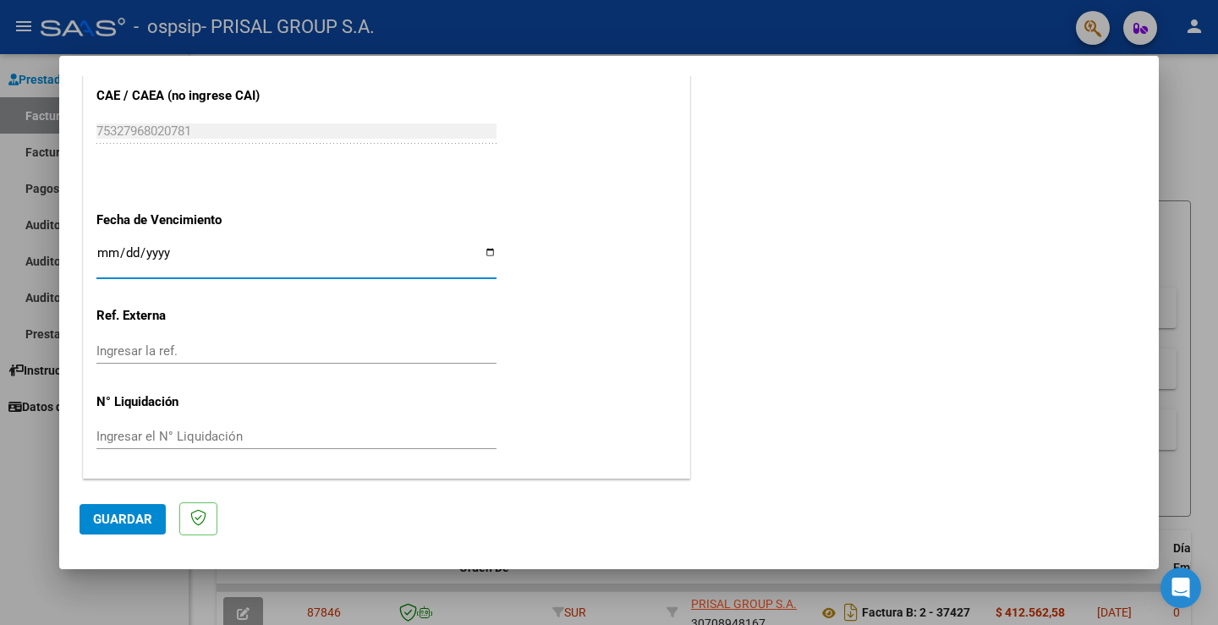
click at [107, 256] on input "Ingresar la fecha" at bounding box center [296, 259] width 400 height 27
type input "[DATE]"
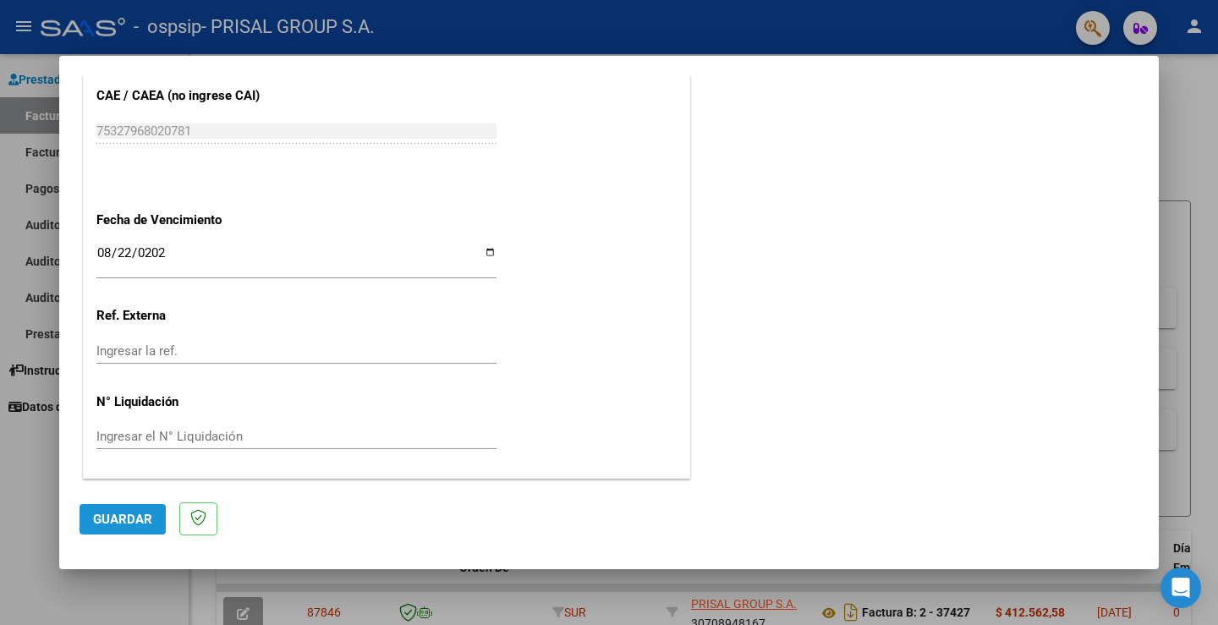
click at [113, 529] on button "Guardar" at bounding box center [123, 519] width 86 height 30
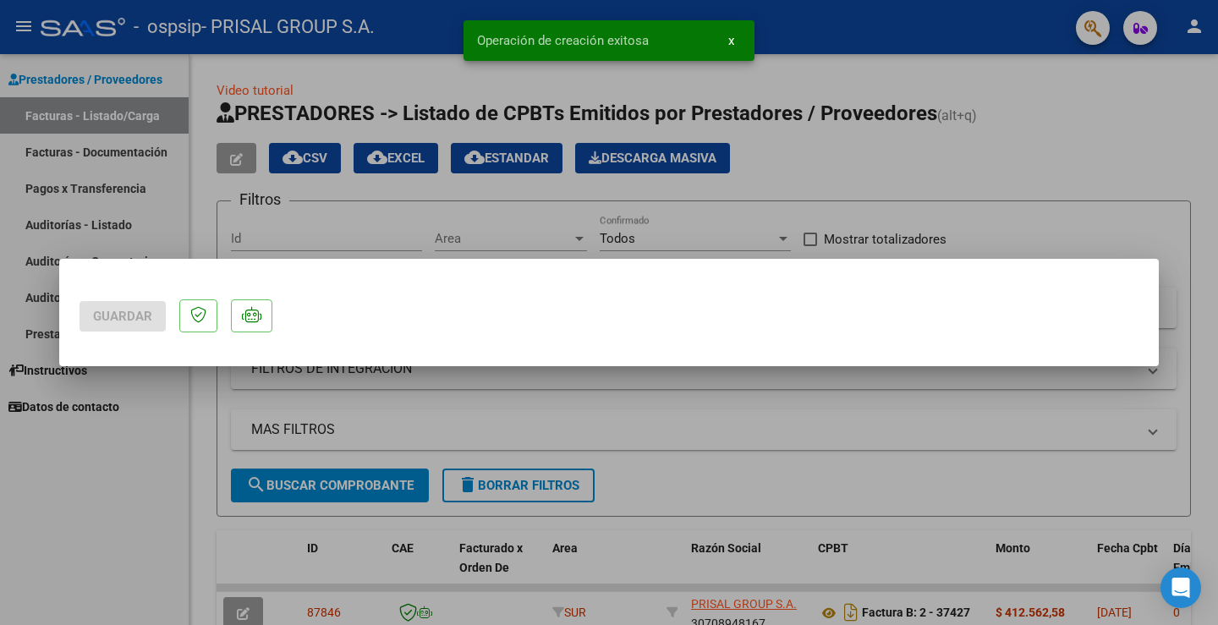
scroll to position [0, 0]
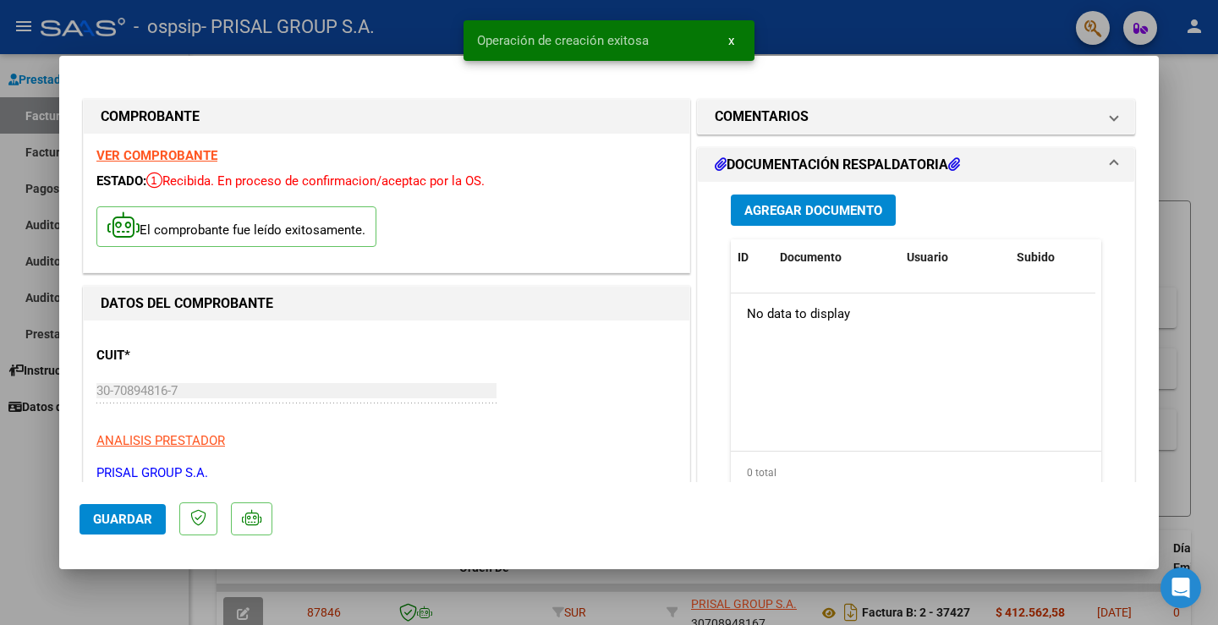
click at [9, 448] on div at bounding box center [609, 312] width 1218 height 625
type input "$ 0,00"
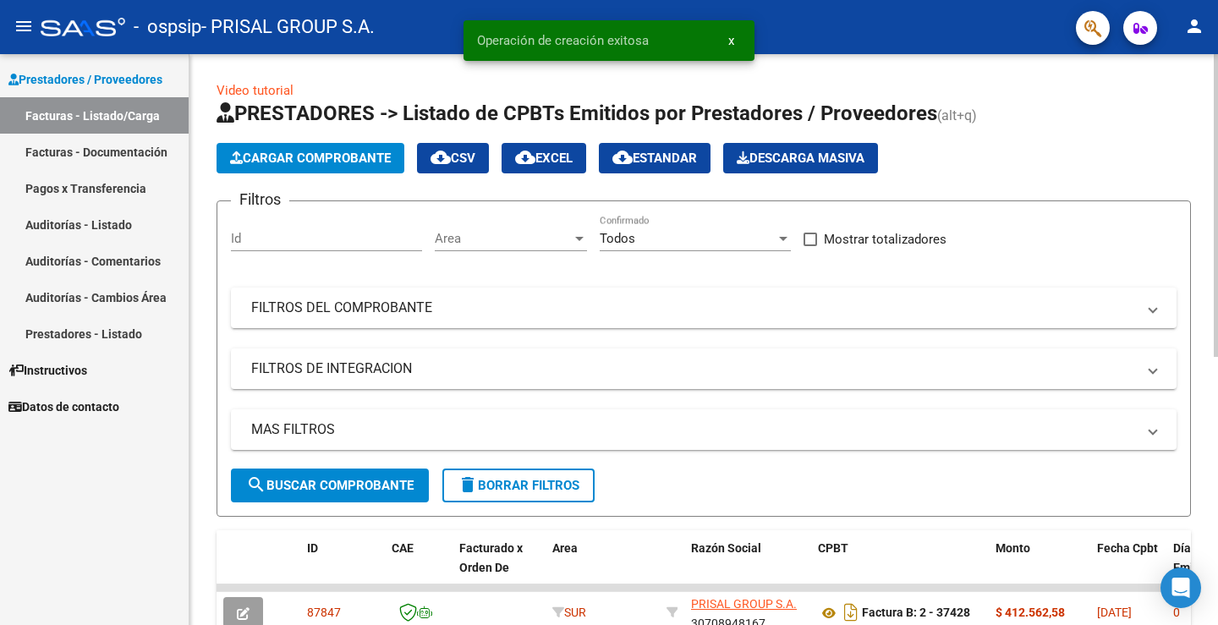
click at [322, 149] on button "Cargar Comprobante" at bounding box center [311, 158] width 188 height 30
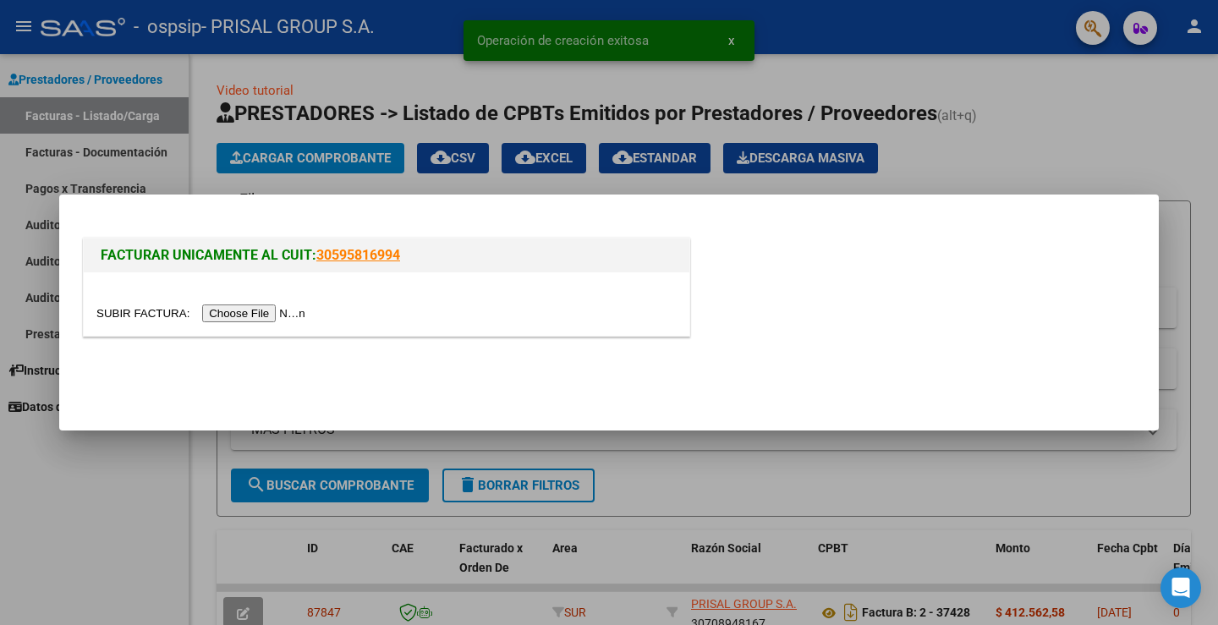
click at [295, 318] on input "file" at bounding box center [203, 314] width 214 height 18
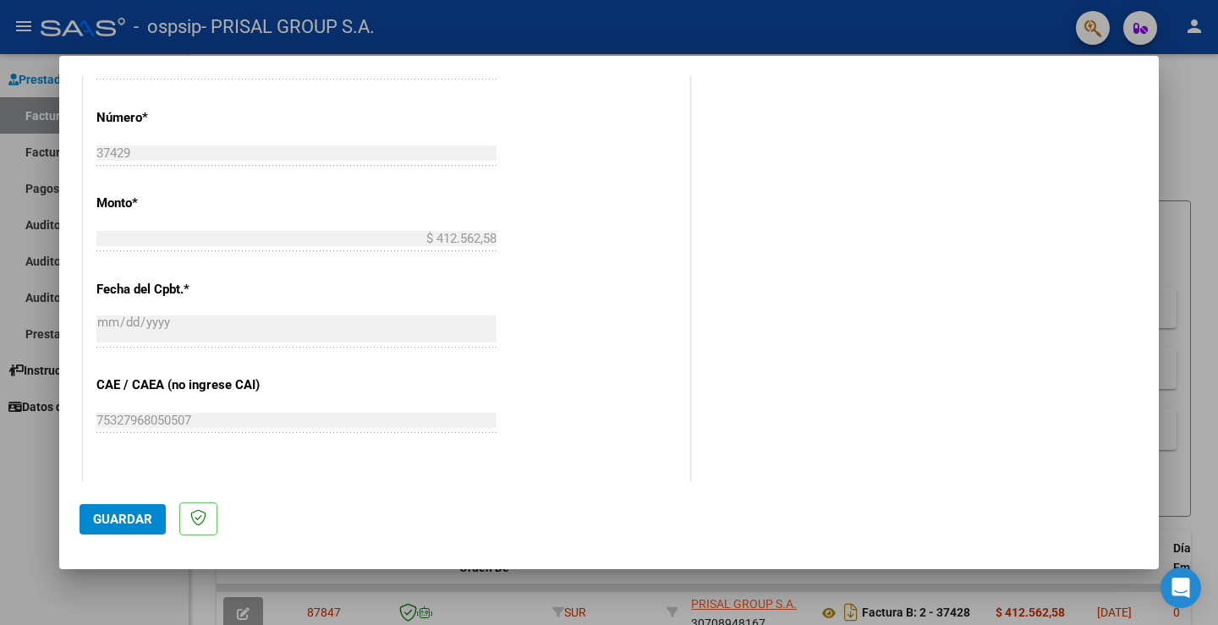
scroll to position [882, 0]
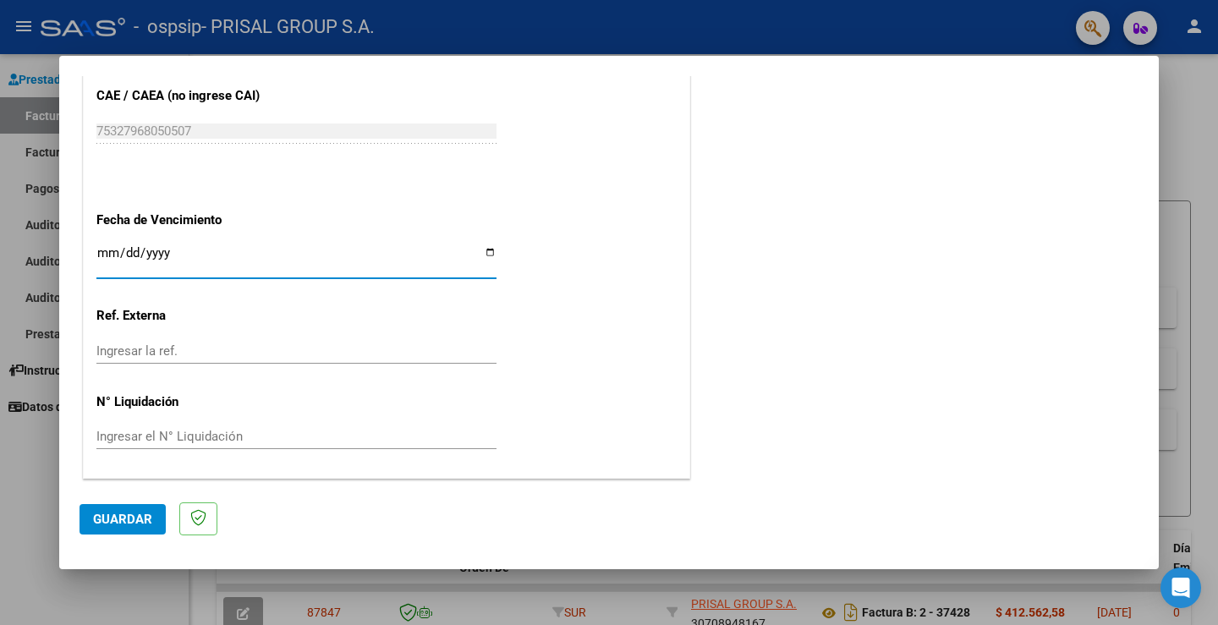
click at [104, 254] on input "Ingresar la fecha" at bounding box center [296, 259] width 400 height 27
type input "[DATE]"
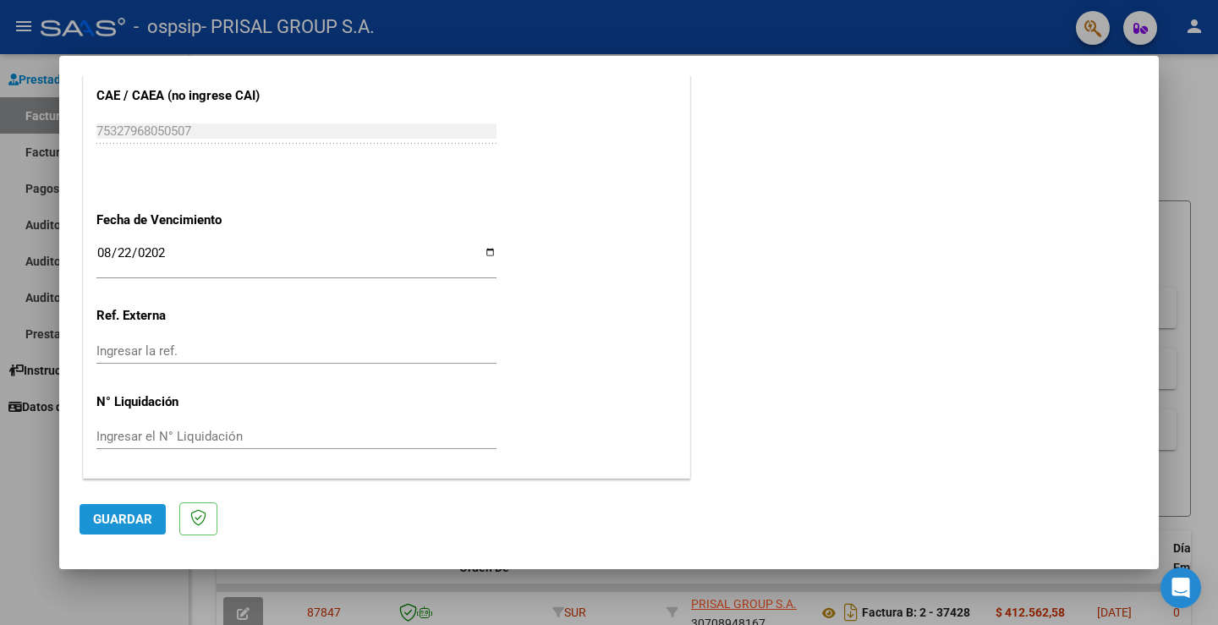
click at [97, 512] on span "Guardar" at bounding box center [122, 519] width 59 height 15
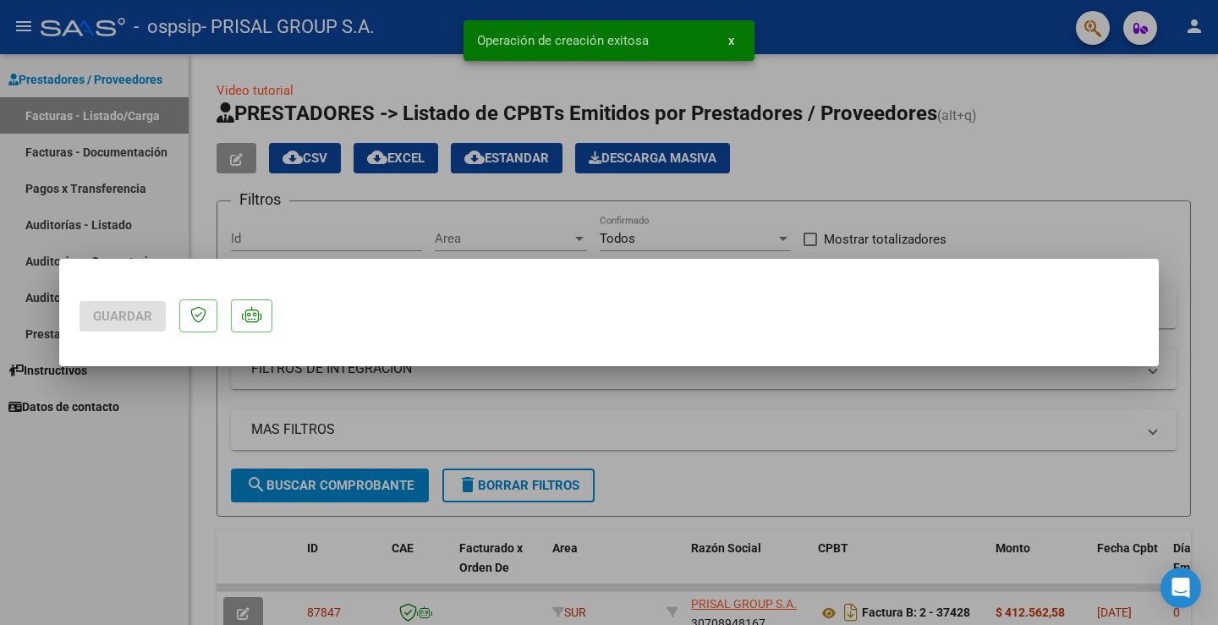
scroll to position [0, 0]
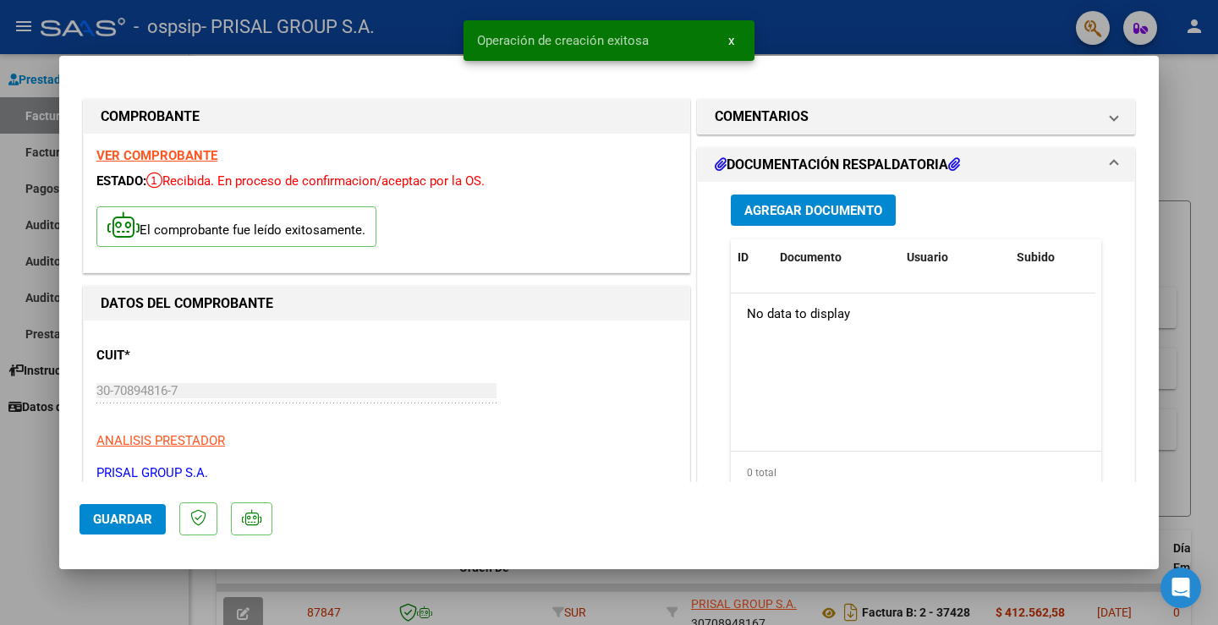
click at [97, 512] on span "Guardar" at bounding box center [122, 519] width 59 height 15
click at [21, 470] on div at bounding box center [609, 312] width 1218 height 625
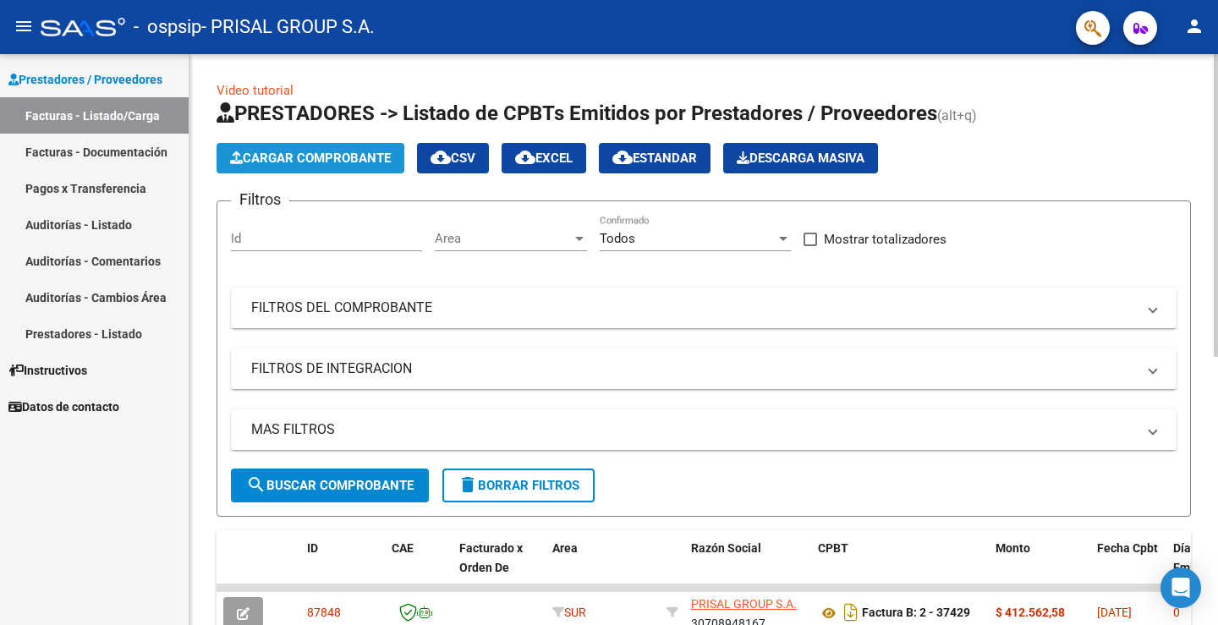
click at [344, 157] on span "Cargar Comprobante" at bounding box center [310, 158] width 161 height 15
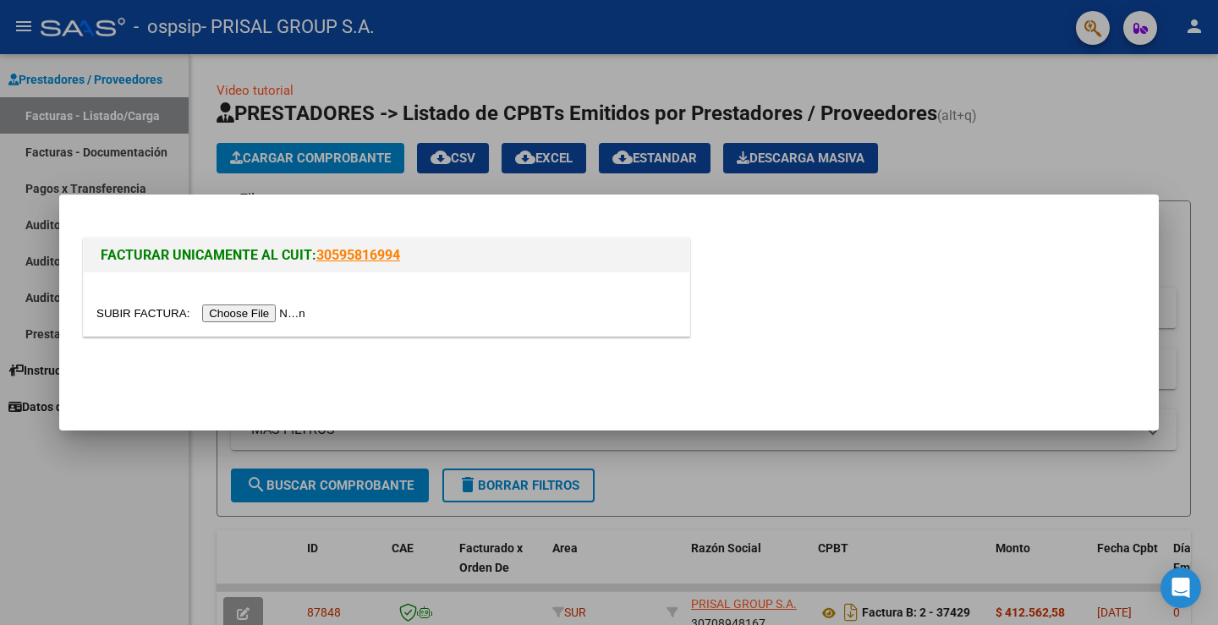
click at [285, 307] on input "file" at bounding box center [203, 314] width 214 height 18
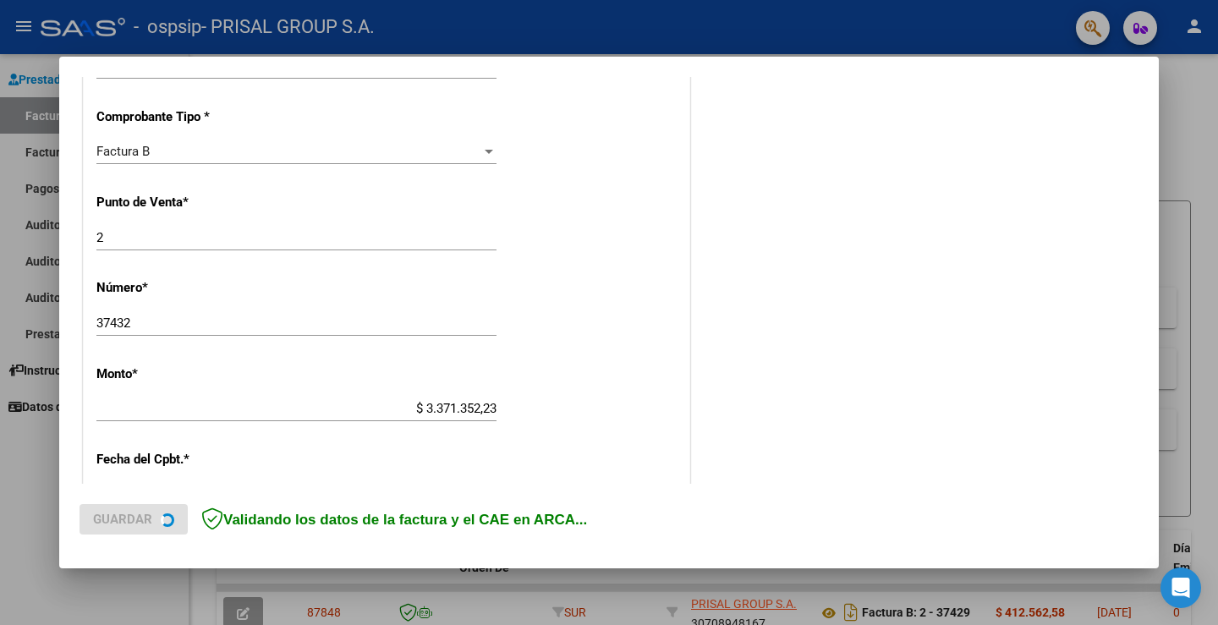
scroll to position [881, 0]
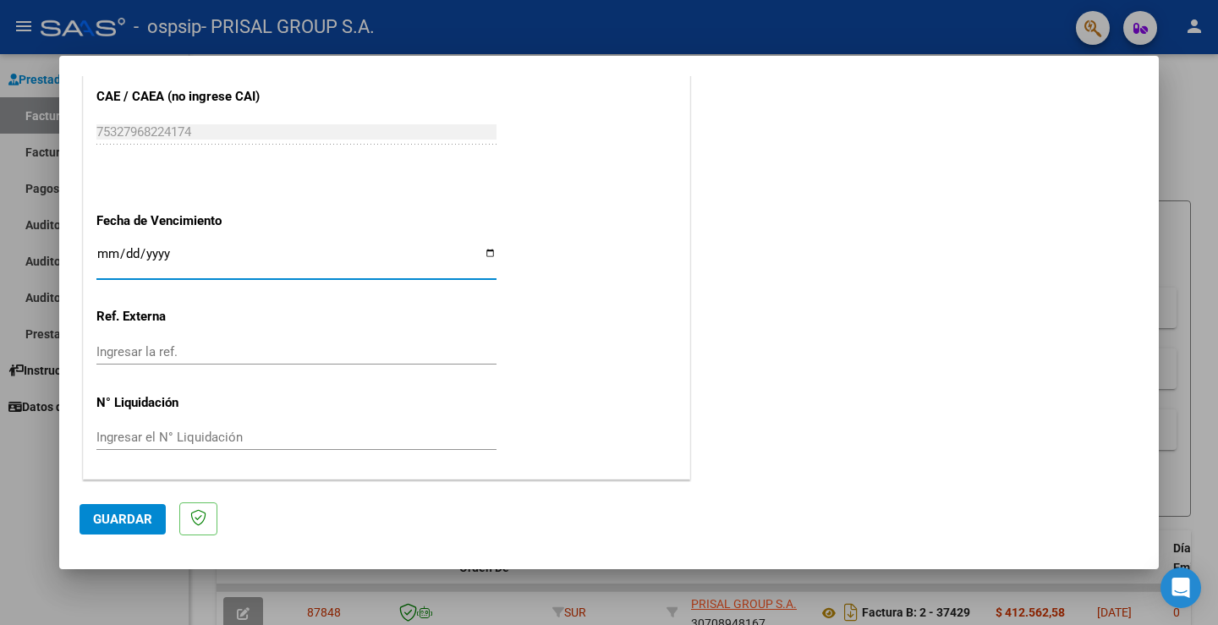
click at [101, 248] on input "Ingresar la fecha" at bounding box center [296, 260] width 400 height 27
type input "[DATE]"
click at [151, 531] on button "Guardar" at bounding box center [123, 519] width 86 height 30
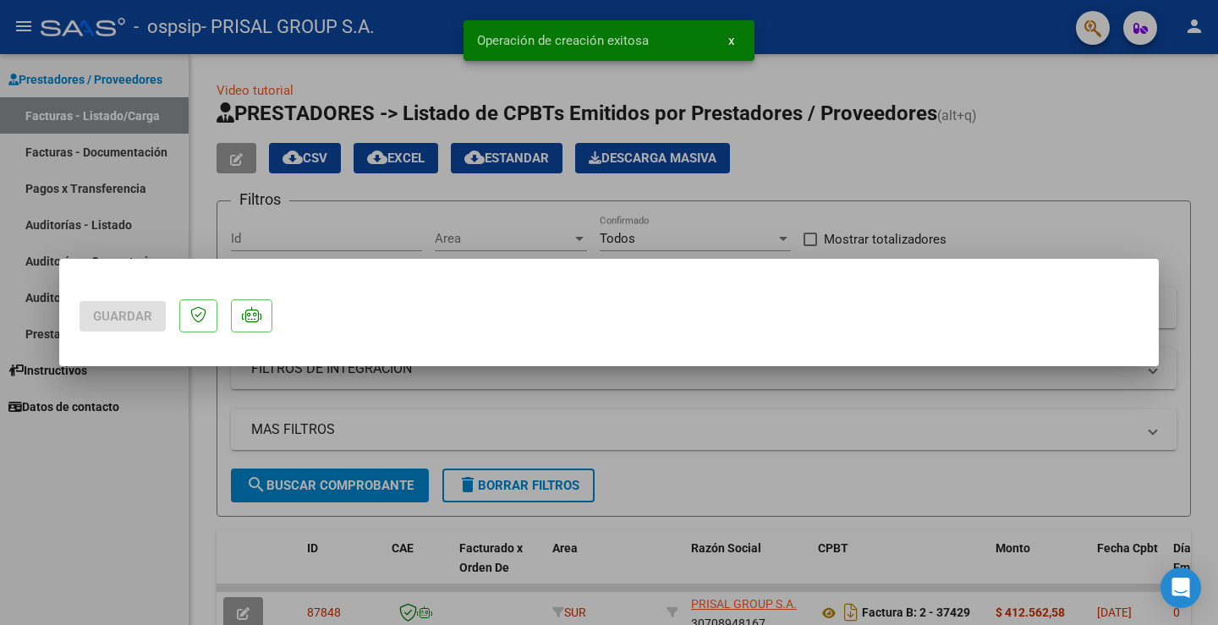
scroll to position [0, 0]
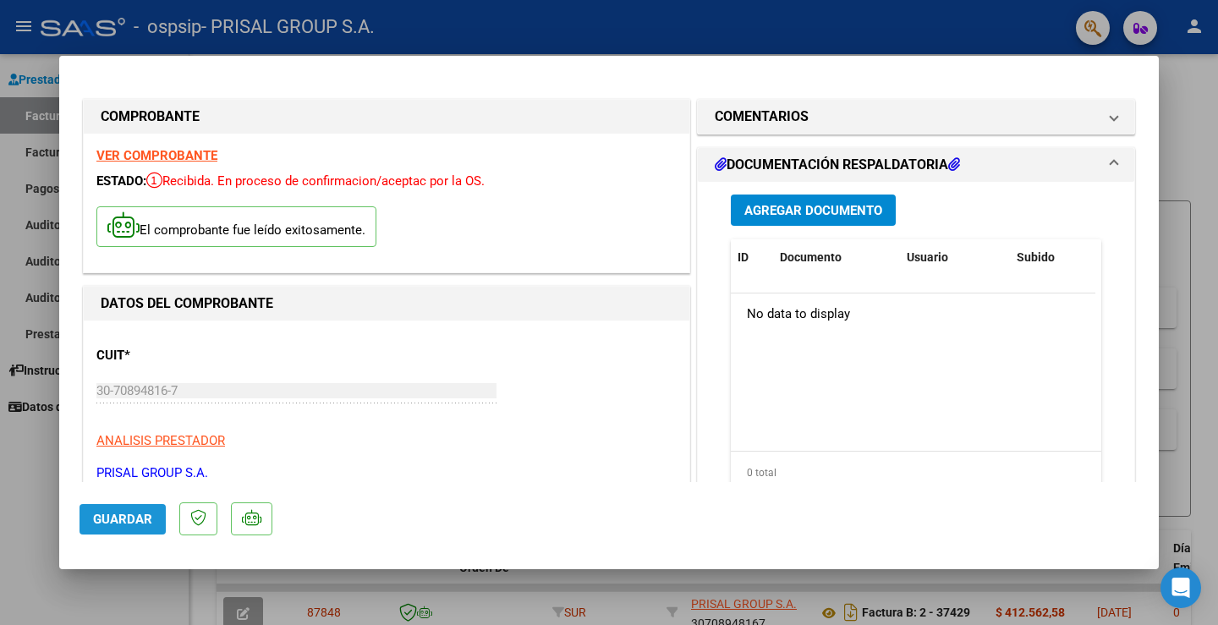
click at [151, 531] on button "Guardar" at bounding box center [123, 519] width 86 height 30
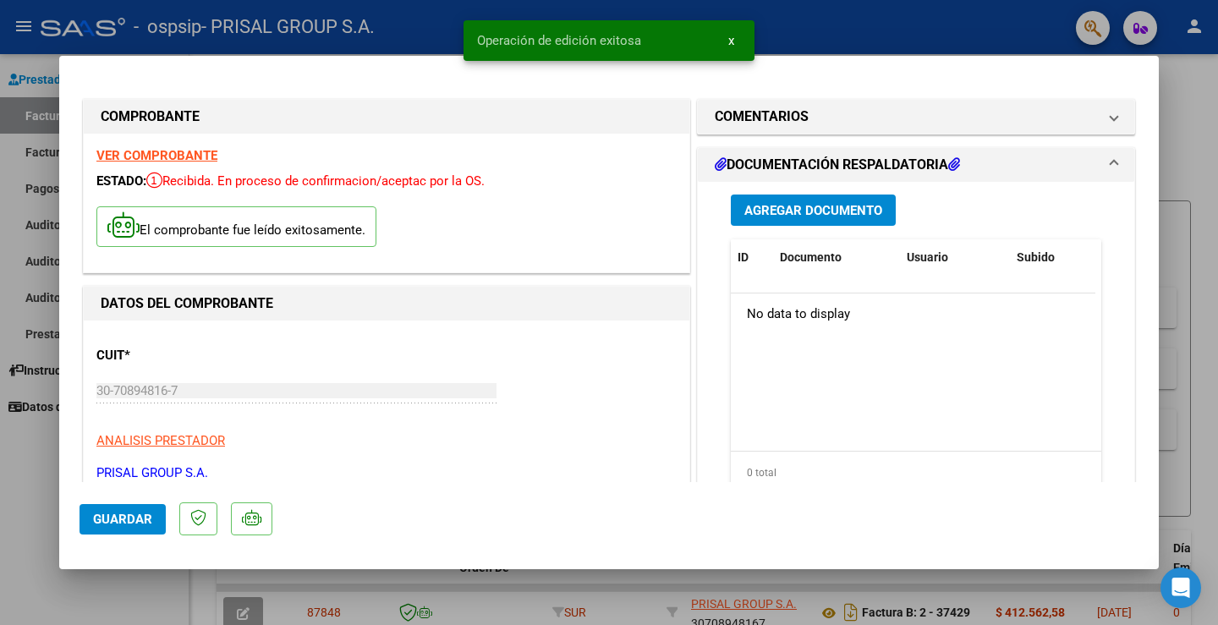
click at [47, 494] on div at bounding box center [609, 312] width 1218 height 625
